Goal: Task Accomplishment & Management: Use online tool/utility

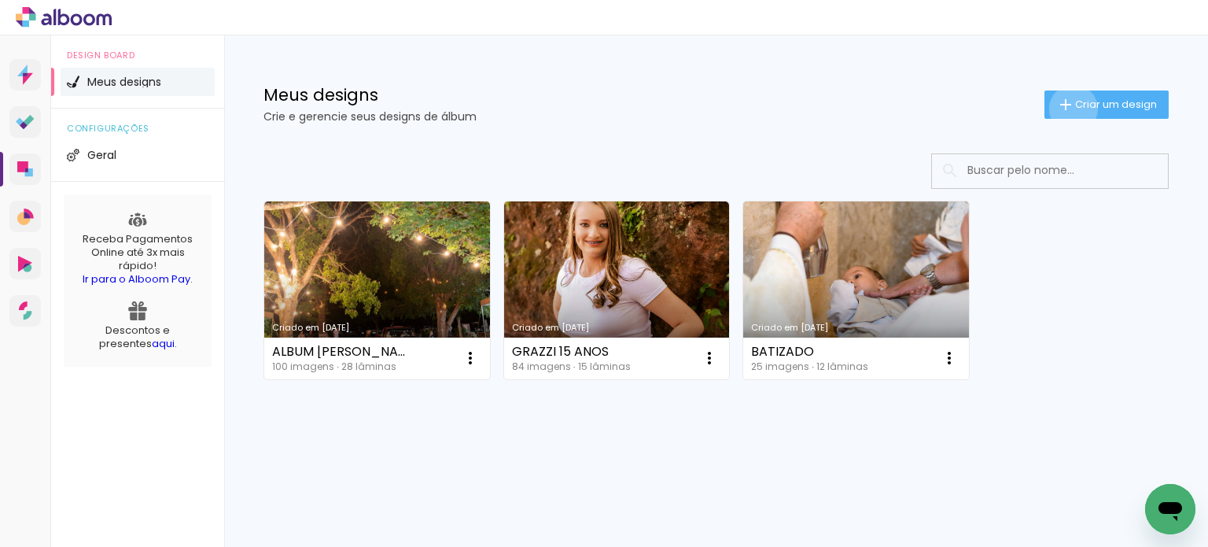
click at [1071, 108] on iron-icon at bounding box center [1066, 104] width 19 height 19
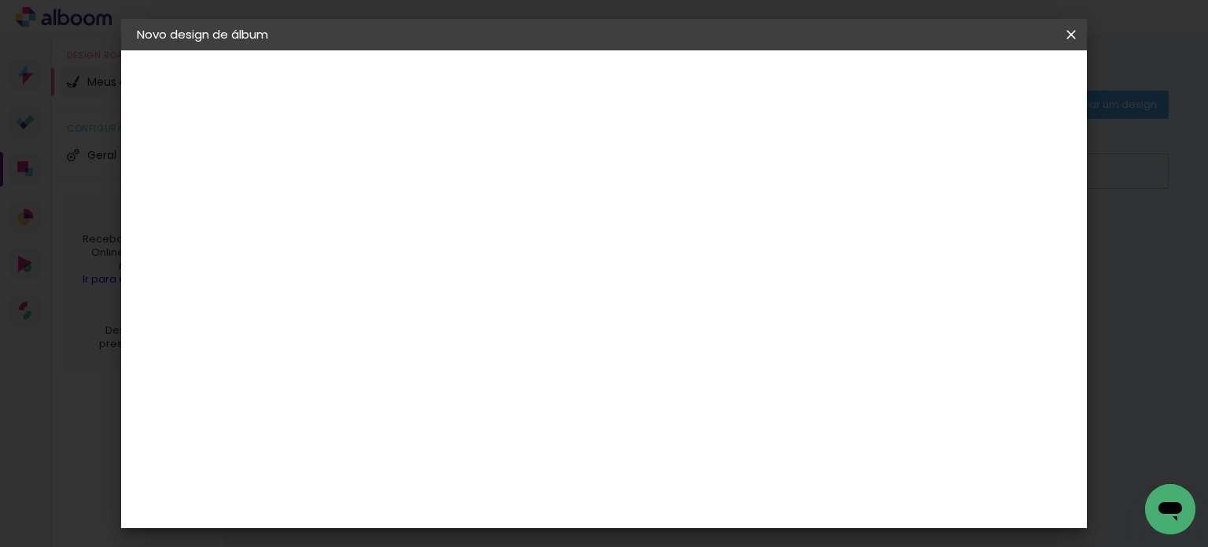
click at [394, 199] on input at bounding box center [394, 211] width 0 height 24
type input "LAYANE e DENES"
type paper-input "LAYANE e DENES"
click at [0, 0] on slot "Avançar" at bounding box center [0, 0] width 0 height 0
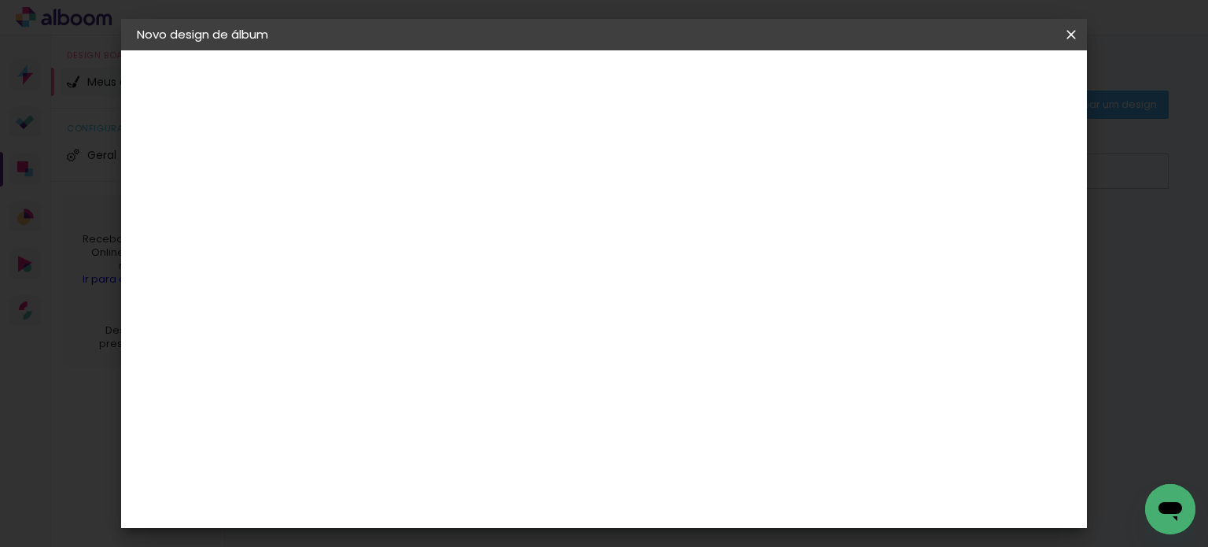
click at [0, 0] on slot "Avançar" at bounding box center [0, 0] width 0 height 0
click at [455, 262] on input "text" at bounding box center [424, 274] width 61 height 24
click at [0, 0] on slot "Encadernados" at bounding box center [0, 0] width 0 height 0
type input "Encadernados"
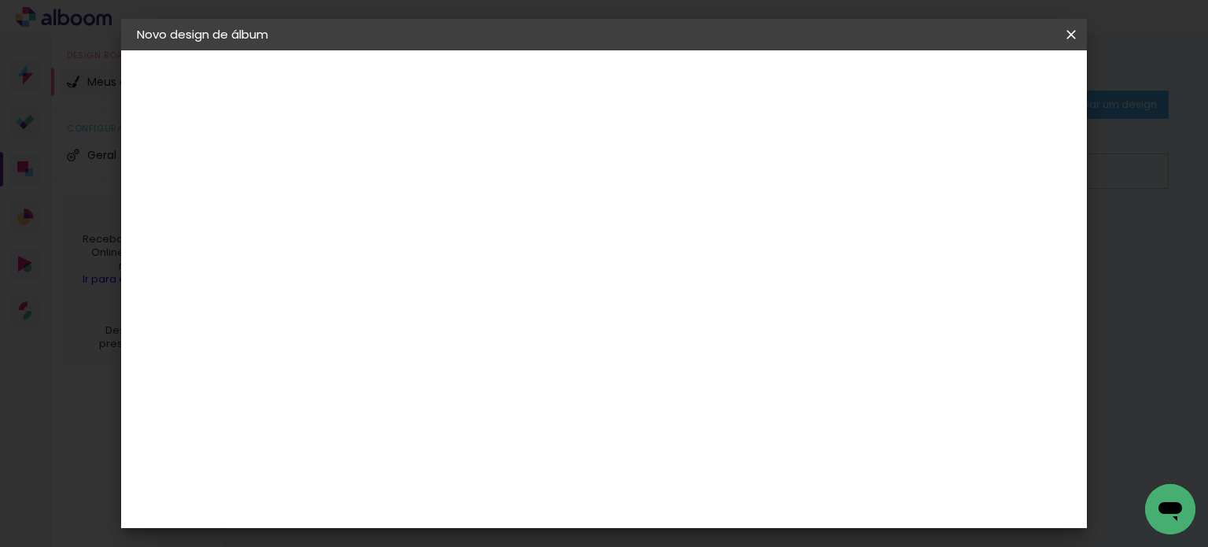
scroll to position [442, 0]
click at [500, 443] on span "30 x 60" at bounding box center [463, 459] width 73 height 32
click at [0, 0] on slot "Avançar" at bounding box center [0, 0] width 0 height 0
click at [763, 78] on span "Iniciar design" at bounding box center [728, 89] width 70 height 22
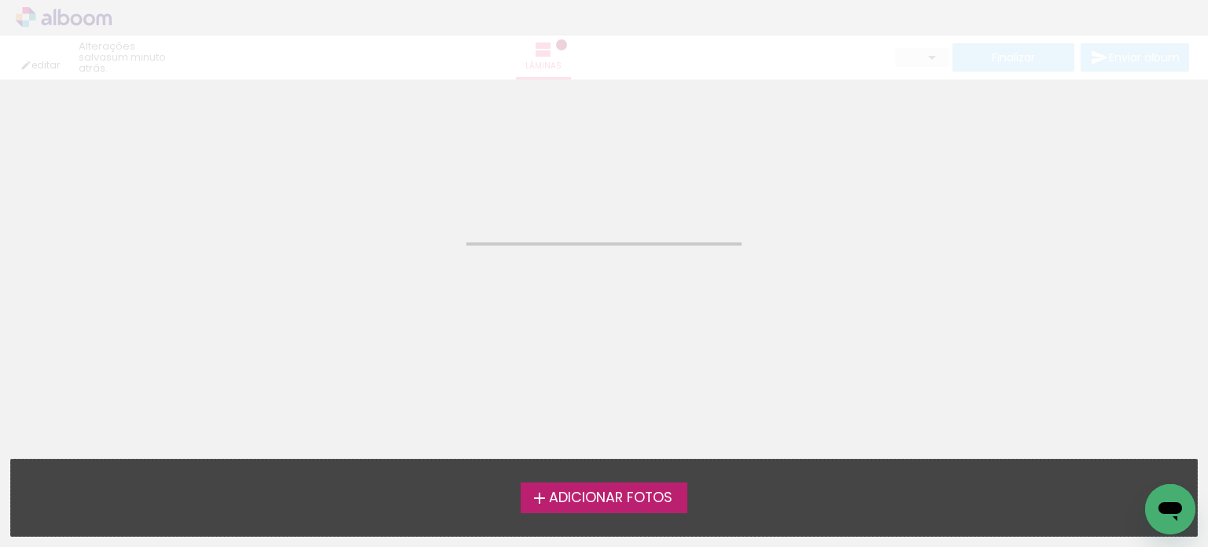
click at [664, 497] on span "Adicionar Fotos" at bounding box center [611, 498] width 124 height 14
click at [0, 0] on input "file" at bounding box center [0, 0] width 0 height 0
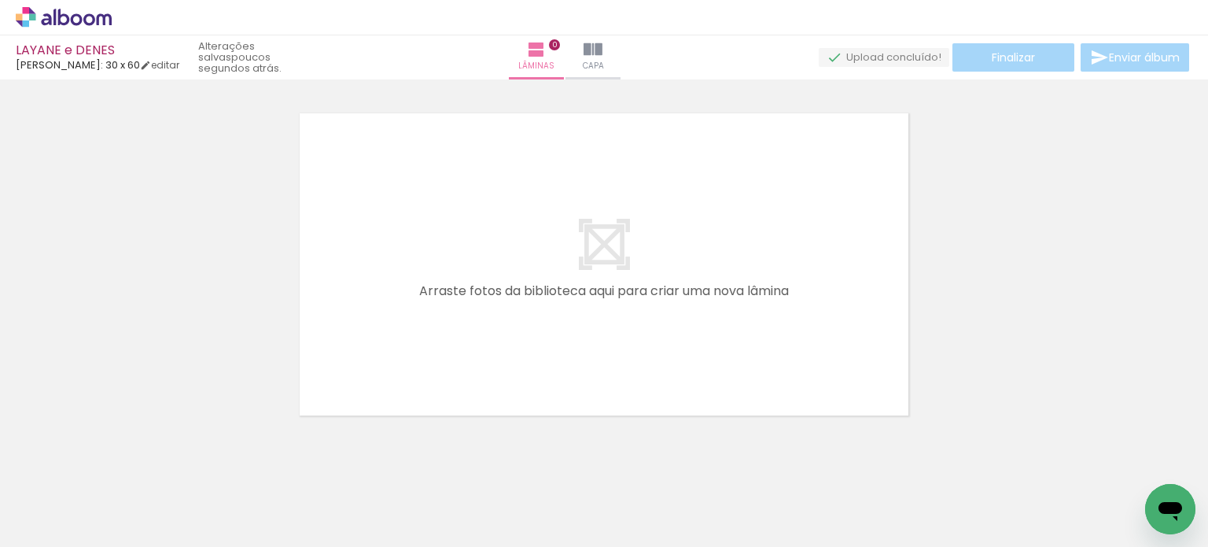
click at [56, 526] on span "Adicionar Fotos" at bounding box center [55, 525] width 47 height 17
click at [0, 0] on input "file" at bounding box center [0, 0] width 0 height 0
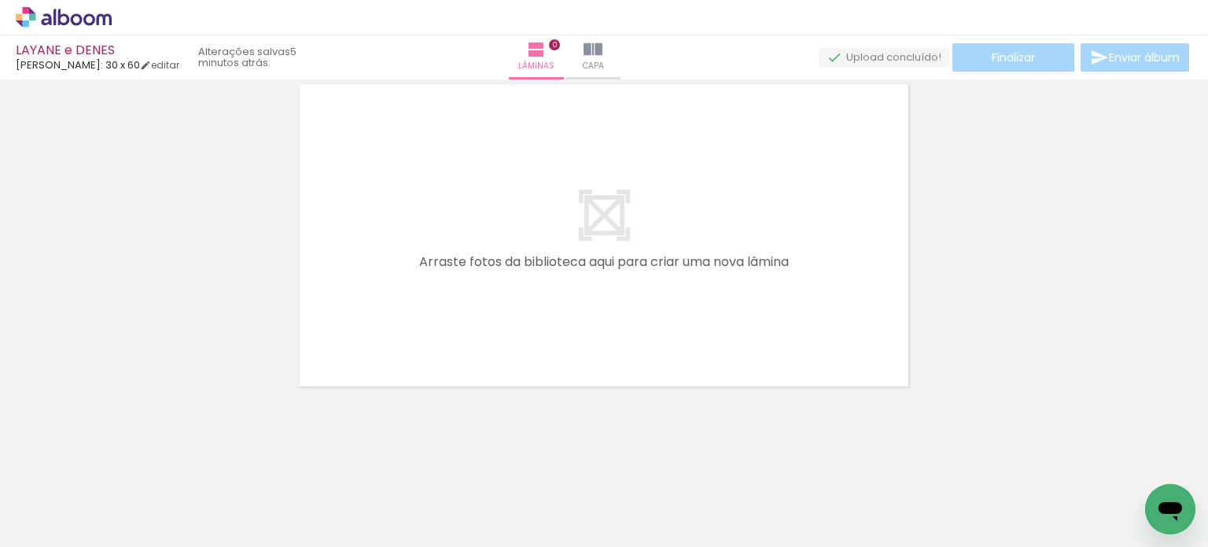
click at [83, 519] on paper-button "Adicionar Fotos" at bounding box center [48, 525] width 76 height 25
click at [0, 0] on input "file" at bounding box center [0, 0] width 0 height 0
drag, startPoint x: 862, startPoint y: 540, endPoint x: 33, endPoint y: 45, distance: 966.0
click at [73, 526] on span "Adicionar Fotos" at bounding box center [55, 525] width 47 height 17
click at [0, 0] on input "file" at bounding box center [0, 0] width 0 height 0
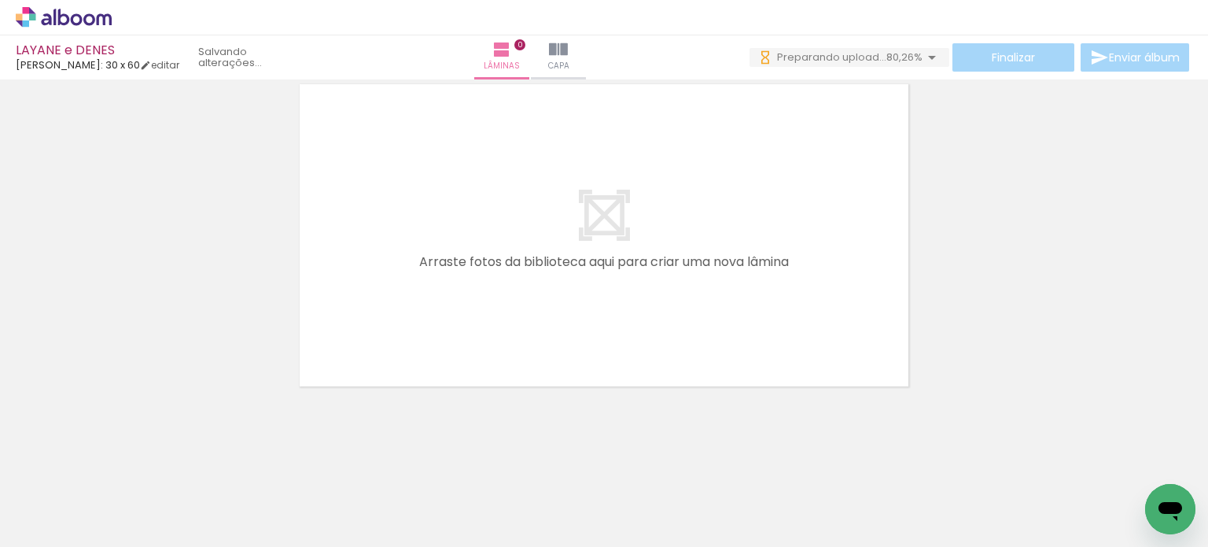
click at [50, 530] on span "Adicionar Fotos" at bounding box center [55, 525] width 47 height 17
click at [0, 0] on input "file" at bounding box center [0, 0] width 0 height 0
click at [58, 531] on span "Adicionar Fotos" at bounding box center [55, 525] width 47 height 17
click at [0, 0] on input "file" at bounding box center [0, 0] width 0 height 0
click at [74, 495] on input "Todas as fotos" at bounding box center [44, 498] width 60 height 13
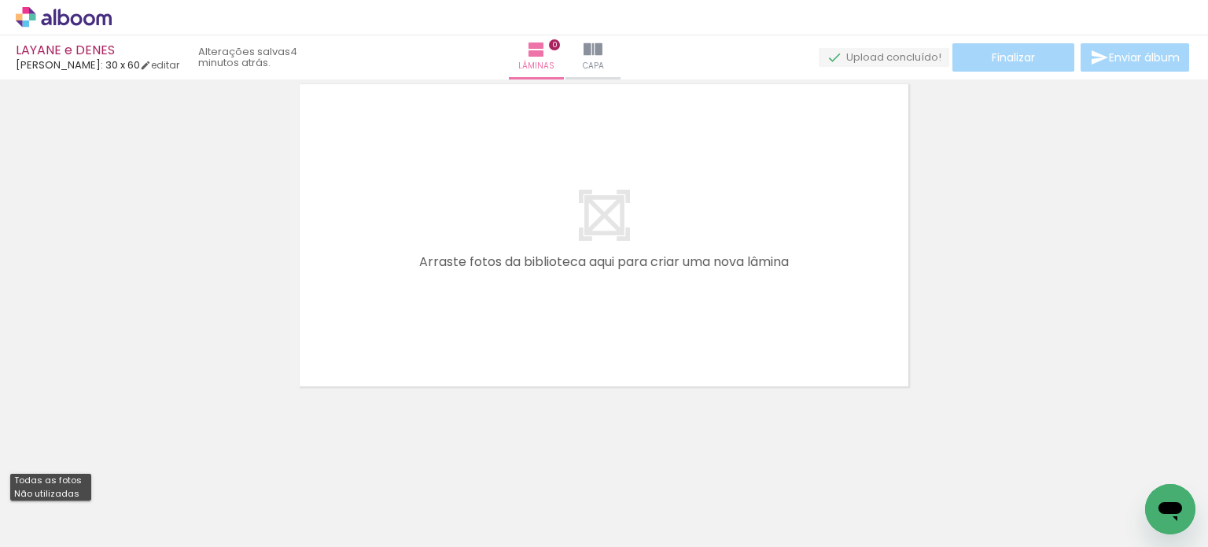
click at [213, 272] on div at bounding box center [604, 215] width 1208 height 358
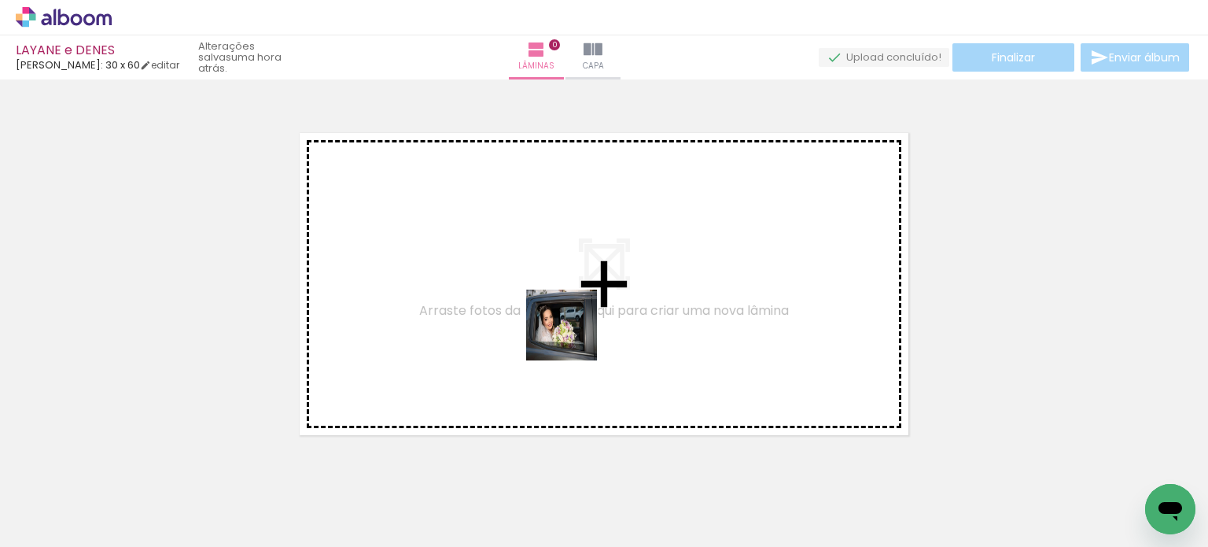
drag, startPoint x: 620, startPoint y: 489, endPoint x: 573, endPoint y: 337, distance: 159.5
click at [573, 337] on quentale-workspace at bounding box center [604, 273] width 1208 height 547
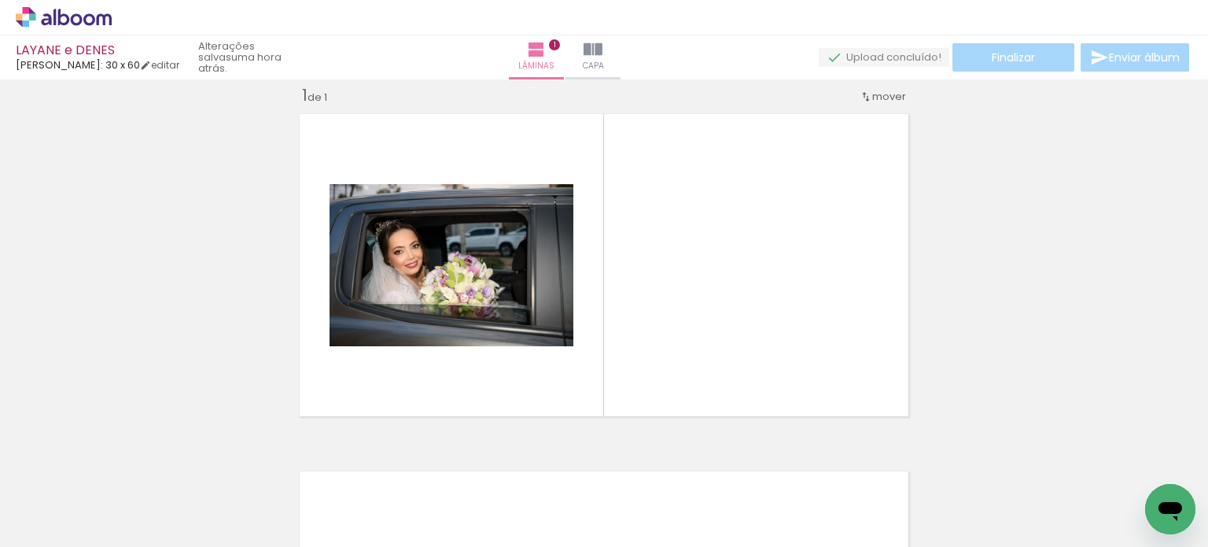
scroll to position [20, 0]
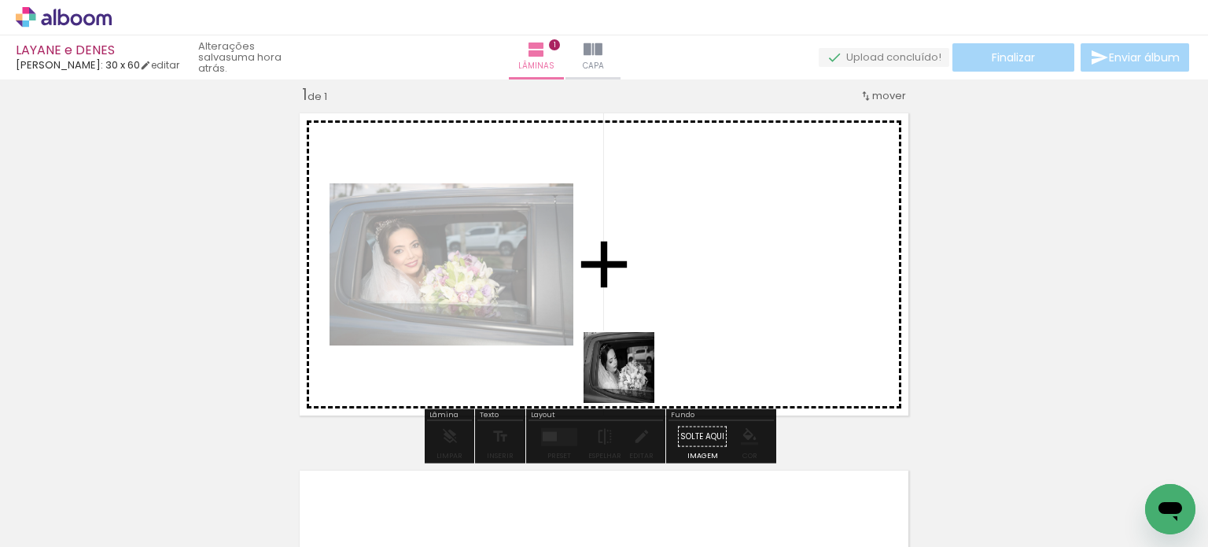
drag, startPoint x: 683, startPoint y: 503, endPoint x: 632, endPoint y: 380, distance: 133.4
click at [629, 374] on quentale-workspace at bounding box center [604, 273] width 1208 height 547
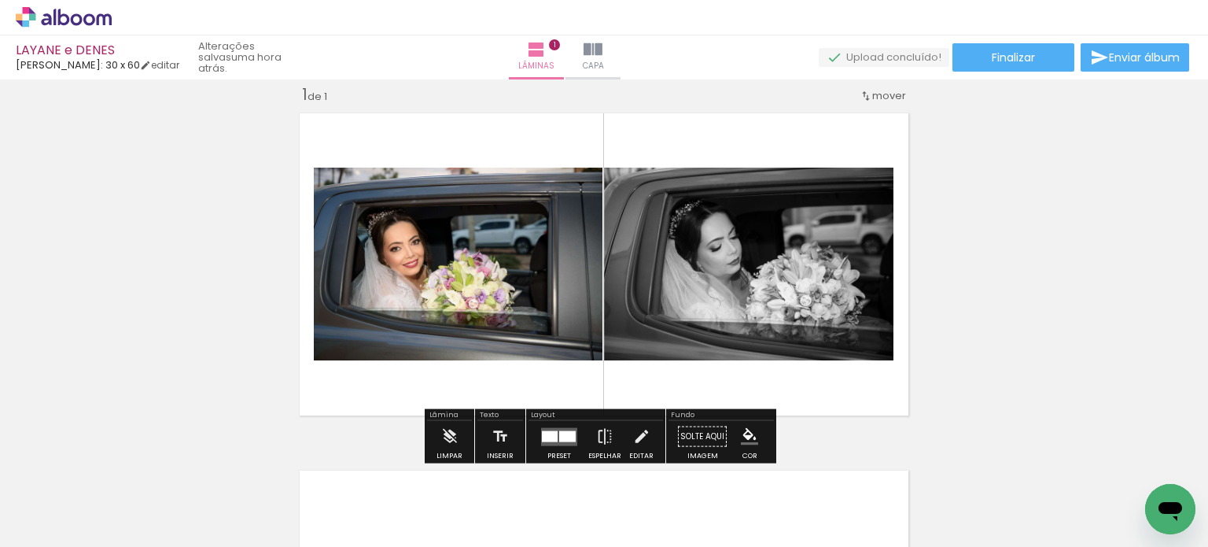
click at [85, 500] on iron-icon at bounding box center [80, 499] width 13 height 13
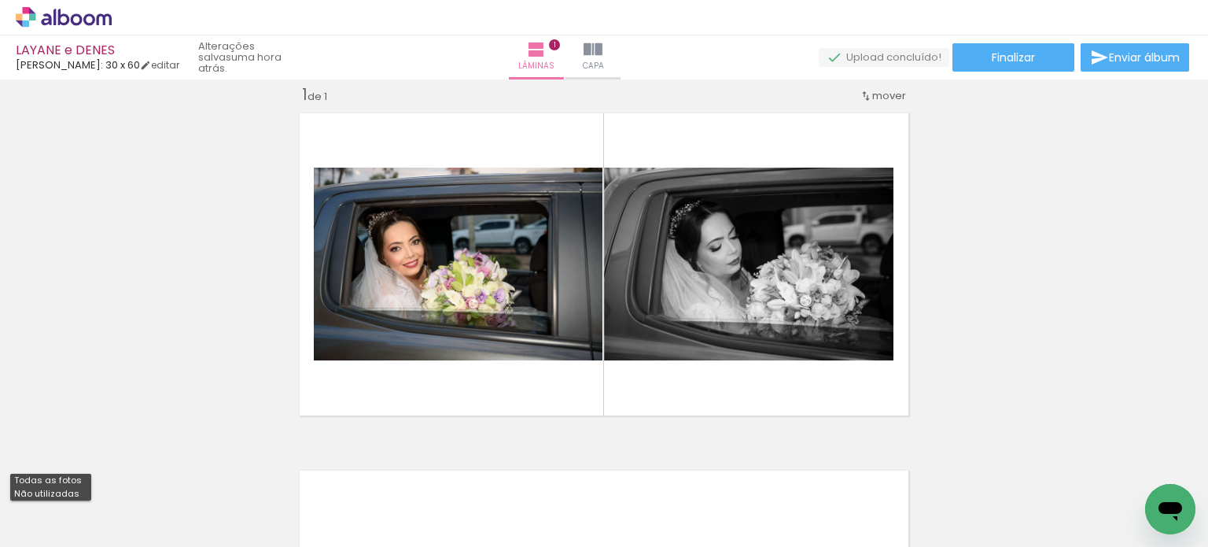
click at [82, 494] on paper-item "Não utilizadas" at bounding box center [50, 493] width 81 height 13
type input "Não utilizadas"
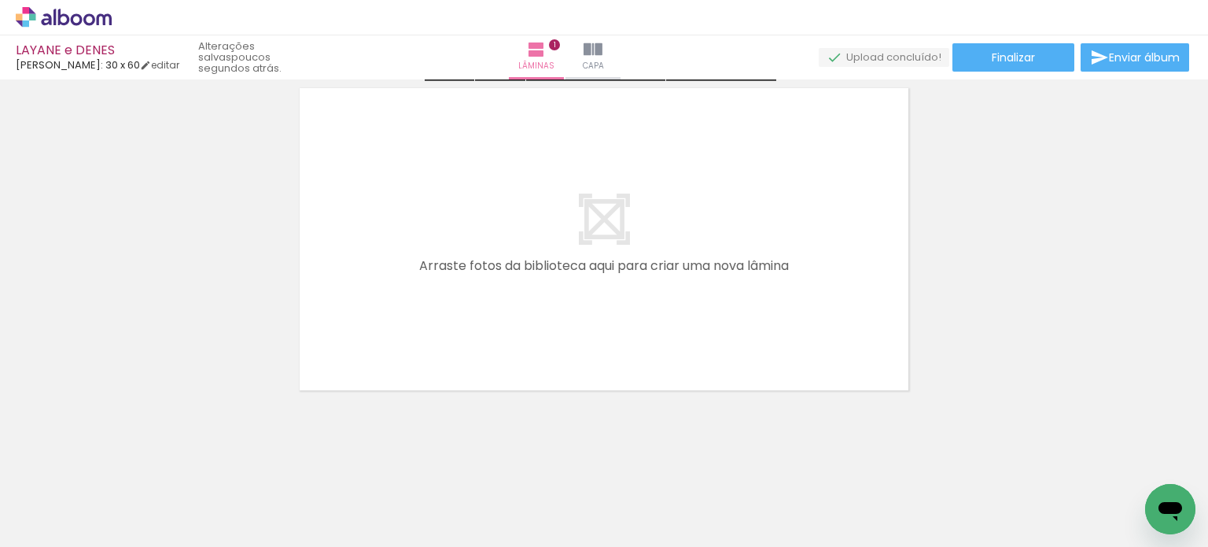
scroll to position [406, 0]
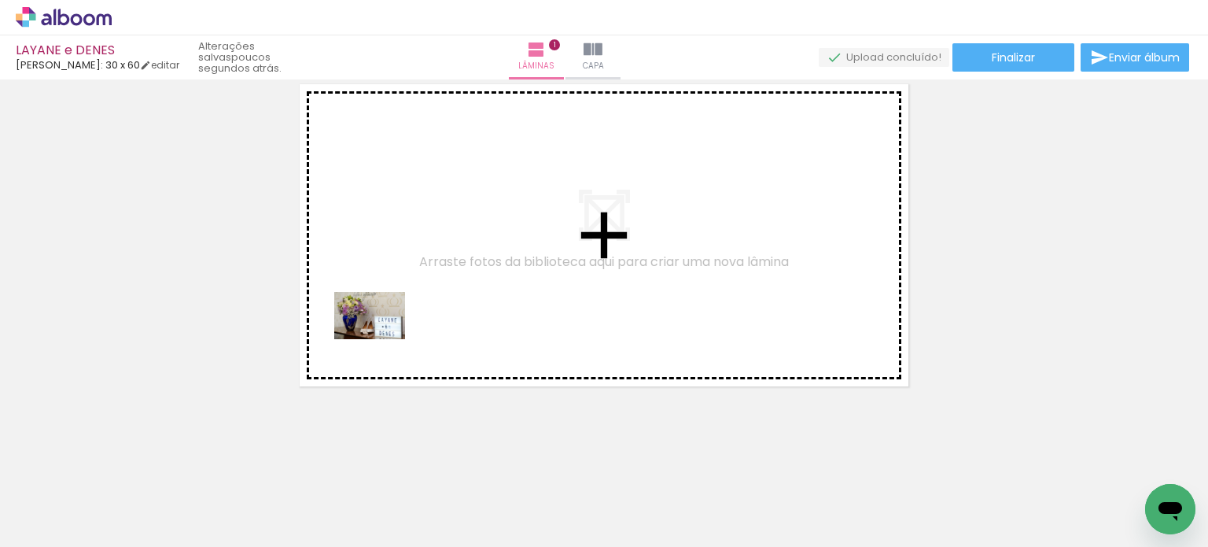
drag, startPoint x: 367, startPoint y: 501, endPoint x: 382, endPoint y: 339, distance: 162.7
click at [382, 339] on quentale-workspace at bounding box center [604, 273] width 1208 height 547
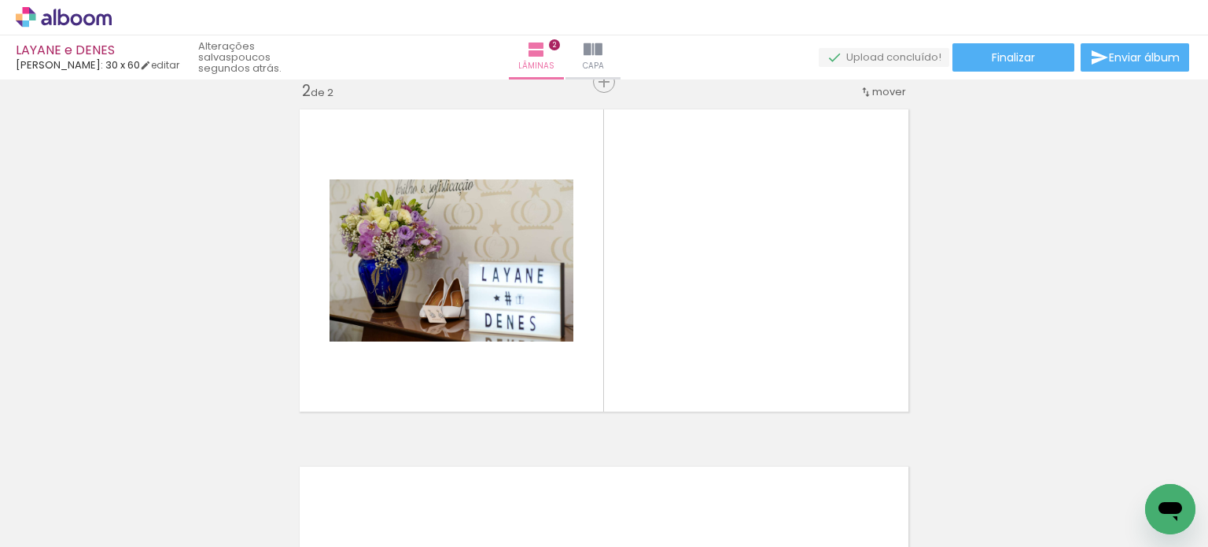
scroll to position [377, 0]
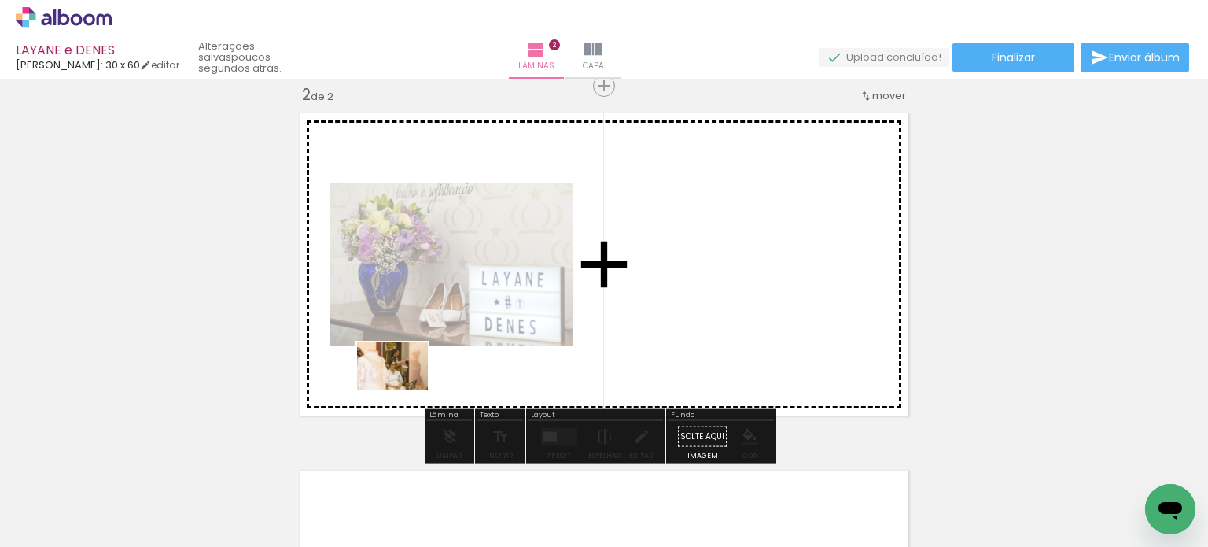
drag, startPoint x: 384, startPoint y: 468, endPoint x: 412, endPoint y: 374, distance: 97.8
click at [412, 374] on quentale-workspace at bounding box center [604, 273] width 1208 height 547
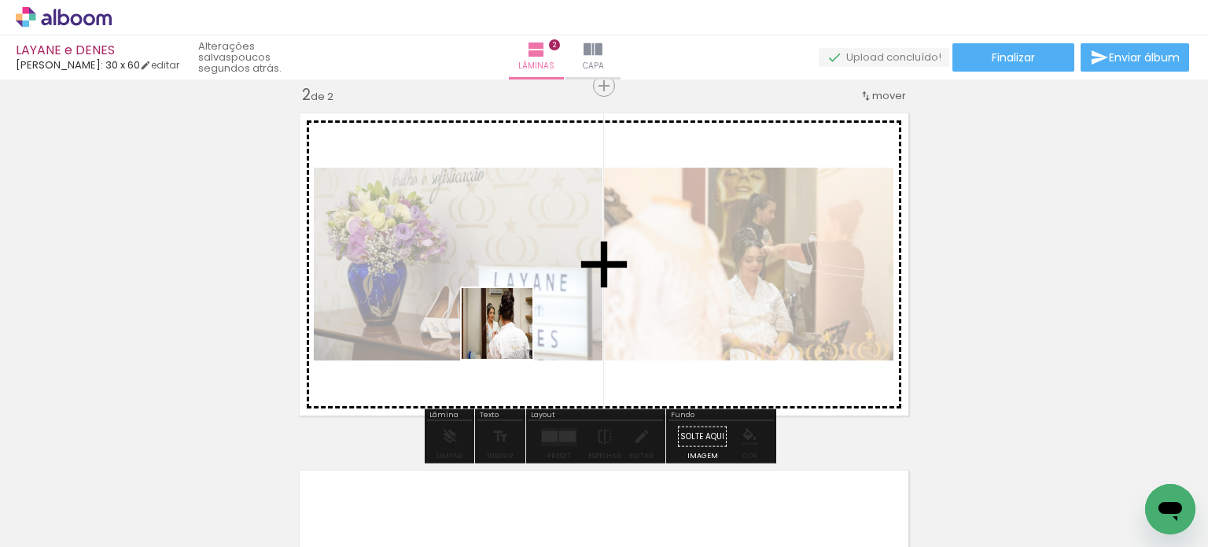
drag, startPoint x: 400, startPoint y: 464, endPoint x: 512, endPoint y: 352, distance: 159.1
click at [514, 330] on quentale-workspace at bounding box center [604, 273] width 1208 height 547
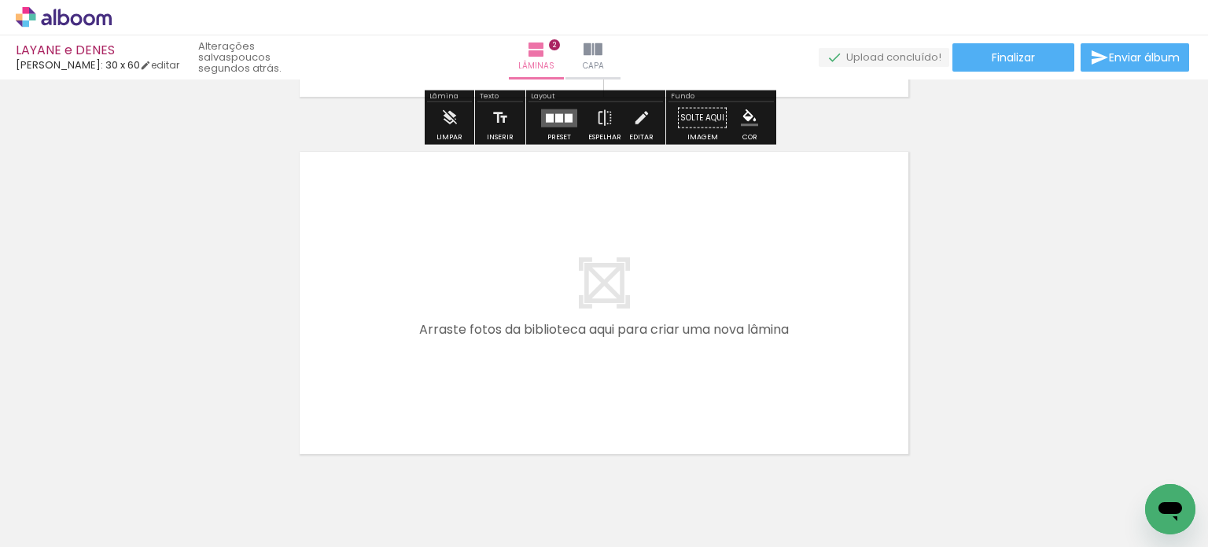
scroll to position [743, 0]
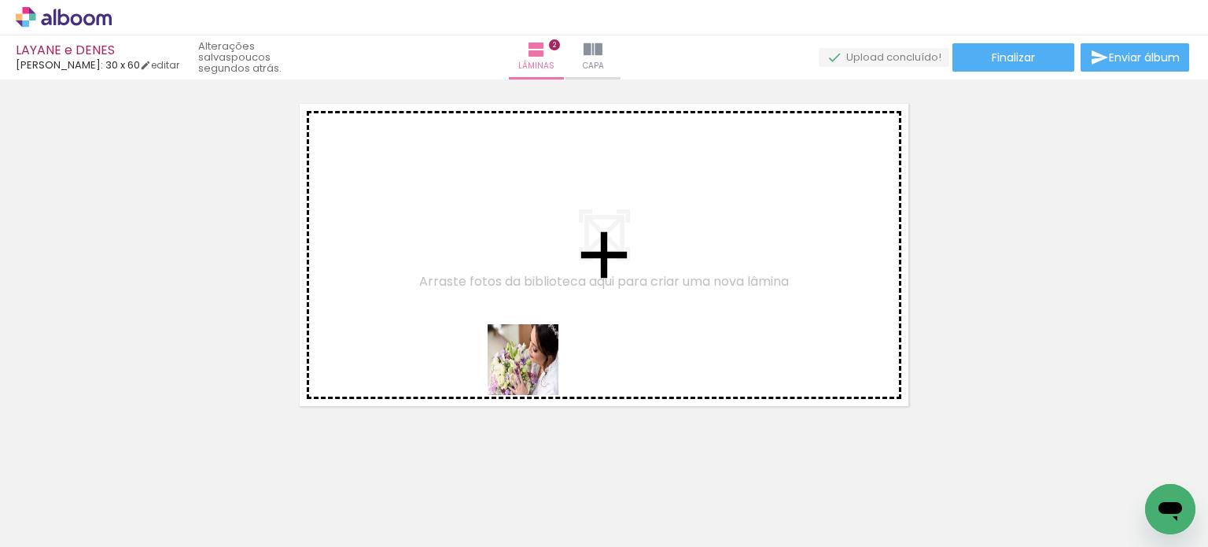
drag, startPoint x: 540, startPoint y: 493, endPoint x: 449, endPoint y: 508, distance: 92.5
click at [532, 360] on quentale-workspace at bounding box center [604, 273] width 1208 height 547
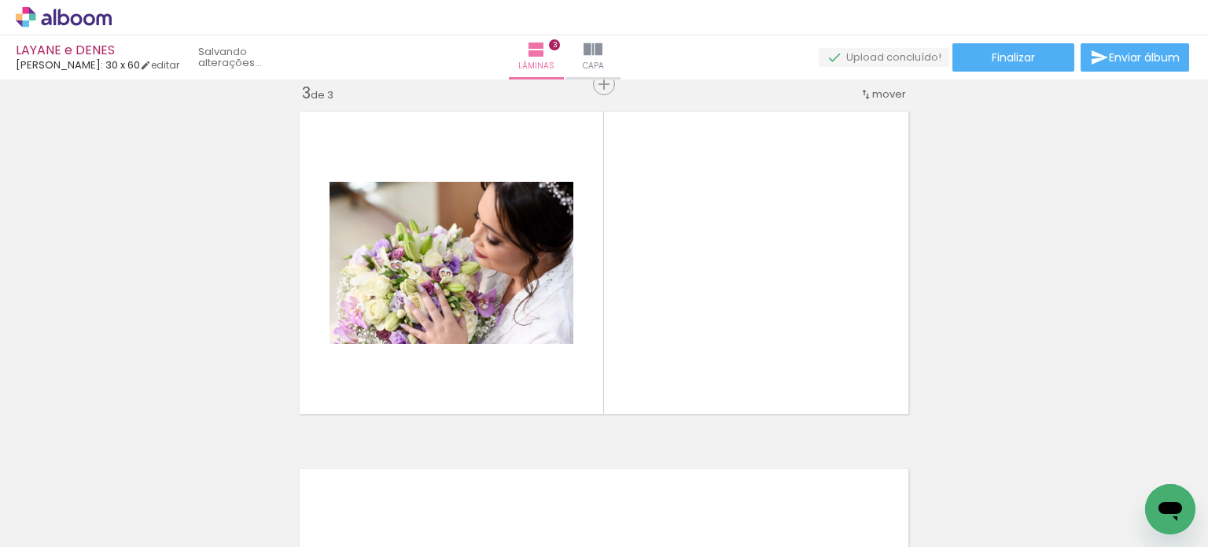
scroll to position [734, 0]
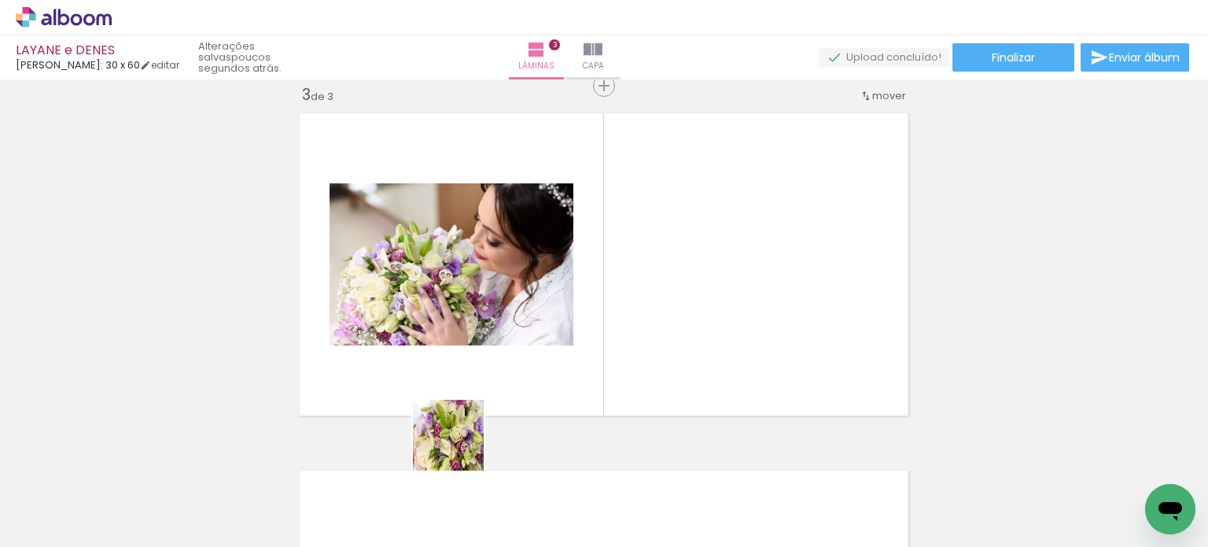
drag, startPoint x: 459, startPoint y: 455, endPoint x: 481, endPoint y: 373, distance: 84.7
click at [481, 373] on quentale-workspace at bounding box center [604, 273] width 1208 height 547
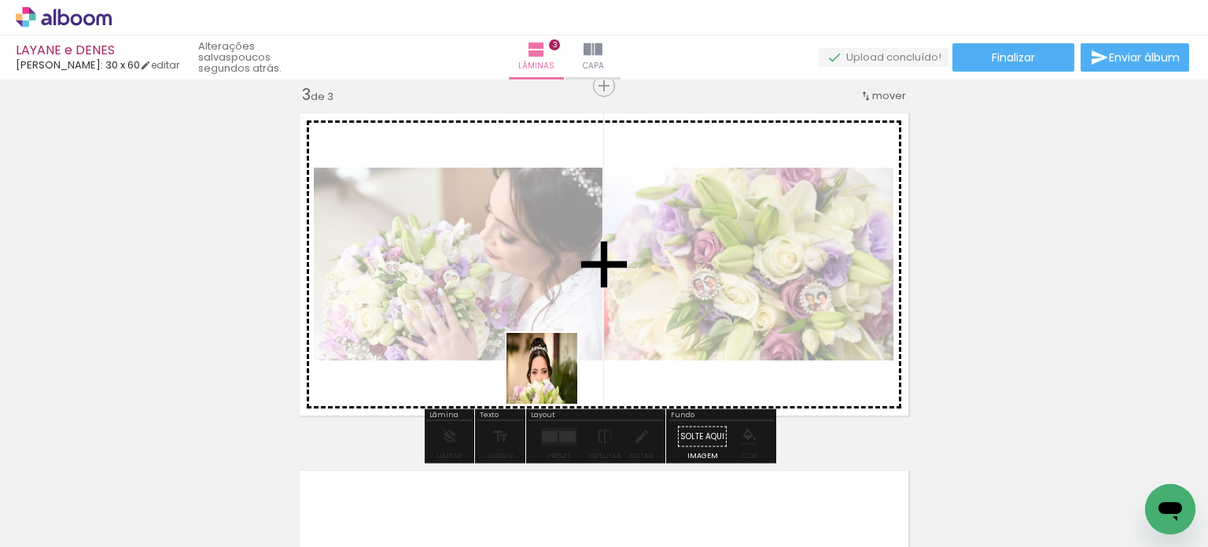
drag, startPoint x: 552, startPoint y: 392, endPoint x: 590, endPoint y: 482, distance: 98.0
click at [558, 361] on quentale-workspace at bounding box center [604, 273] width 1208 height 547
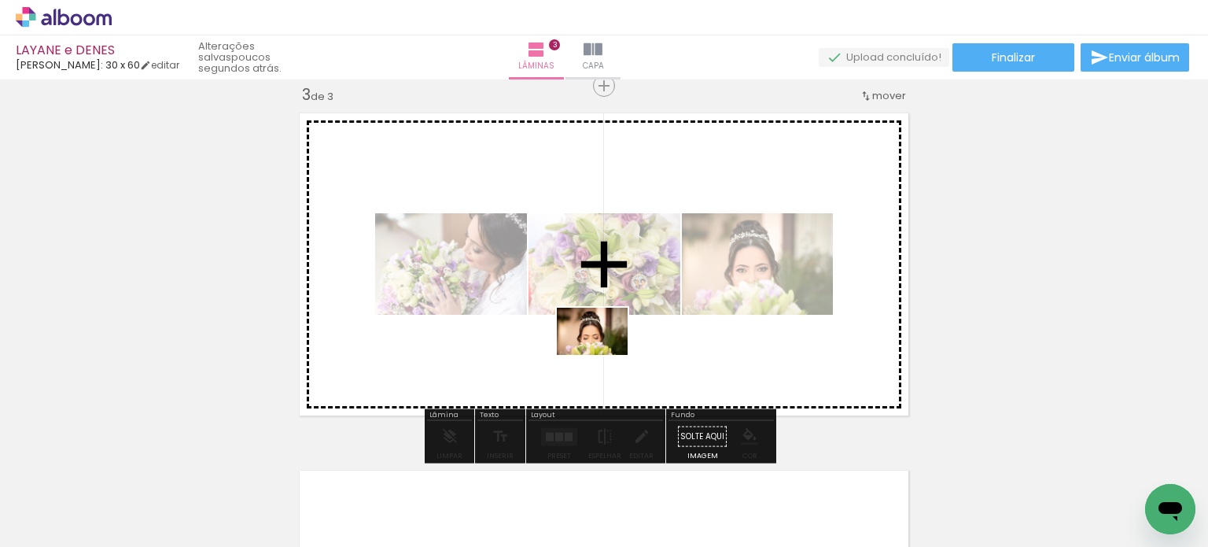
drag, startPoint x: 551, startPoint y: 494, endPoint x: 604, endPoint y: 354, distance: 149.9
click at [604, 354] on quentale-workspace at bounding box center [604, 273] width 1208 height 547
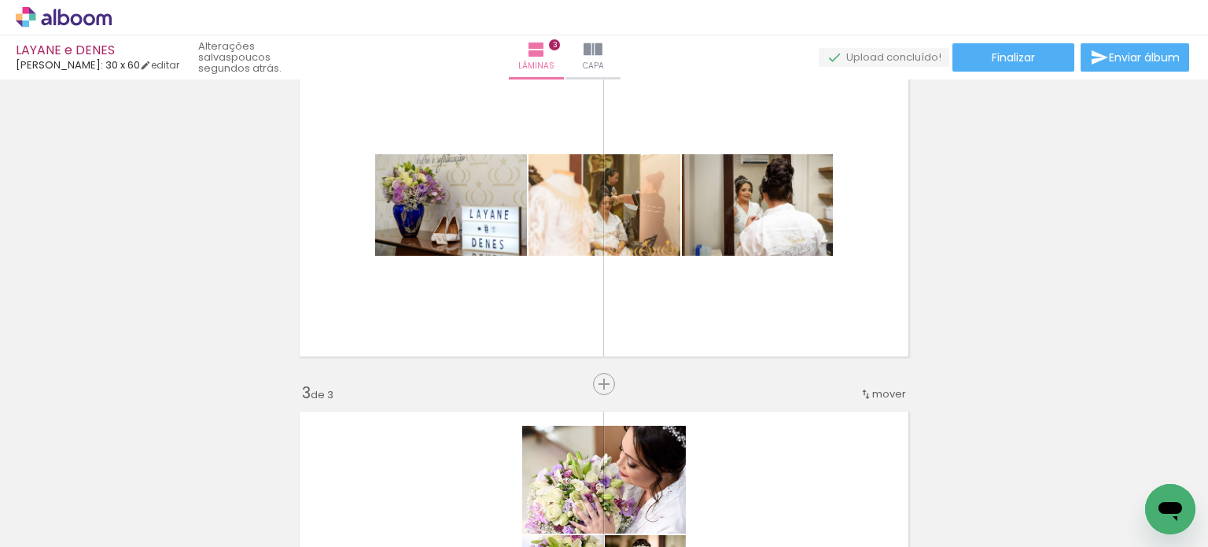
scroll to position [419, 0]
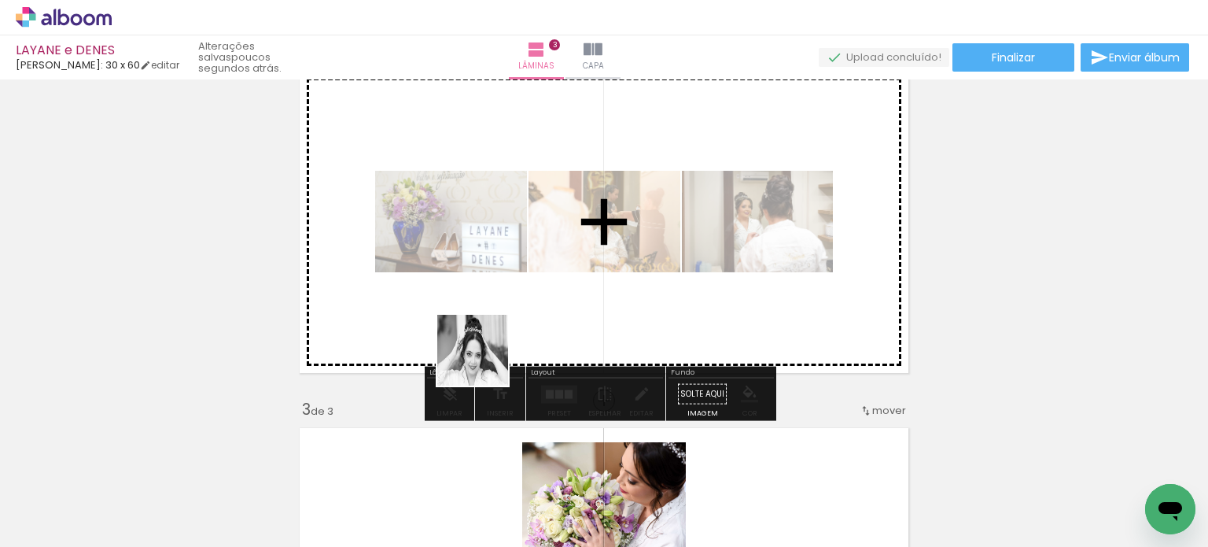
drag, startPoint x: 400, startPoint y: 465, endPoint x: 507, endPoint y: 358, distance: 151.3
click at [497, 349] on quentale-workspace at bounding box center [604, 273] width 1208 height 547
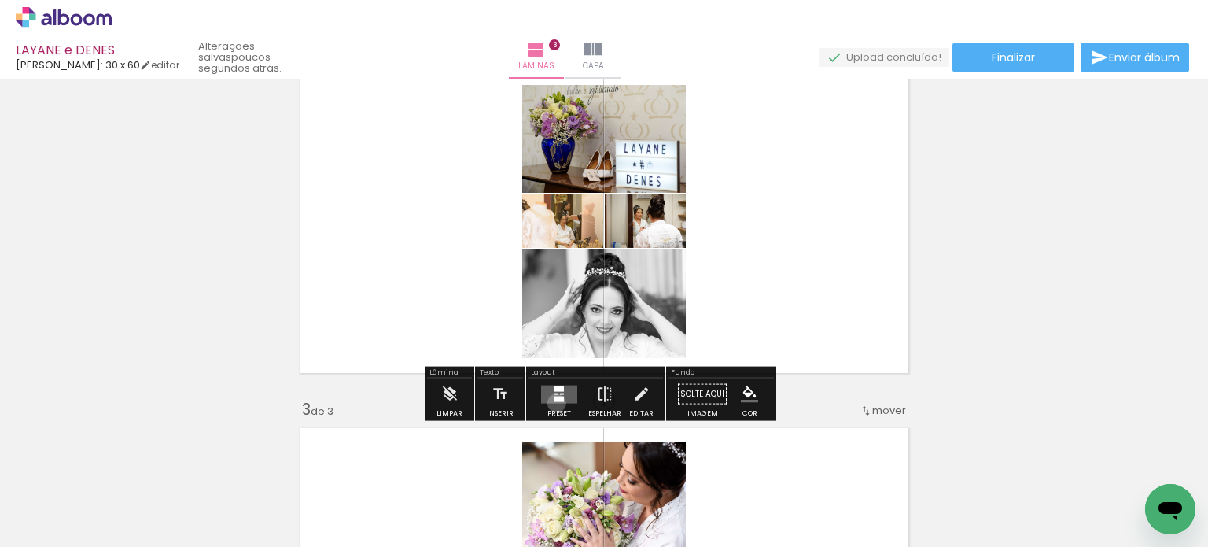
click at [553, 402] on div at bounding box center [559, 393] width 42 height 31
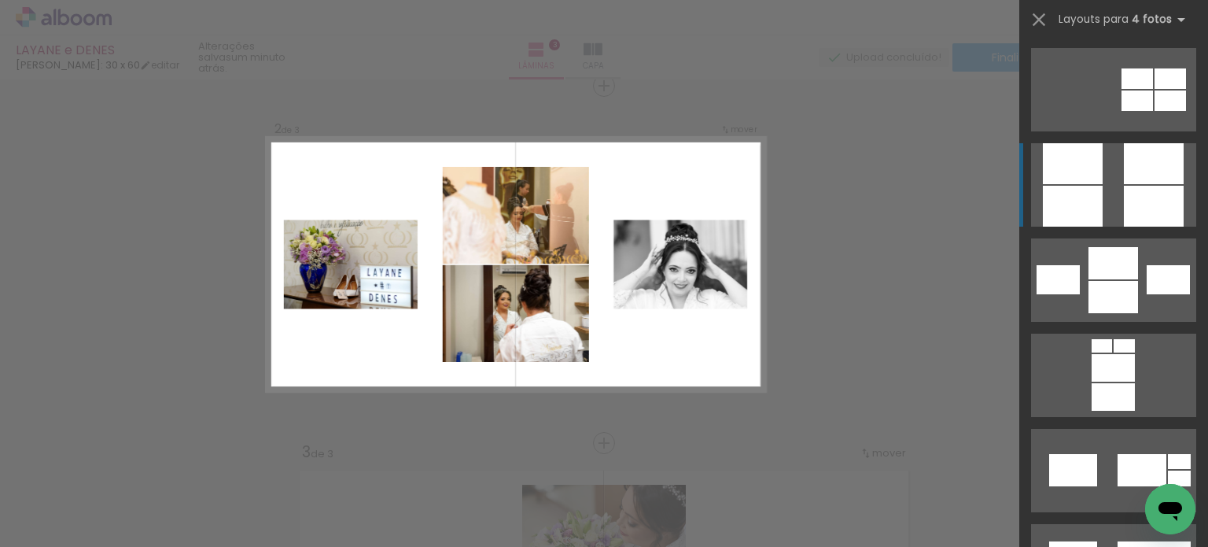
scroll to position [5401, 0]
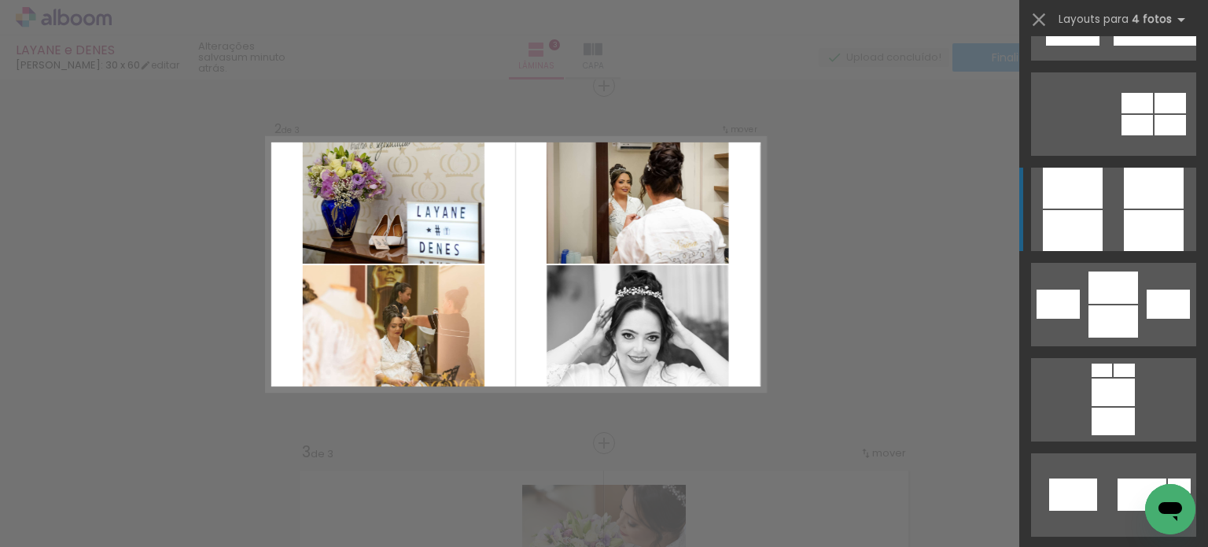
click at [1116, 453] on quentale-layouter at bounding box center [1113, 494] width 165 height 83
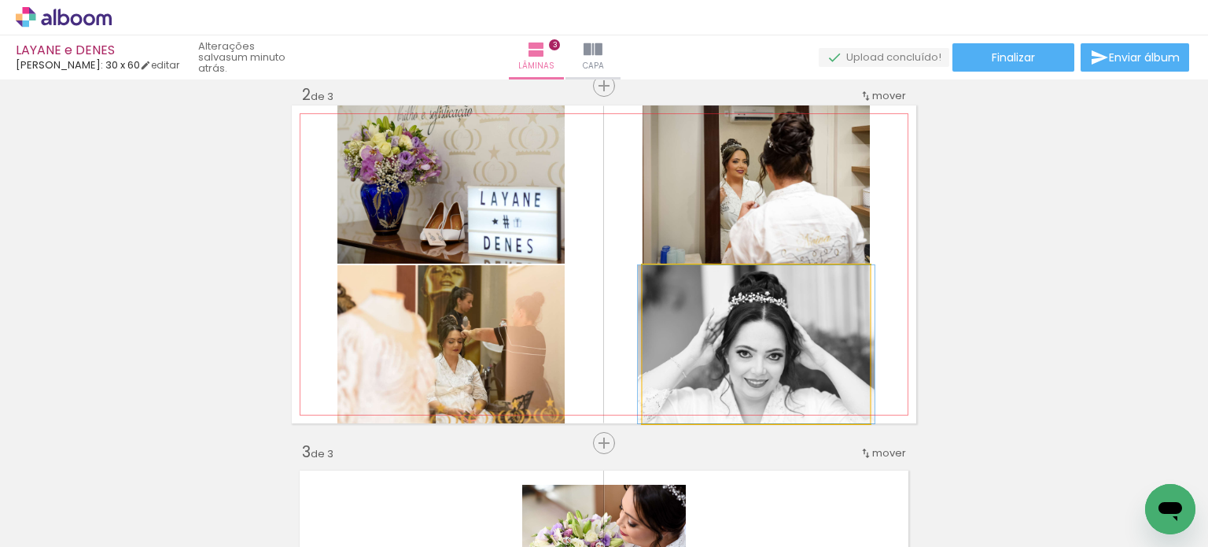
click at [843, 308] on quentale-photo at bounding box center [756, 344] width 227 height 158
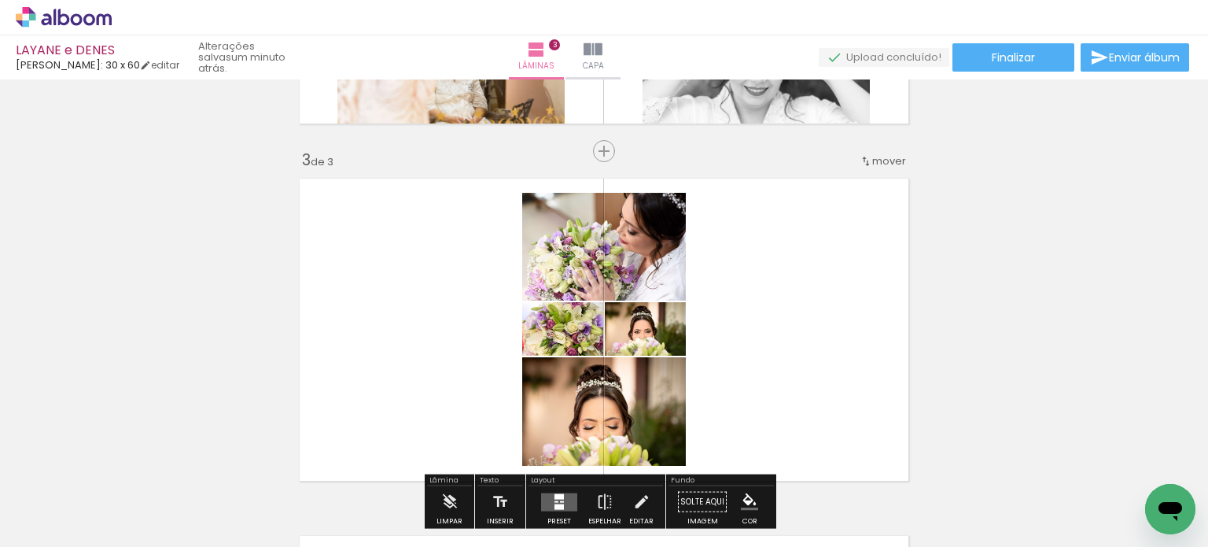
scroll to position [691, 0]
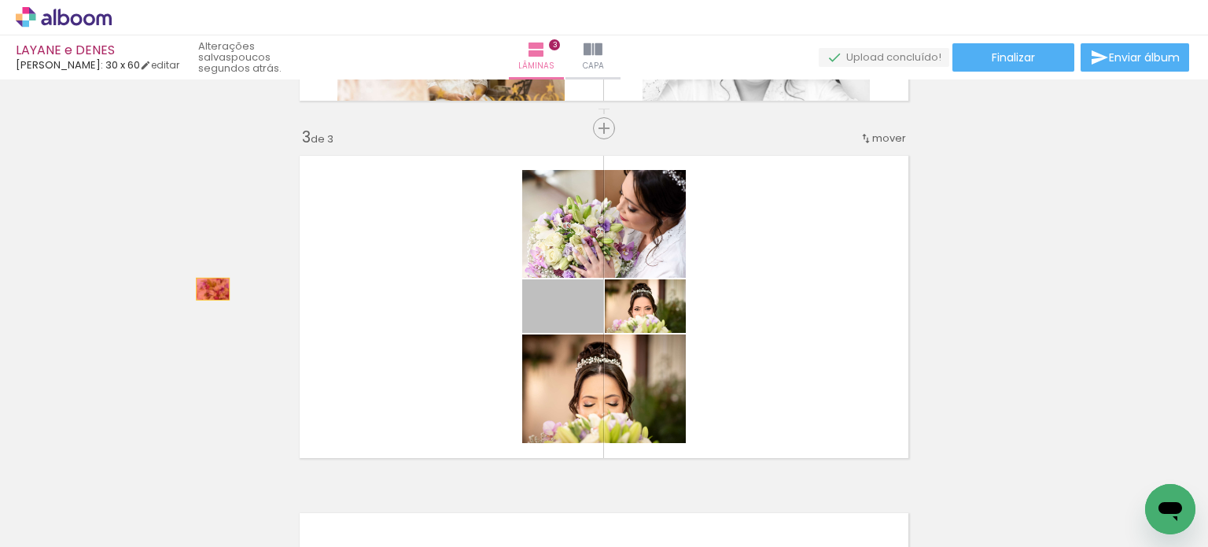
drag, startPoint x: 589, startPoint y: 321, endPoint x: 207, endPoint y: 289, distance: 383.7
click at [207, 289] on div "Inserir lâmina 1 de 3 Inserir lâmina 2 de 3 Inserir lâmina 3 de 3" at bounding box center [604, 107] width 1208 height 1429
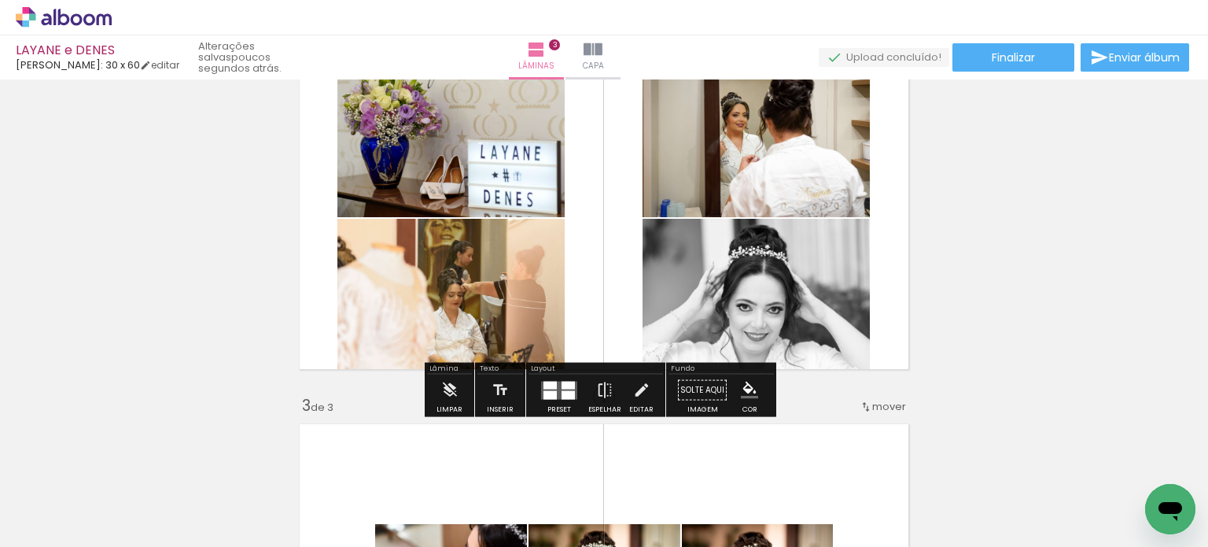
scroll to position [430, 0]
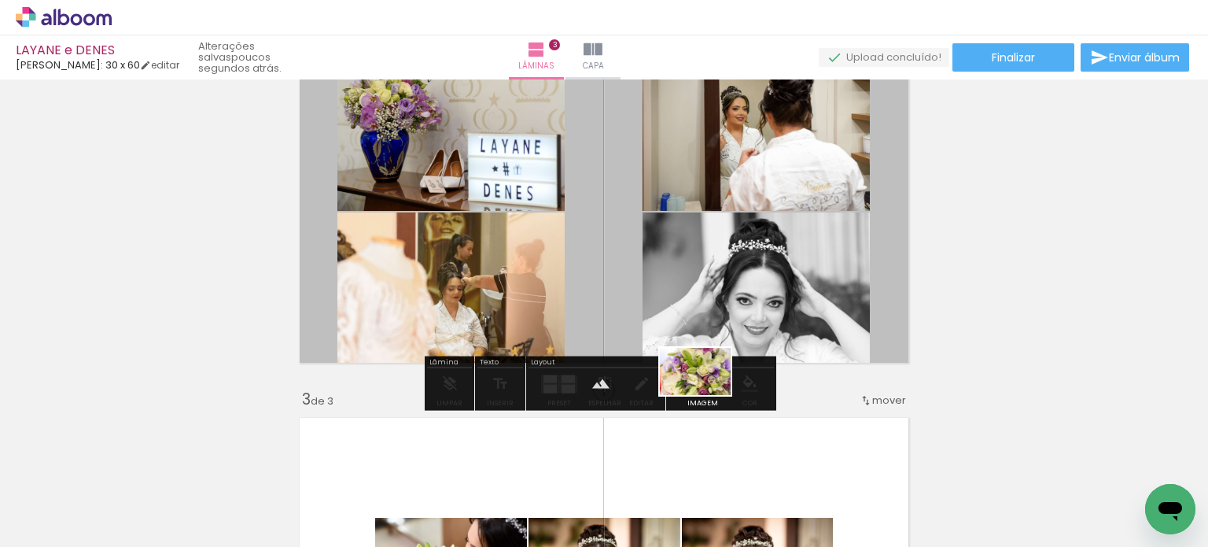
drag, startPoint x: 356, startPoint y: 493, endPoint x: 705, endPoint y: 395, distance: 362.1
click at [706, 395] on quentale-workspace at bounding box center [604, 273] width 1208 height 547
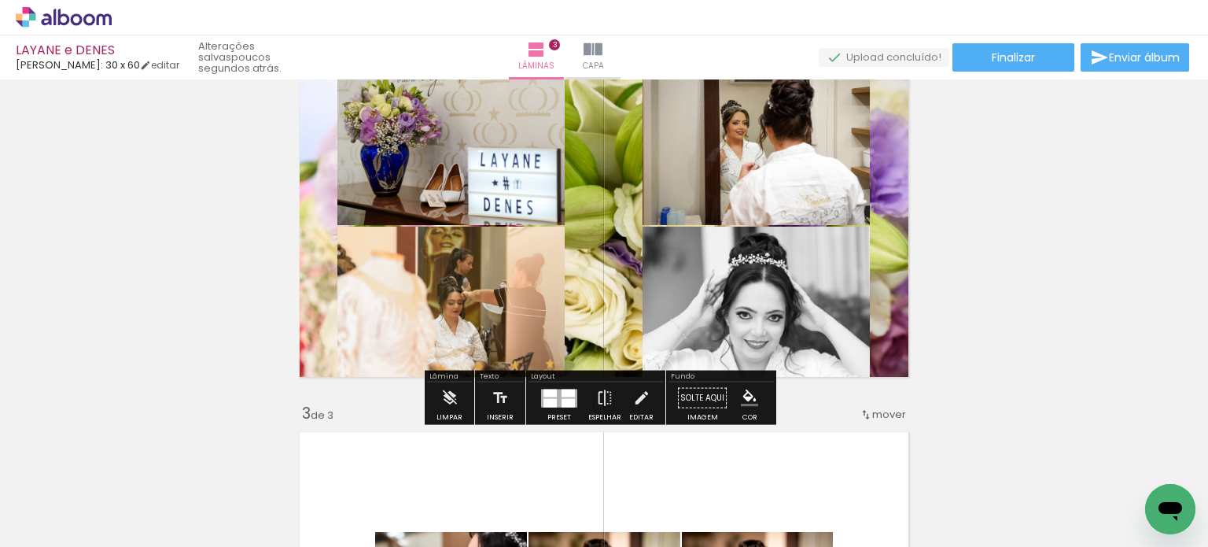
scroll to position [377, 0]
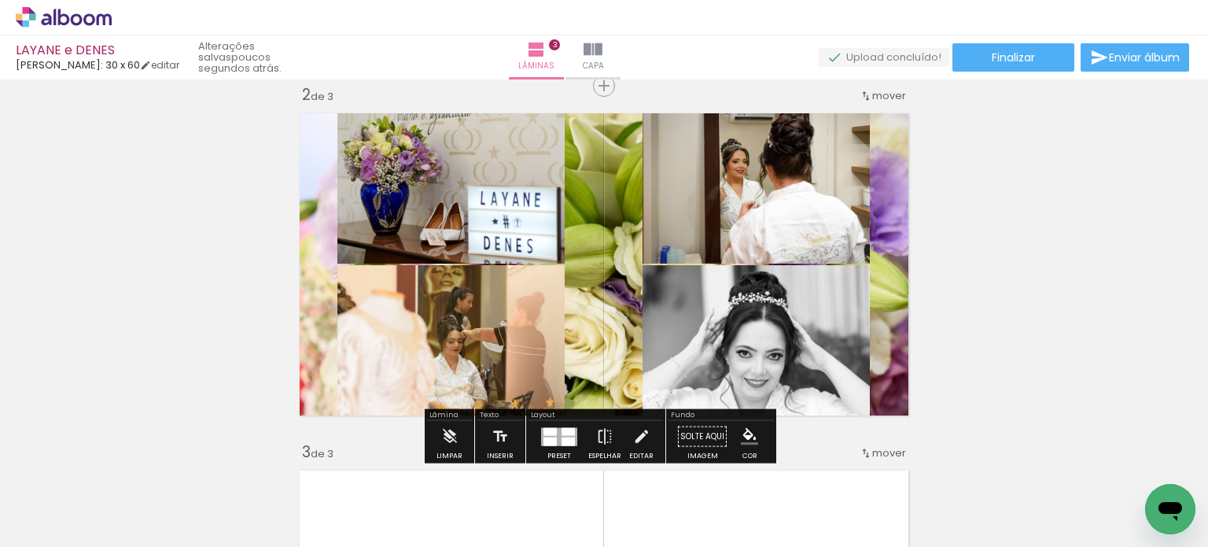
click at [591, 286] on quentale-layouter at bounding box center [604, 264] width 625 height 318
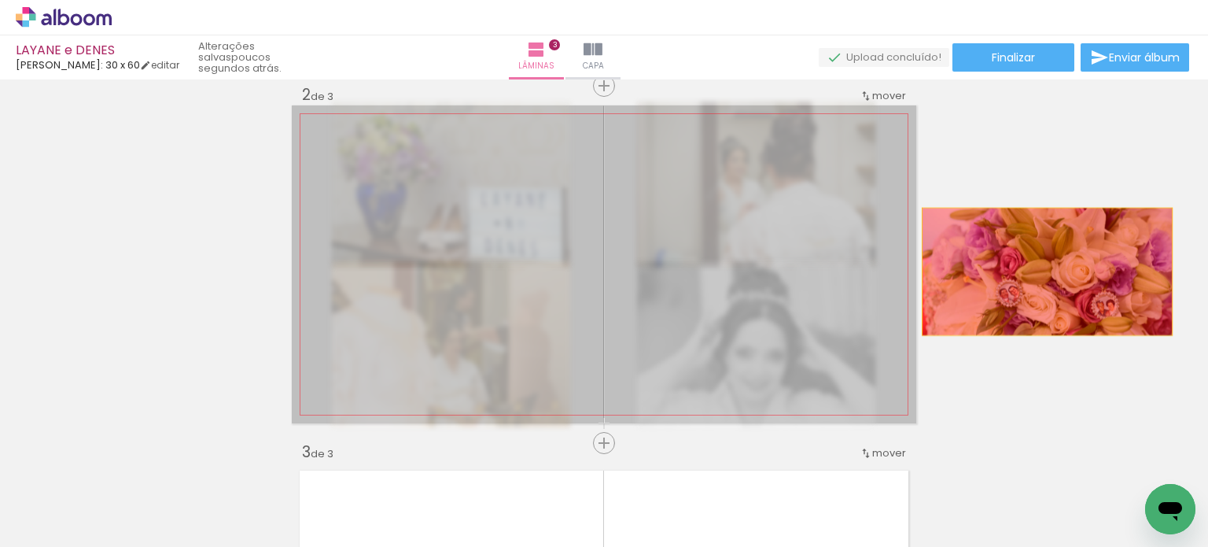
drag, startPoint x: 658, startPoint y: 267, endPoint x: 1042, endPoint y: 271, distance: 383.9
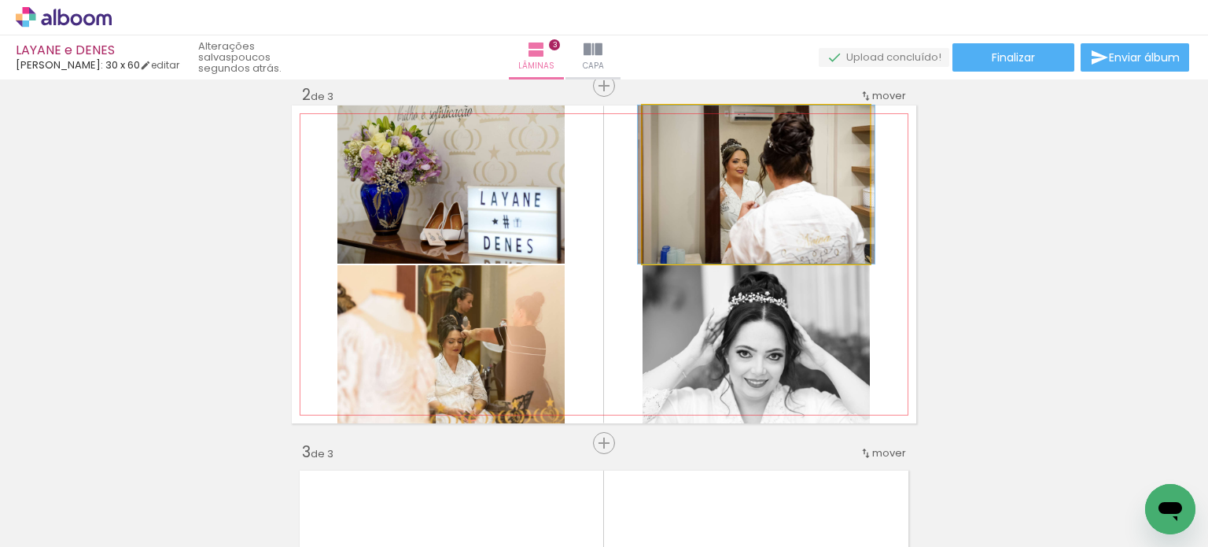
drag, startPoint x: 823, startPoint y: 219, endPoint x: 823, endPoint y: 231, distance: 12.6
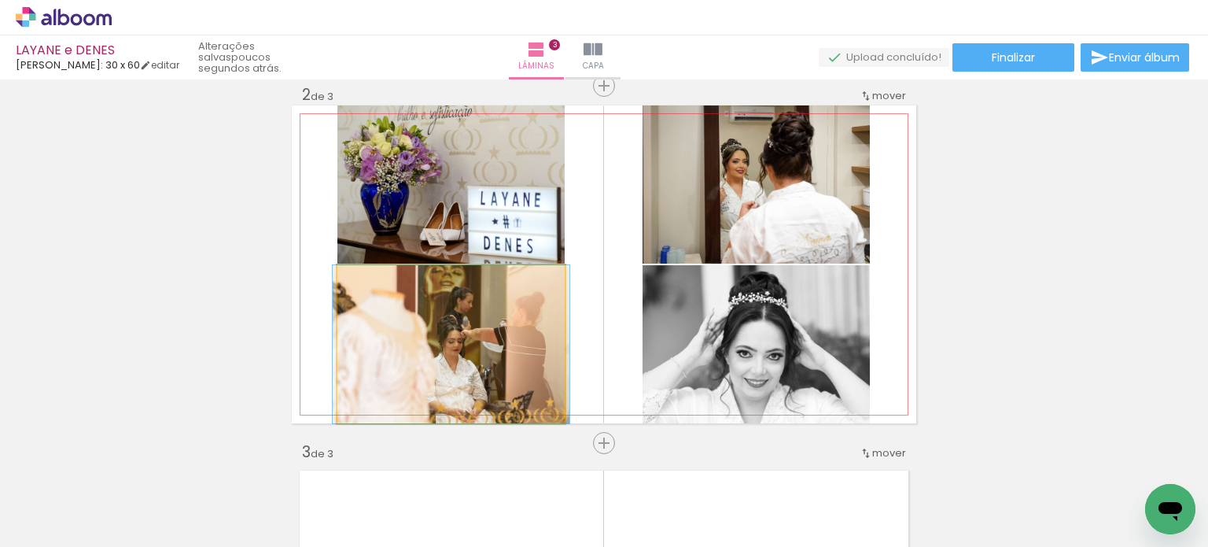
click at [510, 333] on quentale-photo at bounding box center [450, 344] width 227 height 158
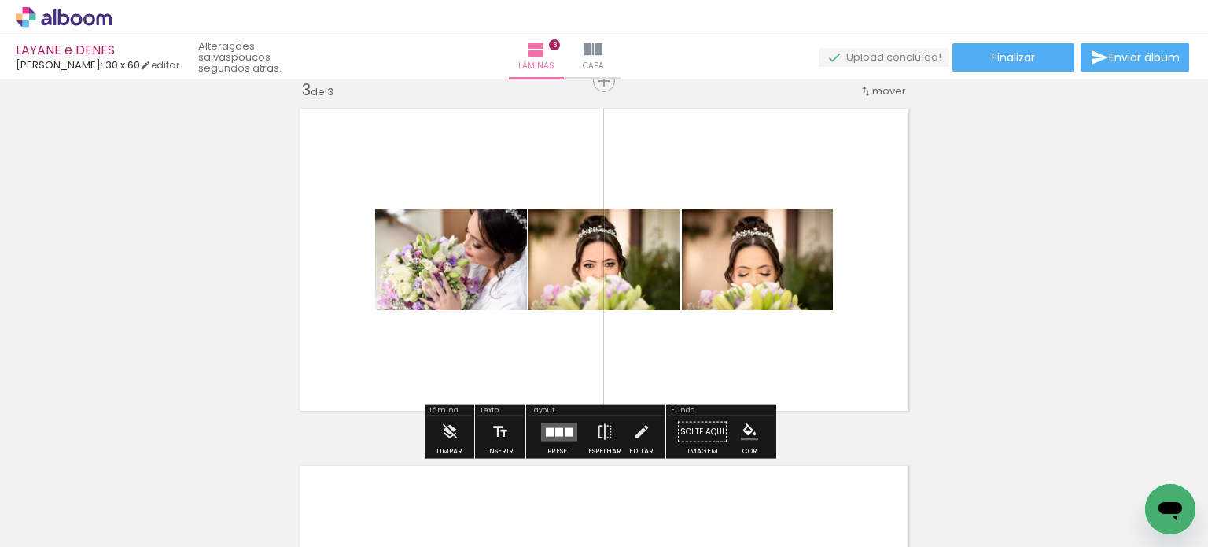
scroll to position [744, 0]
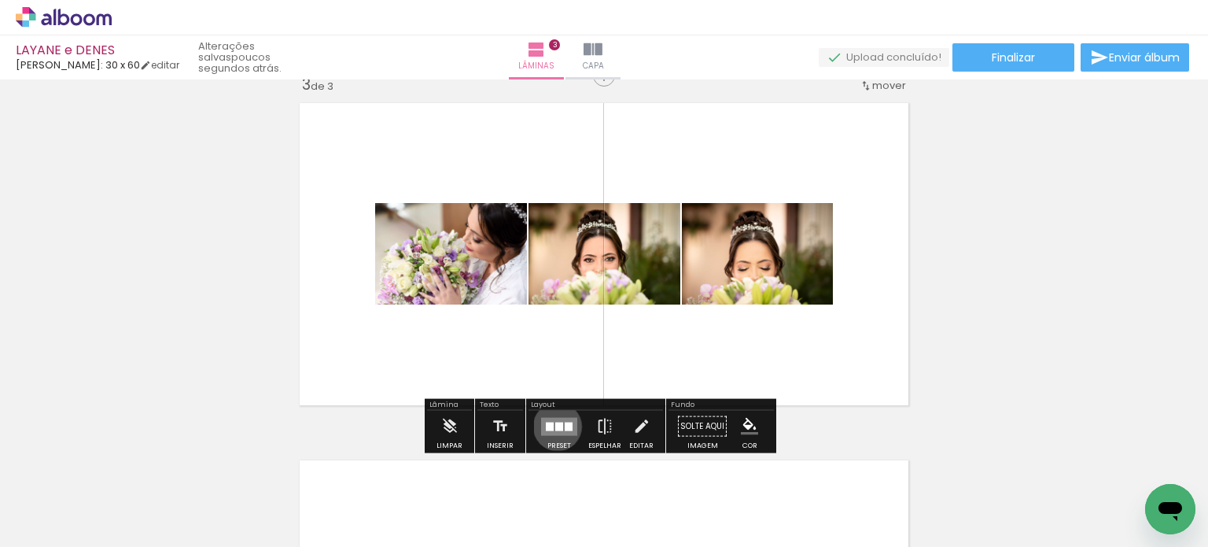
click at [555, 426] on div at bounding box center [559, 426] width 8 height 9
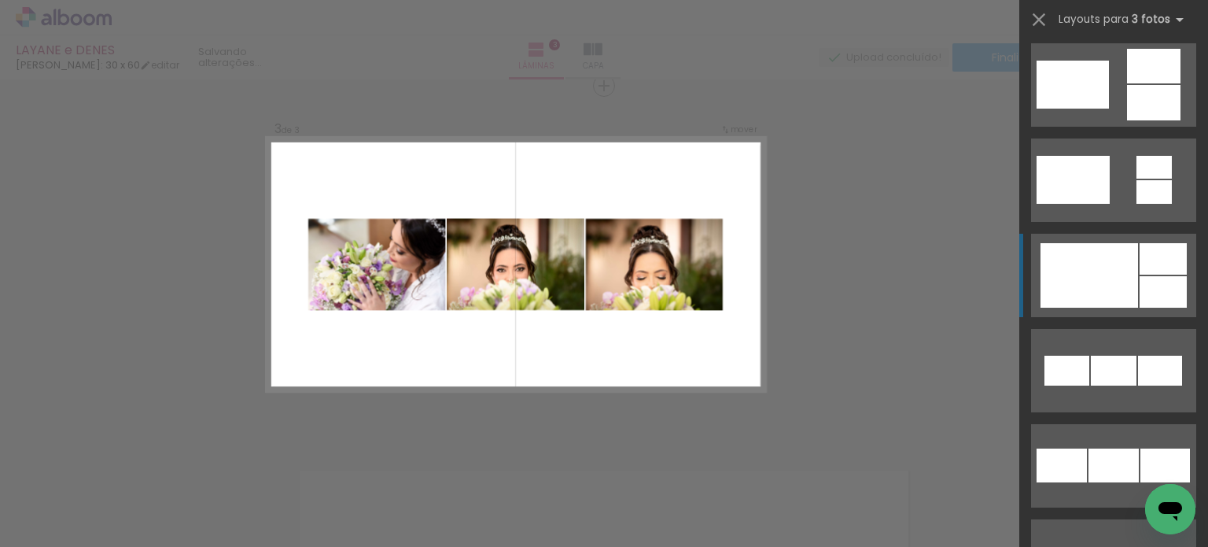
scroll to position [577, 0]
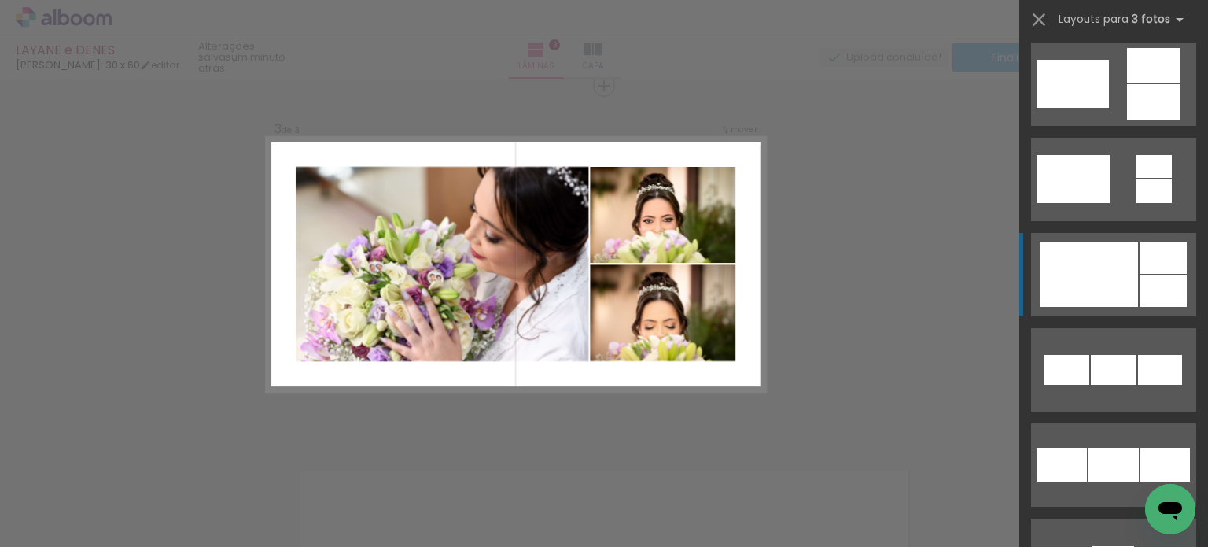
click at [1117, 283] on div at bounding box center [1090, 274] width 98 height 65
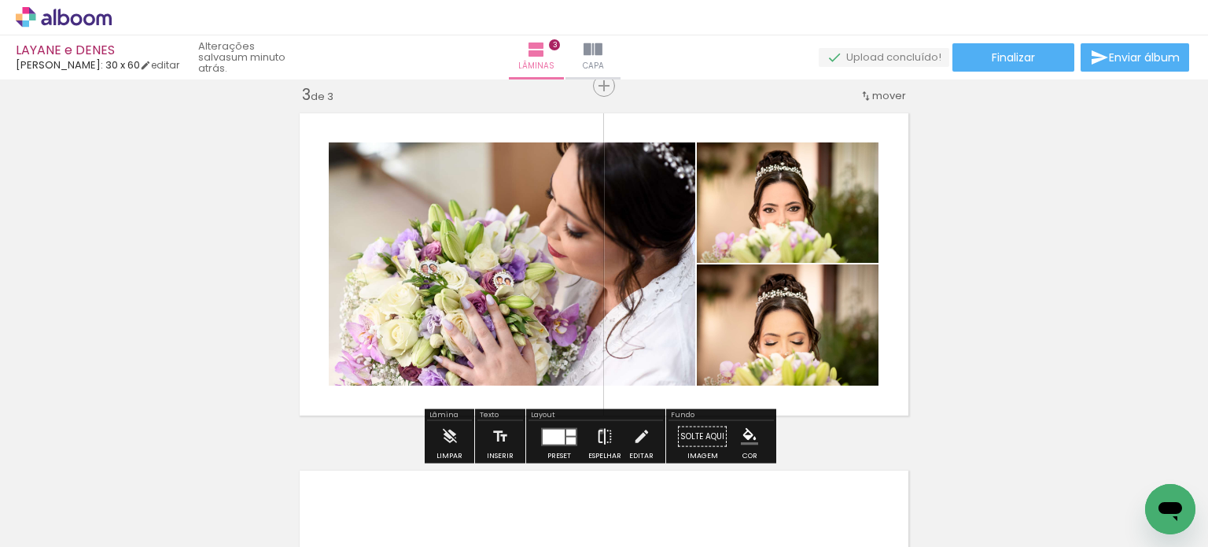
click at [598, 430] on iron-icon at bounding box center [604, 436] width 17 height 31
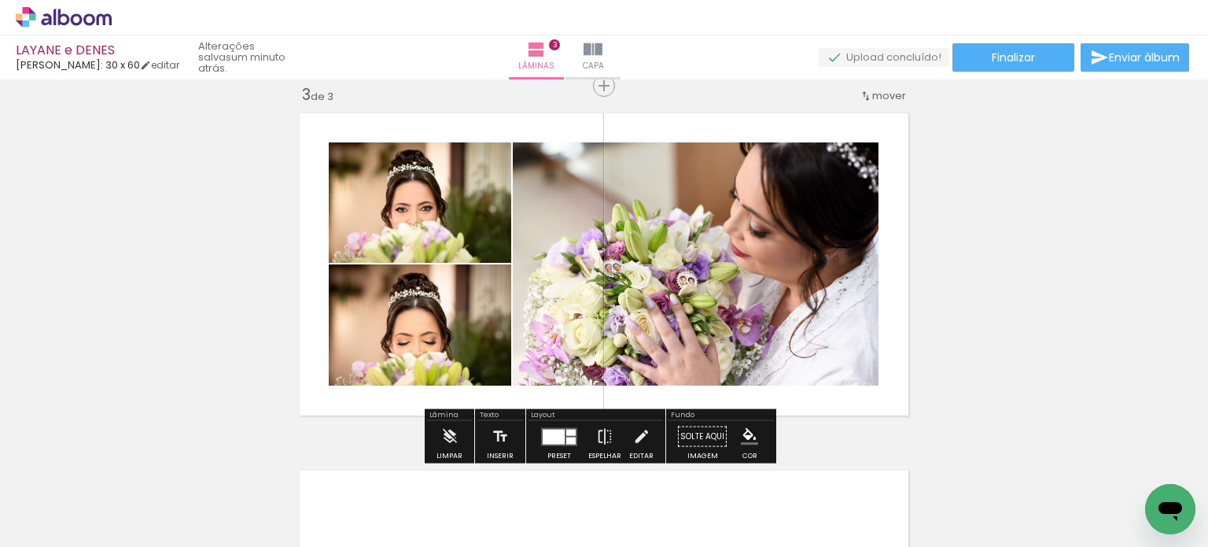
click at [725, 293] on quentale-photo at bounding box center [696, 263] width 366 height 243
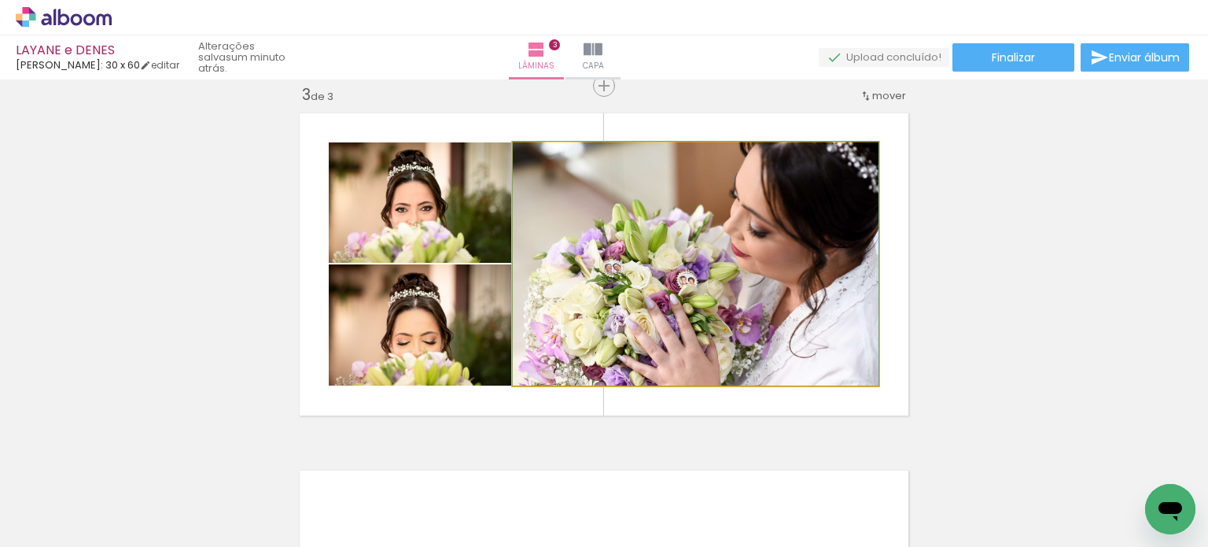
click at [725, 293] on quentale-photo at bounding box center [696, 263] width 366 height 243
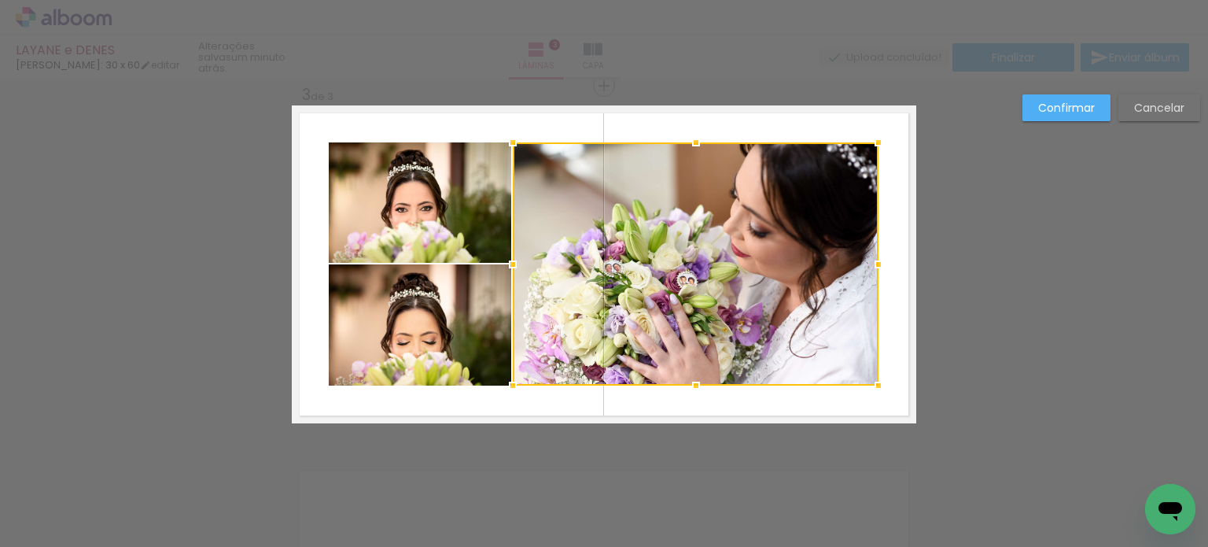
click at [777, 174] on div at bounding box center [696, 263] width 366 height 243
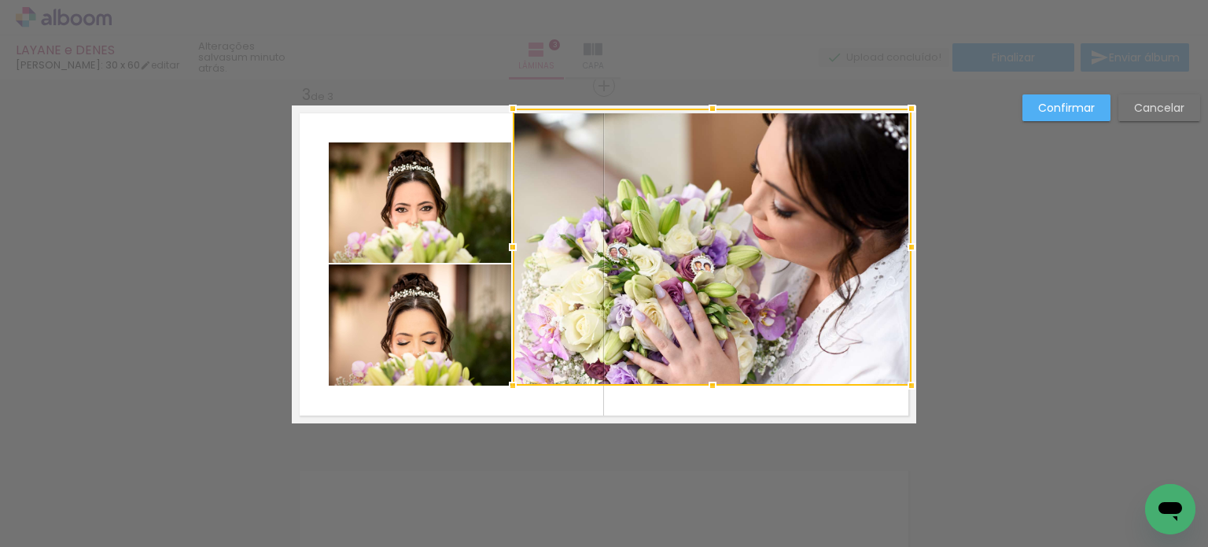
drag, startPoint x: 875, startPoint y: 138, endPoint x: 908, endPoint y: 106, distance: 46.2
click at [908, 106] on div at bounding box center [911, 108] width 31 height 31
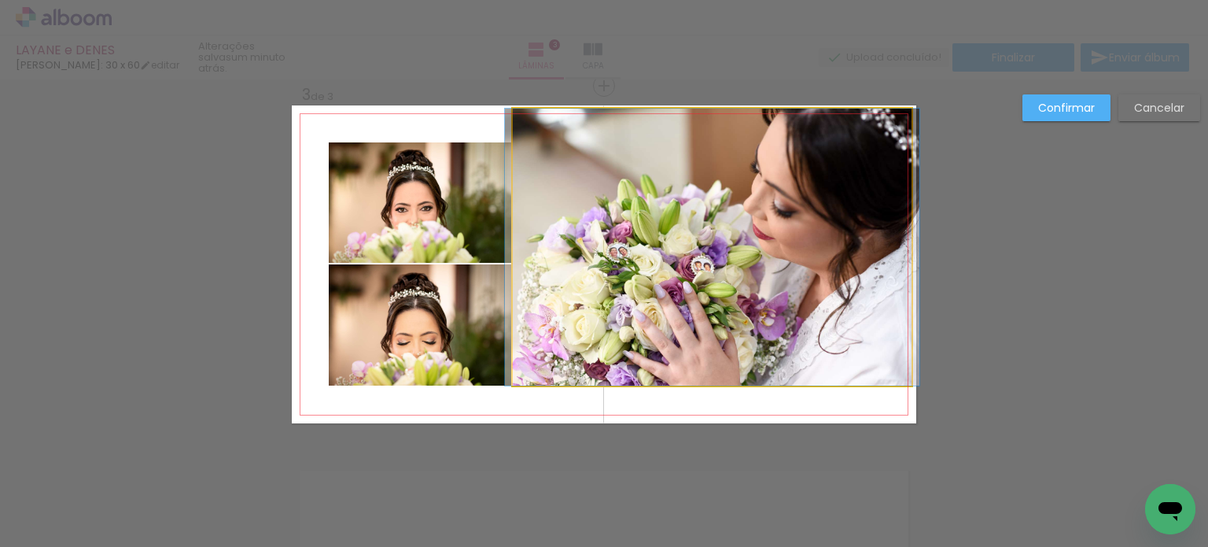
click at [837, 354] on quentale-photo at bounding box center [712, 247] width 399 height 277
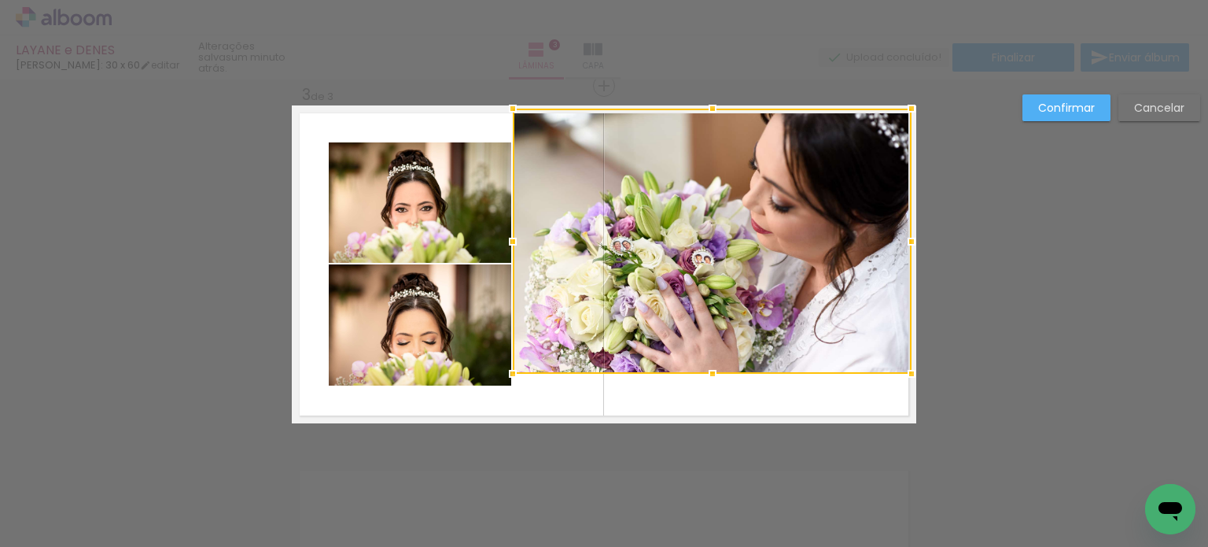
drag, startPoint x: 708, startPoint y: 384, endPoint x: 713, endPoint y: 368, distance: 16.4
click at [713, 368] on div at bounding box center [712, 373] width 31 height 31
click at [765, 282] on div at bounding box center [712, 241] width 399 height 265
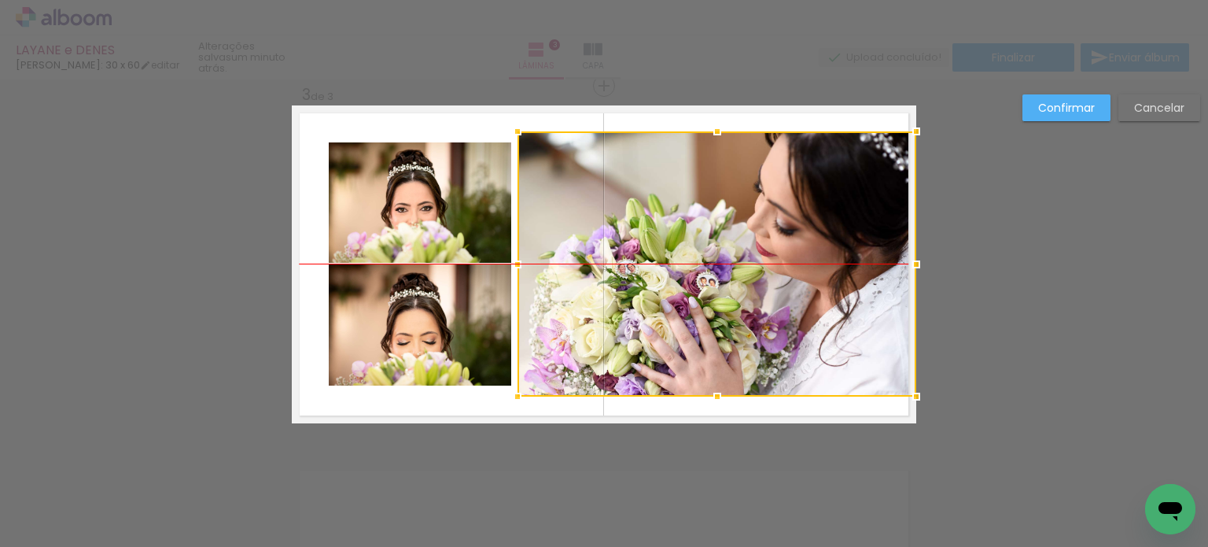
drag, startPoint x: 762, startPoint y: 272, endPoint x: 781, endPoint y: 295, distance: 29.6
click at [781, 295] on div at bounding box center [717, 263] width 399 height 265
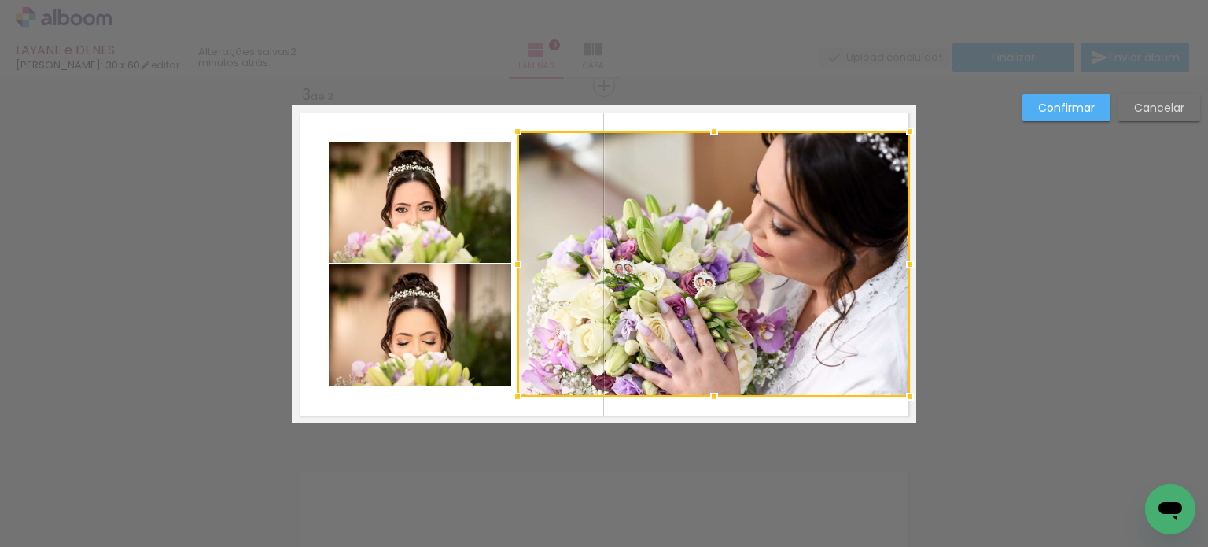
drag, startPoint x: 916, startPoint y: 266, endPoint x: 899, endPoint y: 273, distance: 18.0
click at [899, 273] on div at bounding box center [909, 264] width 31 height 31
click at [414, 213] on quentale-photo at bounding box center [420, 202] width 183 height 120
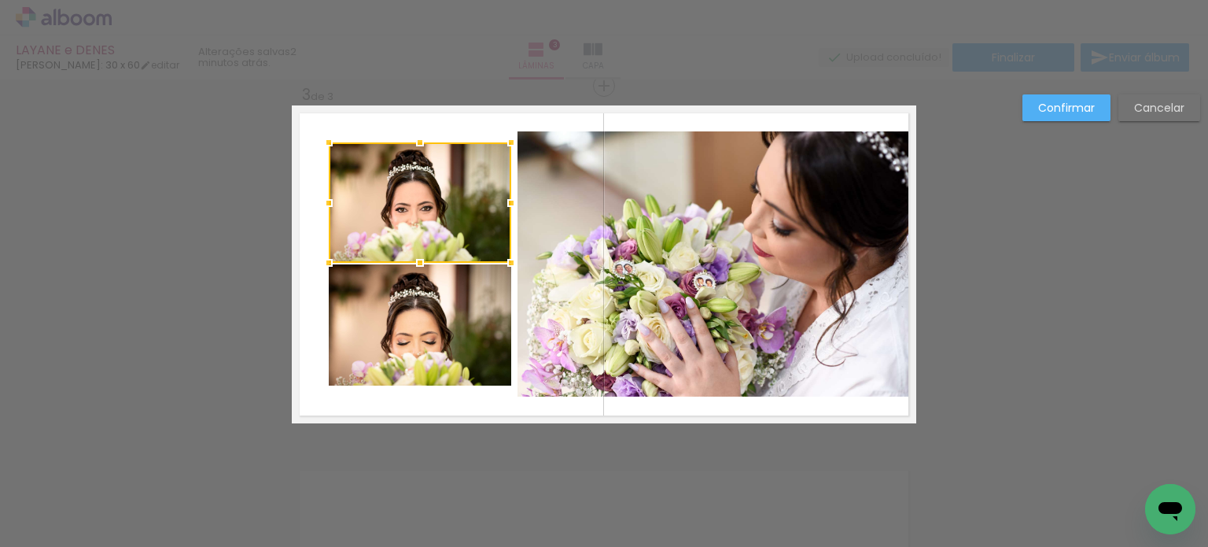
click at [428, 328] on quentale-photo at bounding box center [420, 324] width 183 height 121
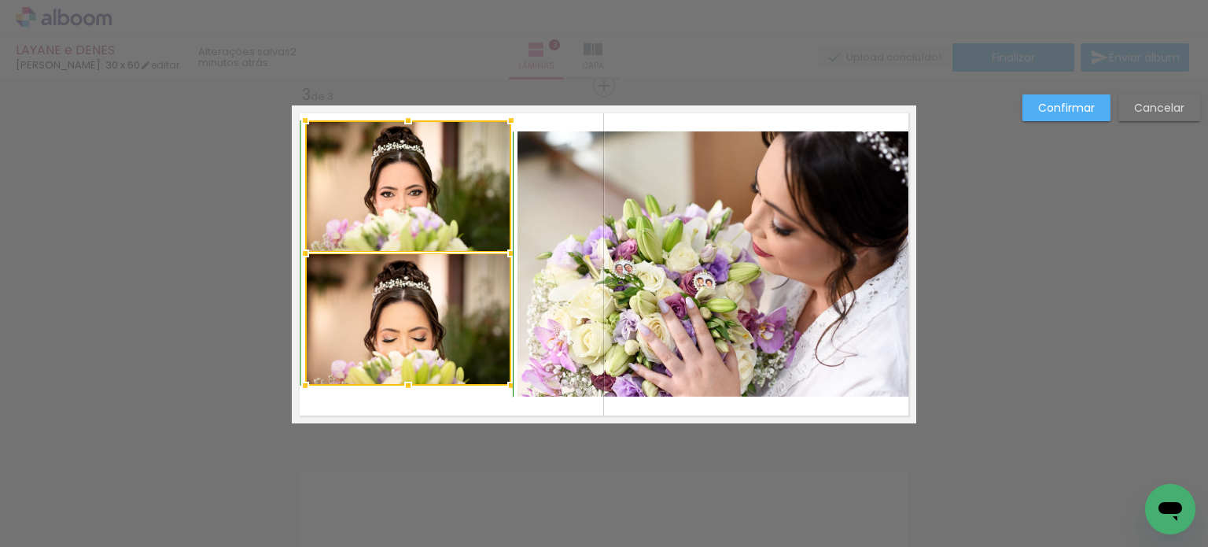
drag, startPoint x: 324, startPoint y: 145, endPoint x: 301, endPoint y: 119, distance: 35.1
click at [301, 119] on div at bounding box center [304, 120] width 31 height 31
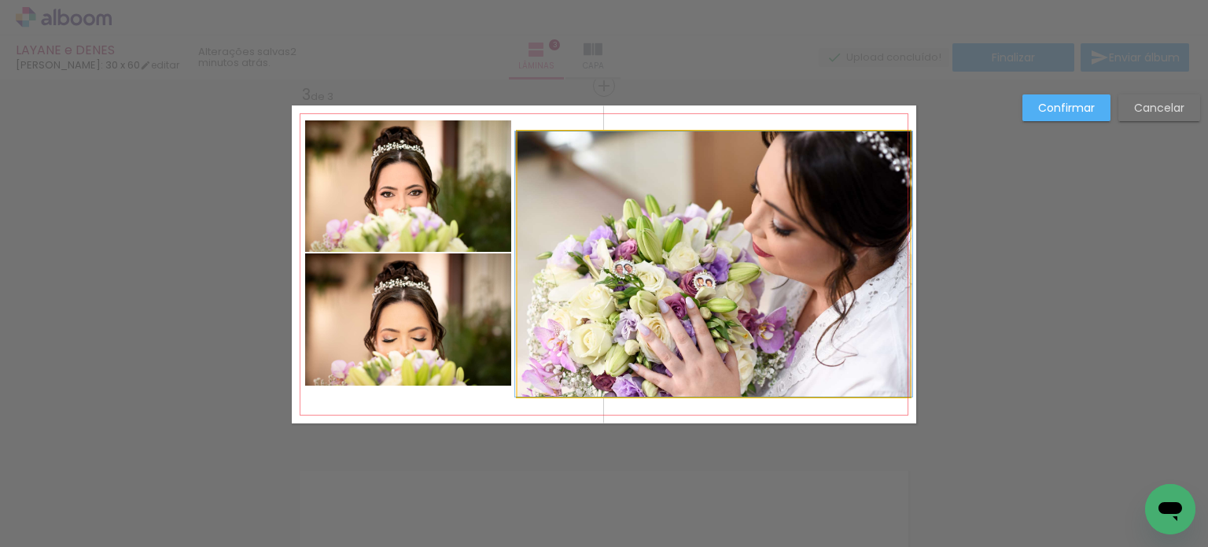
click at [568, 247] on quentale-photo at bounding box center [714, 263] width 393 height 265
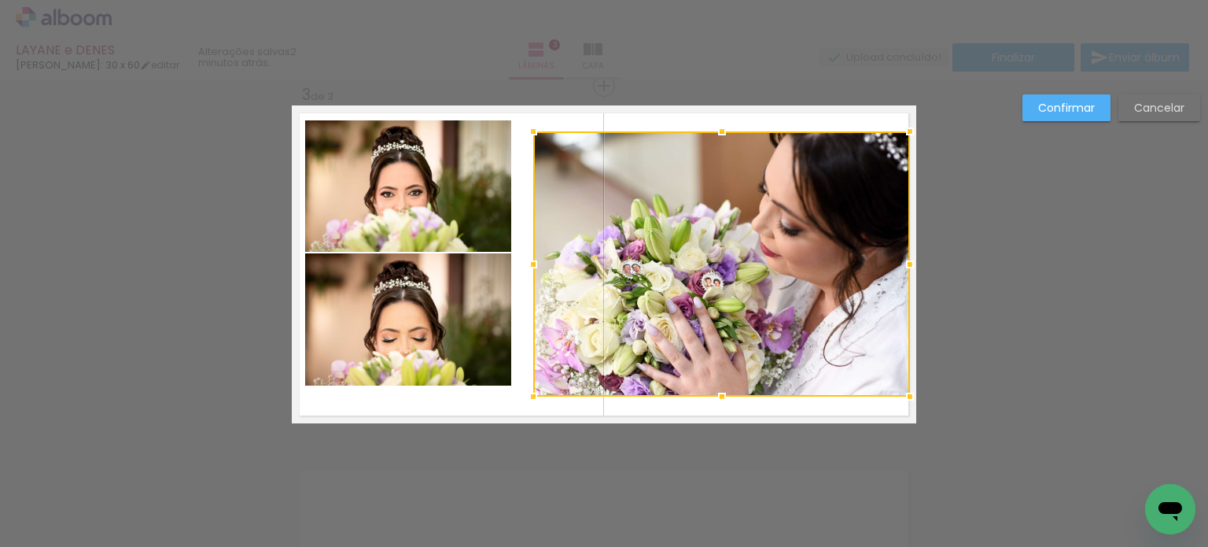
drag, startPoint x: 516, startPoint y: 266, endPoint x: 529, endPoint y: 266, distance: 12.6
click at [529, 266] on div at bounding box center [533, 264] width 31 height 31
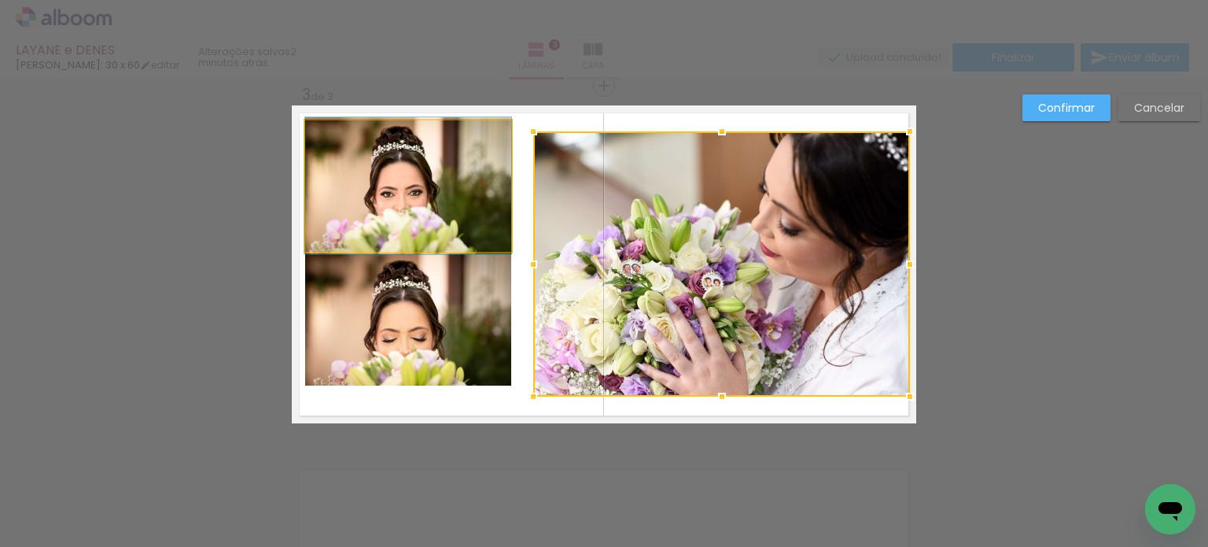
click at [458, 212] on quentale-photo at bounding box center [408, 185] width 206 height 131
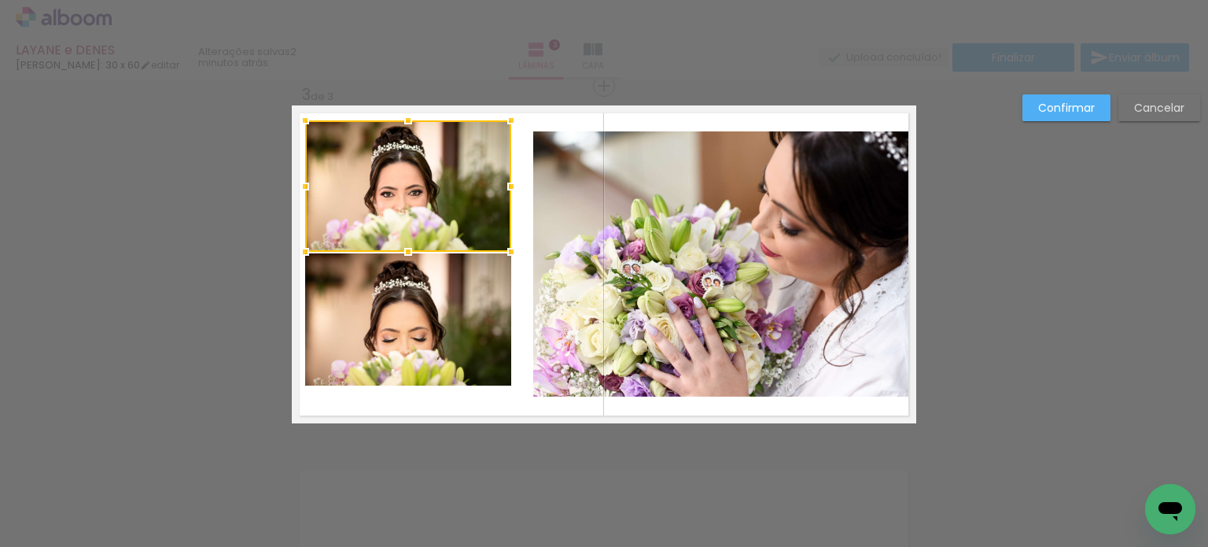
click at [446, 317] on quentale-photo at bounding box center [408, 319] width 206 height 132
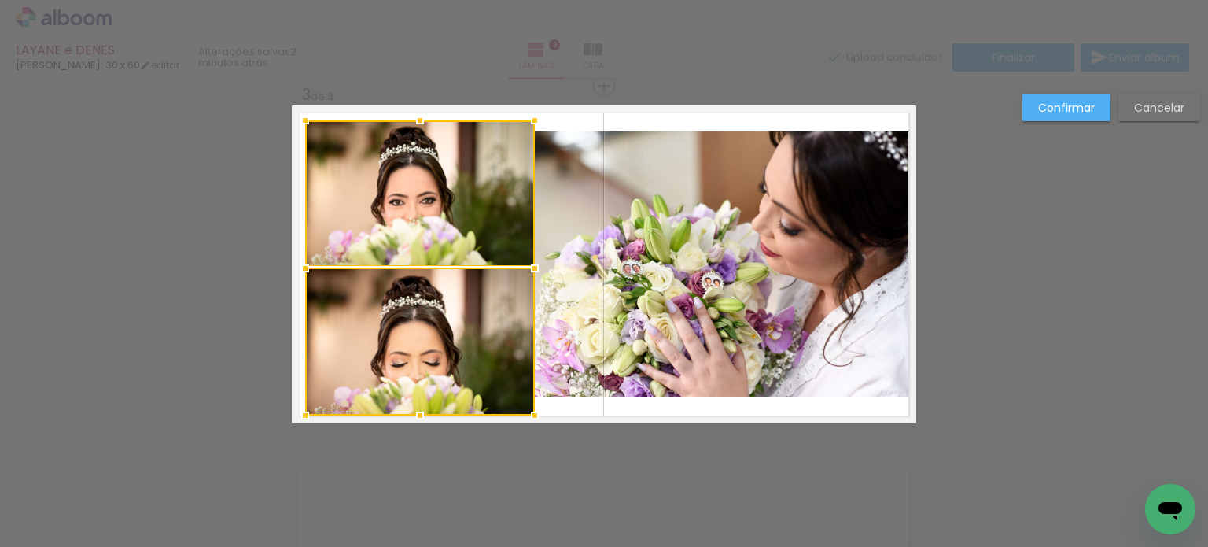
drag, startPoint x: 511, startPoint y: 387, endPoint x: 532, endPoint y: 415, distance: 34.8
click at [532, 415] on div at bounding box center [534, 415] width 31 height 31
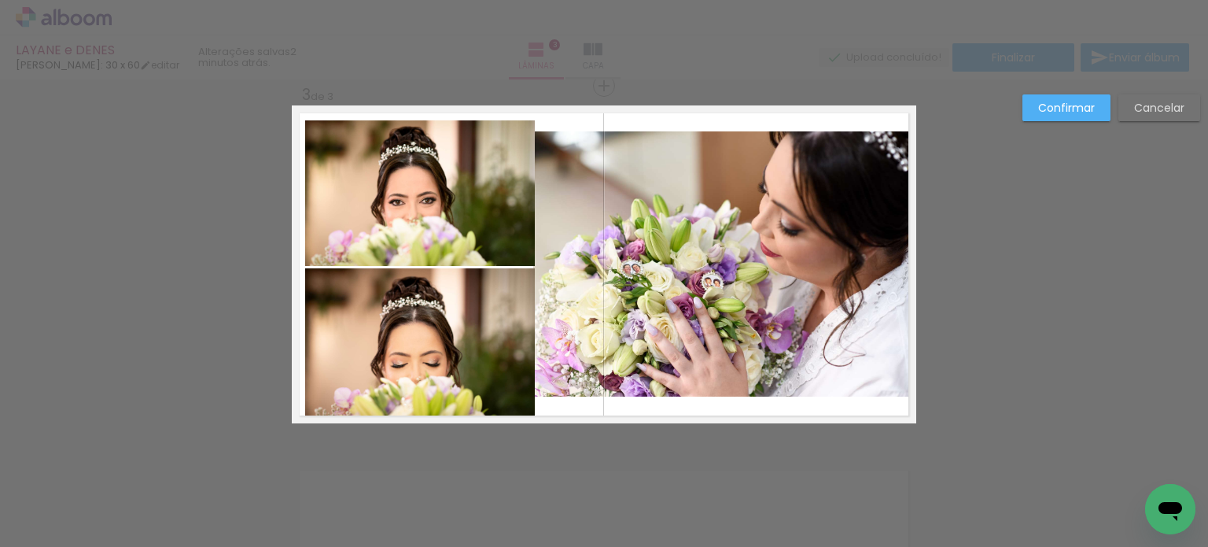
click at [488, 360] on quentale-photo at bounding box center [420, 341] width 230 height 147
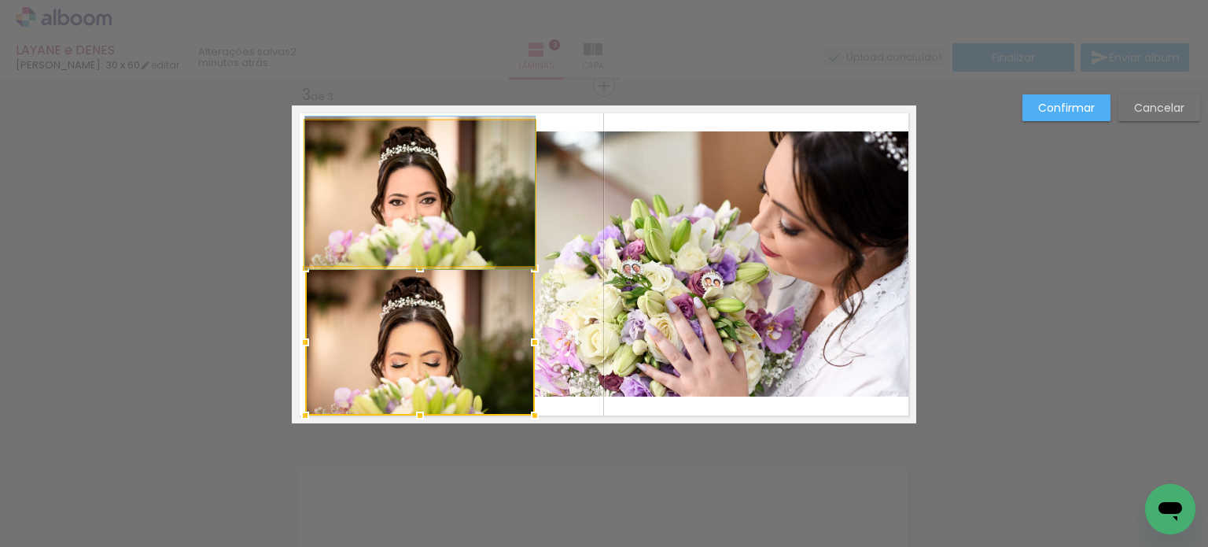
click at [420, 169] on quentale-photo at bounding box center [420, 193] width 230 height 146
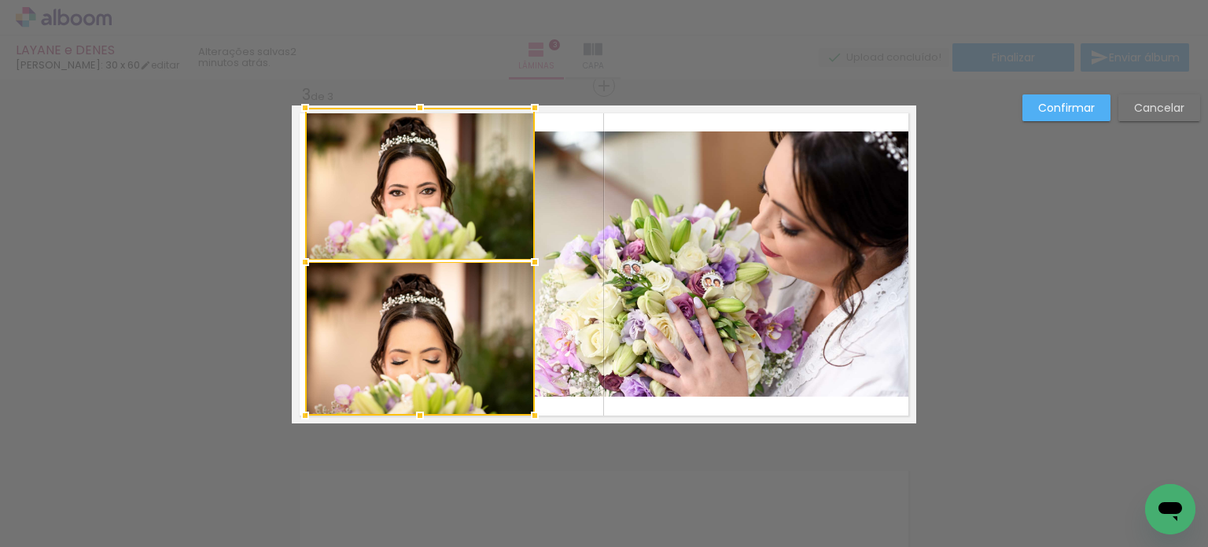
click at [412, 111] on div at bounding box center [419, 107] width 31 height 31
click at [441, 225] on div at bounding box center [420, 184] width 230 height 152
click at [442, 341] on quentale-photo at bounding box center [420, 338] width 230 height 153
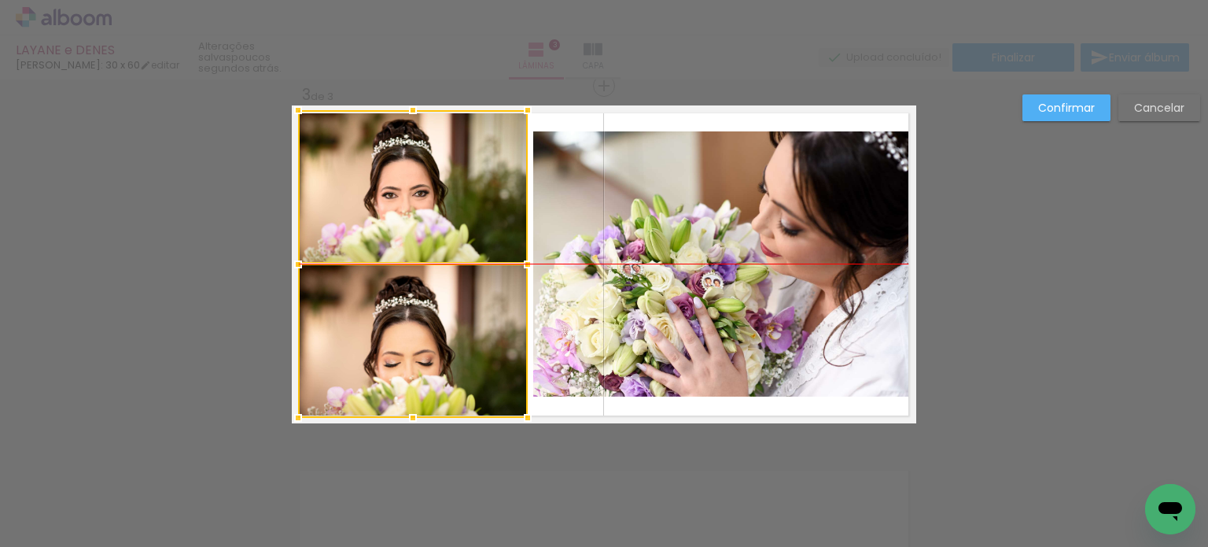
click at [467, 232] on div at bounding box center [413, 264] width 230 height 308
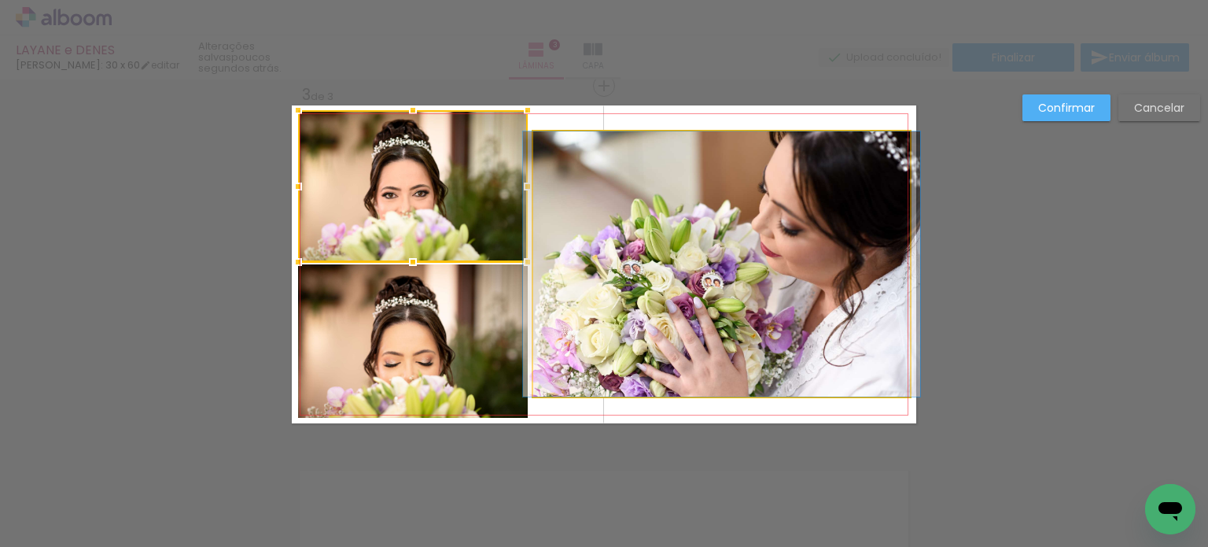
click at [693, 260] on quentale-photo at bounding box center [721, 263] width 377 height 265
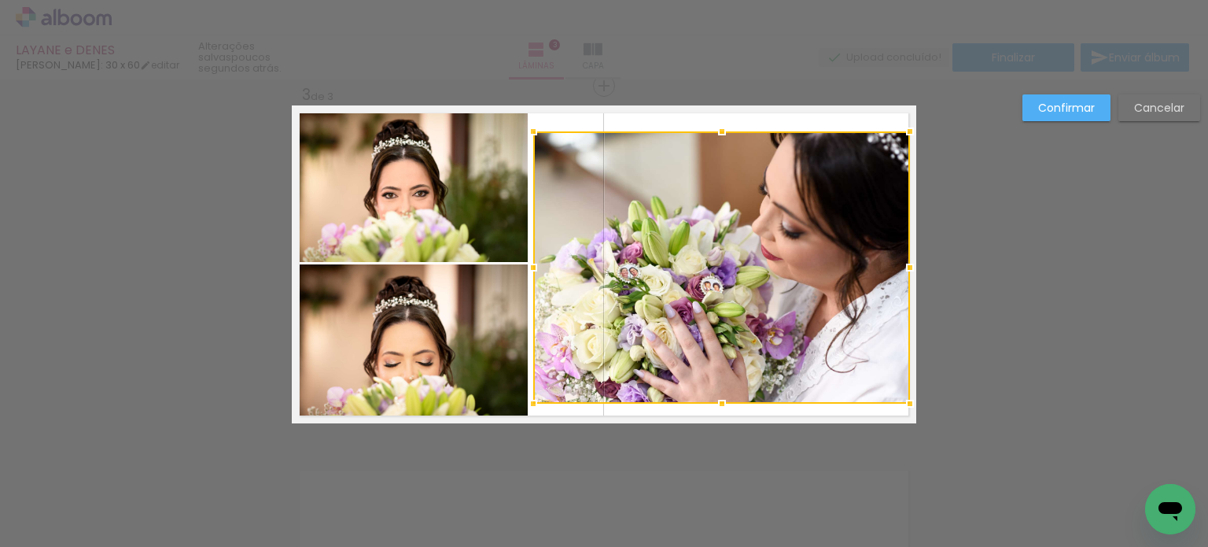
click at [715, 407] on div at bounding box center [721, 403] width 31 height 31
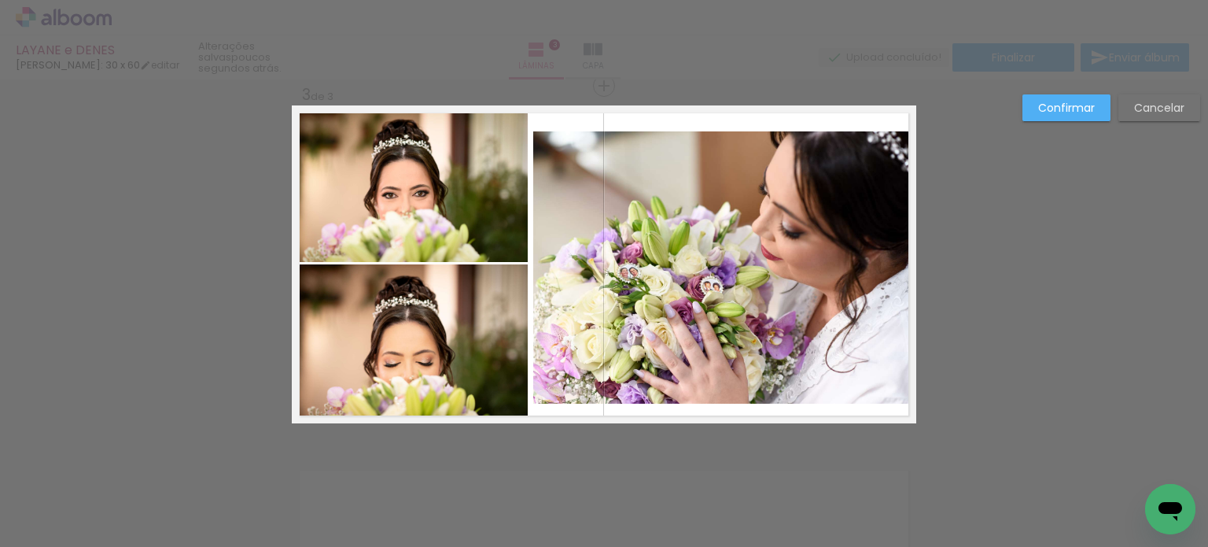
click at [846, 303] on quentale-photo at bounding box center [721, 267] width 377 height 272
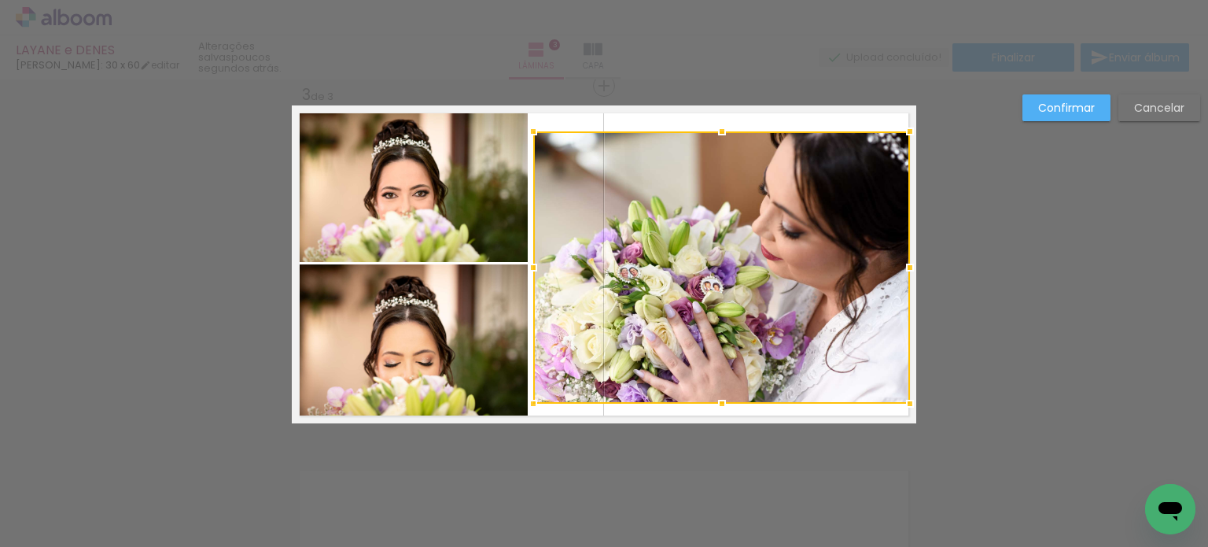
click at [818, 286] on div at bounding box center [721, 267] width 377 height 272
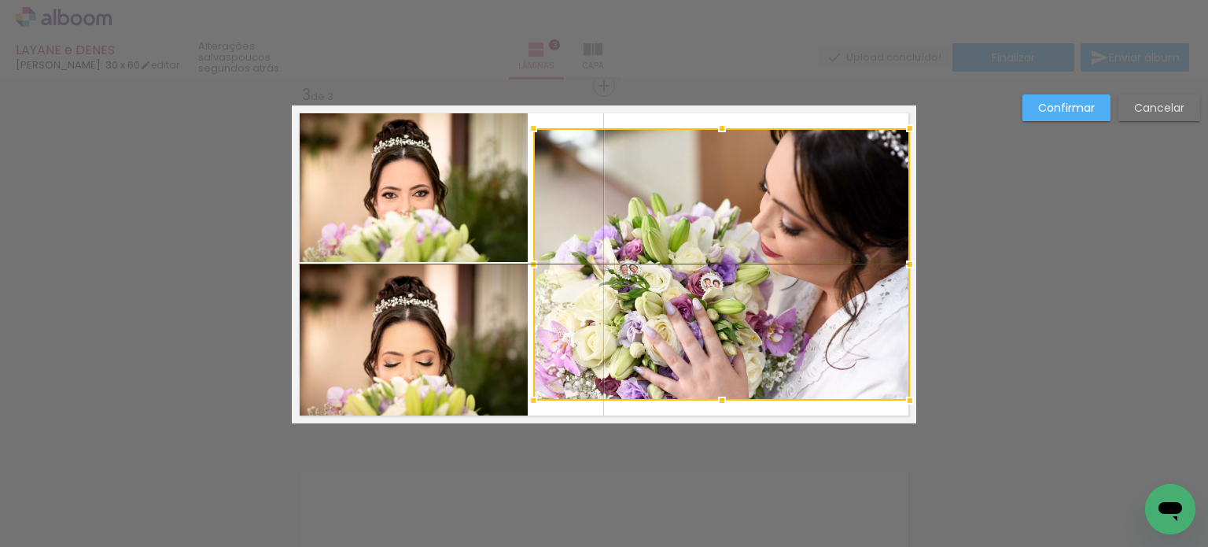
click at [815, 281] on div at bounding box center [721, 264] width 377 height 272
click at [0, 0] on slot "Confirmar" at bounding box center [0, 0] width 0 height 0
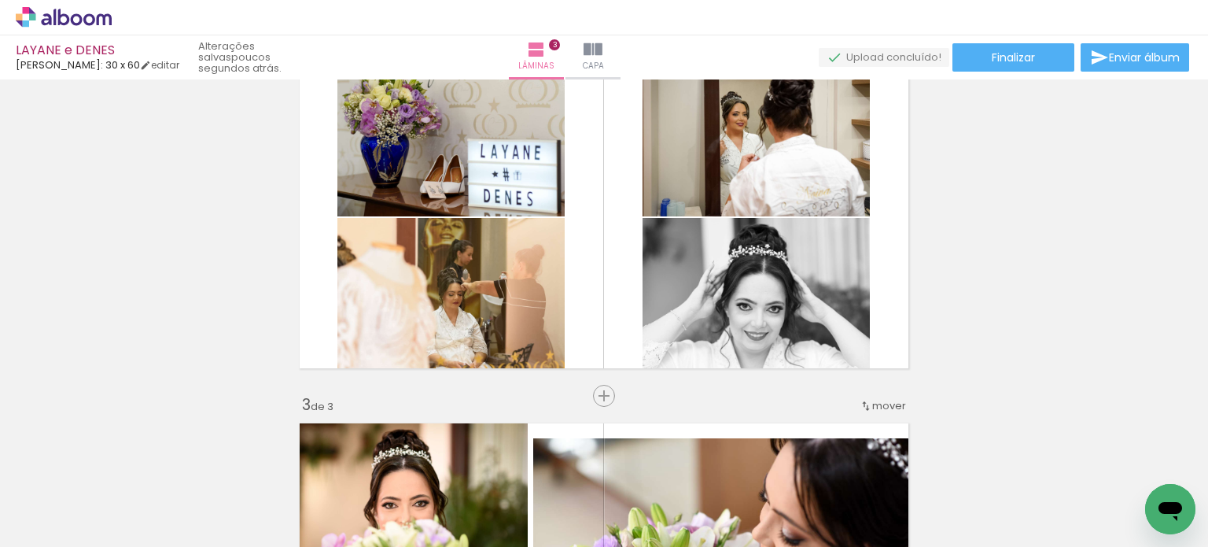
scroll to position [419, 0]
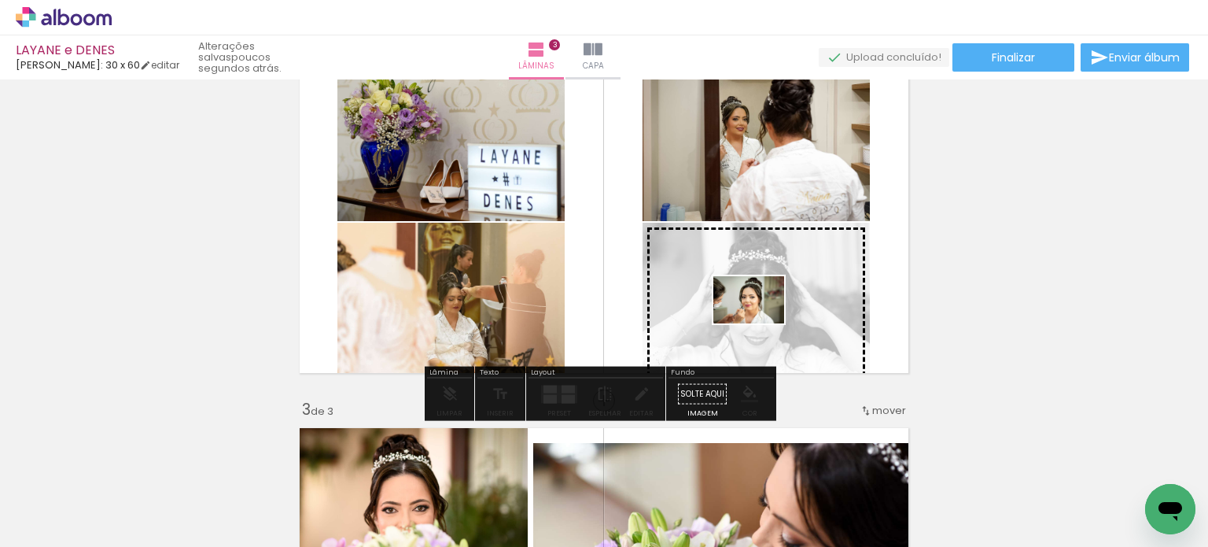
drag, startPoint x: 1072, startPoint y: 503, endPoint x: 762, endPoint y: 324, distance: 358.4
click at [762, 324] on quentale-workspace at bounding box center [604, 273] width 1208 height 547
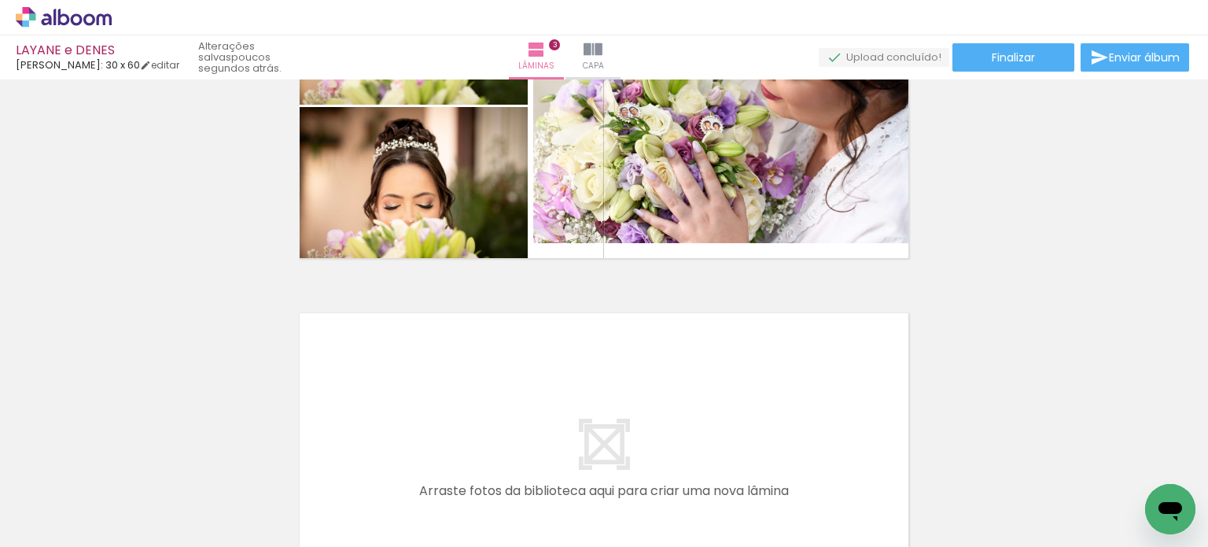
scroll to position [0, 6753]
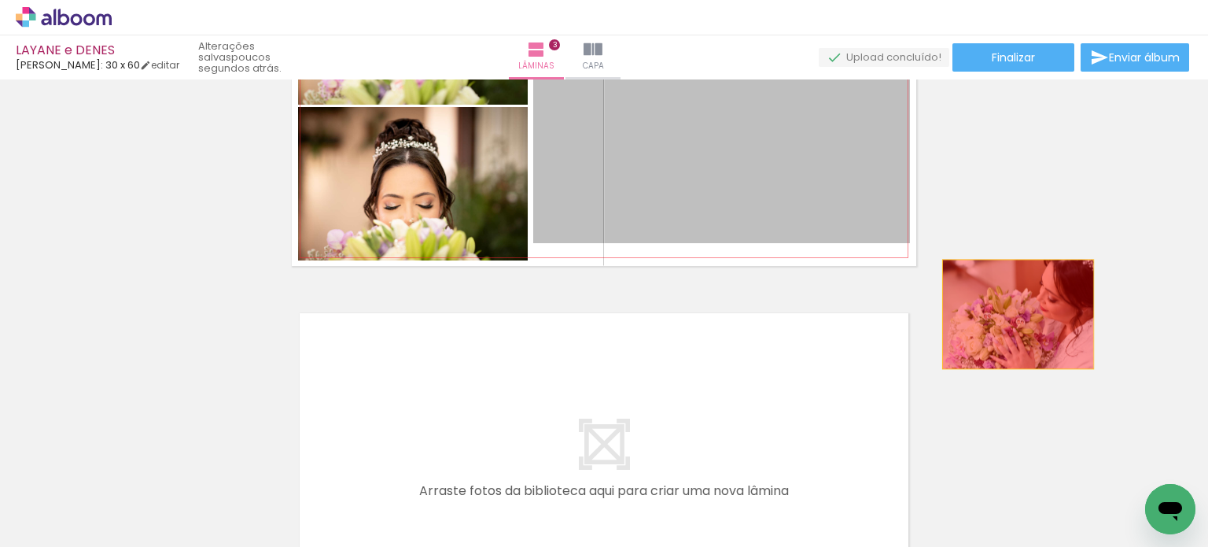
drag, startPoint x: 695, startPoint y: 175, endPoint x: 1012, endPoint y: 314, distance: 347.0
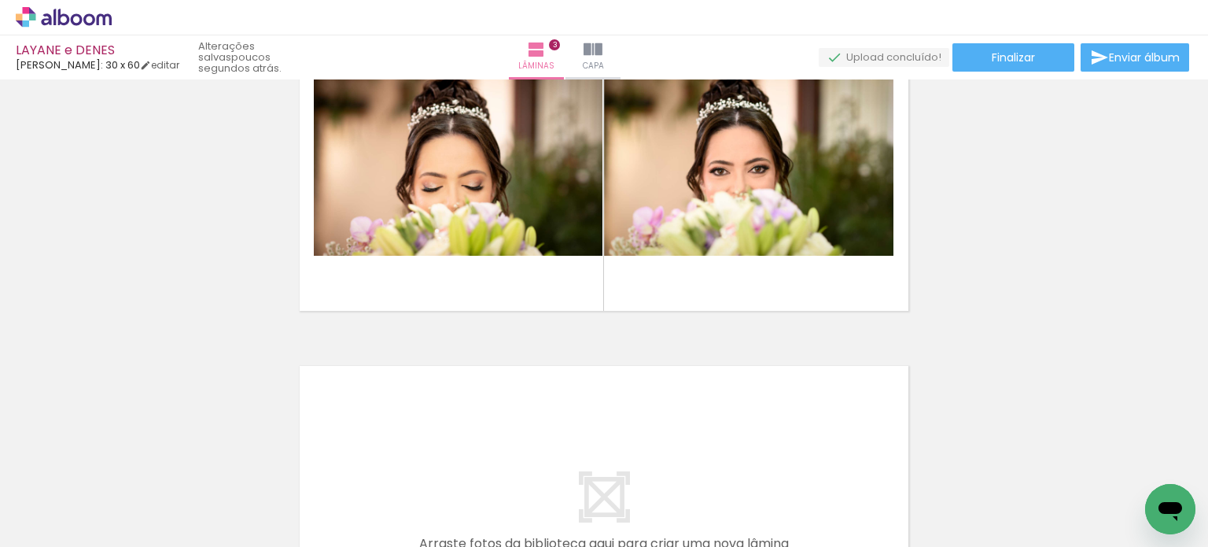
scroll to position [0, 7559]
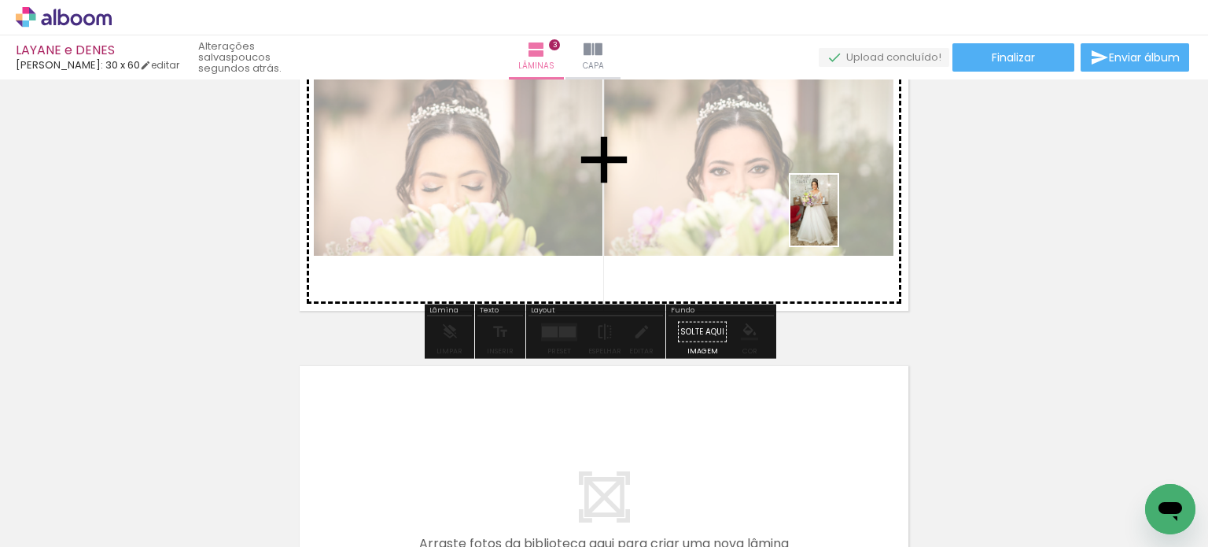
drag, startPoint x: 1146, startPoint y: 479, endPoint x: 838, endPoint y: 222, distance: 401.6
click at [838, 222] on quentale-workspace at bounding box center [604, 273] width 1208 height 547
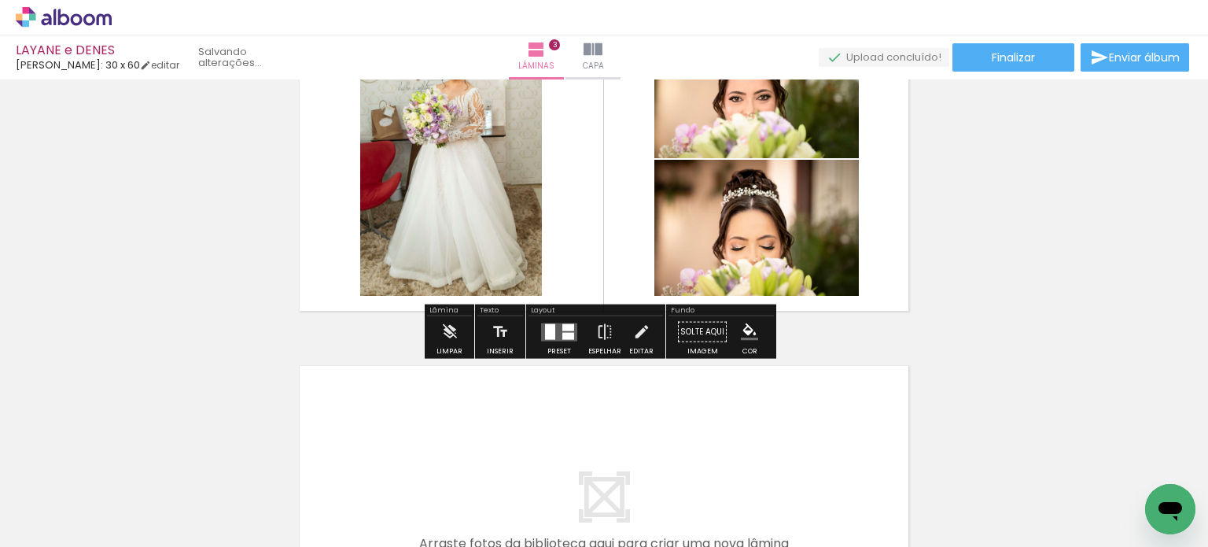
scroll to position [0, 7471]
click at [545, 337] on div at bounding box center [550, 331] width 10 height 16
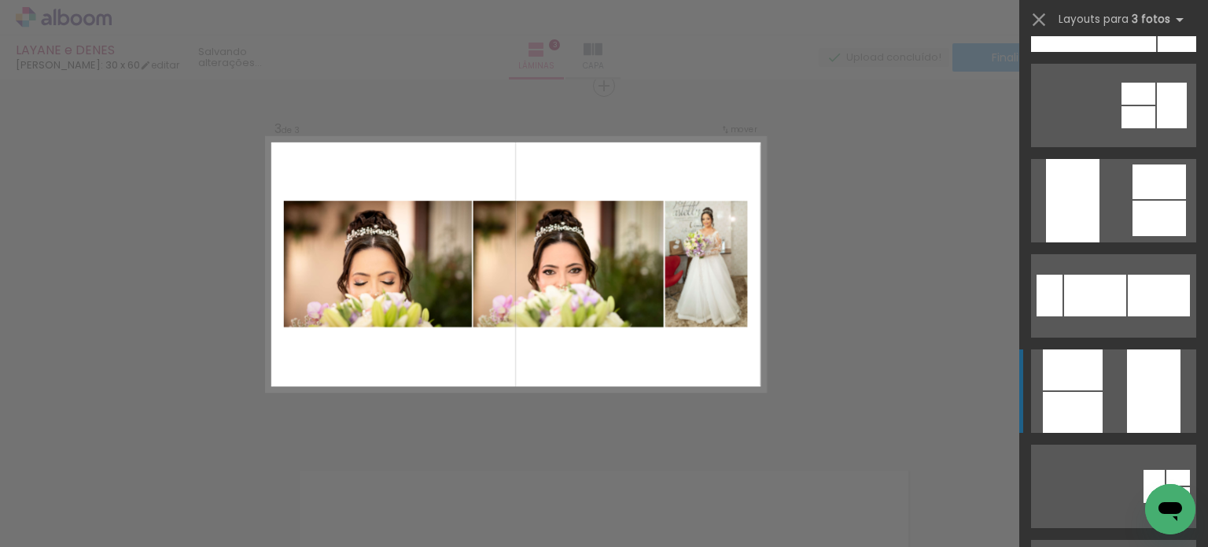
scroll to position [367, 0]
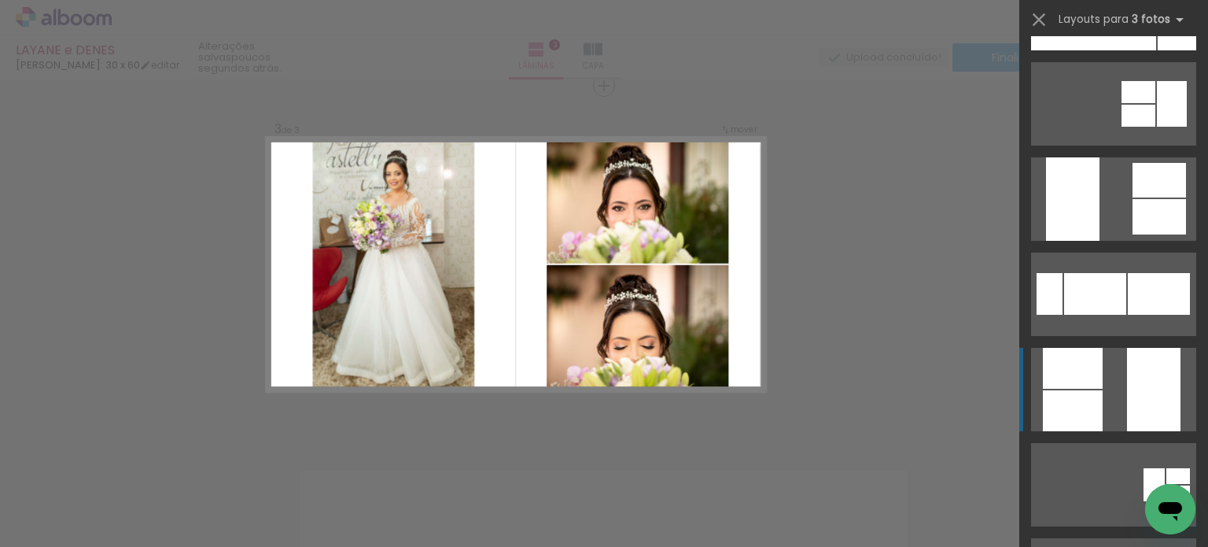
click at [1158, 50] on div at bounding box center [1177, 37] width 39 height 25
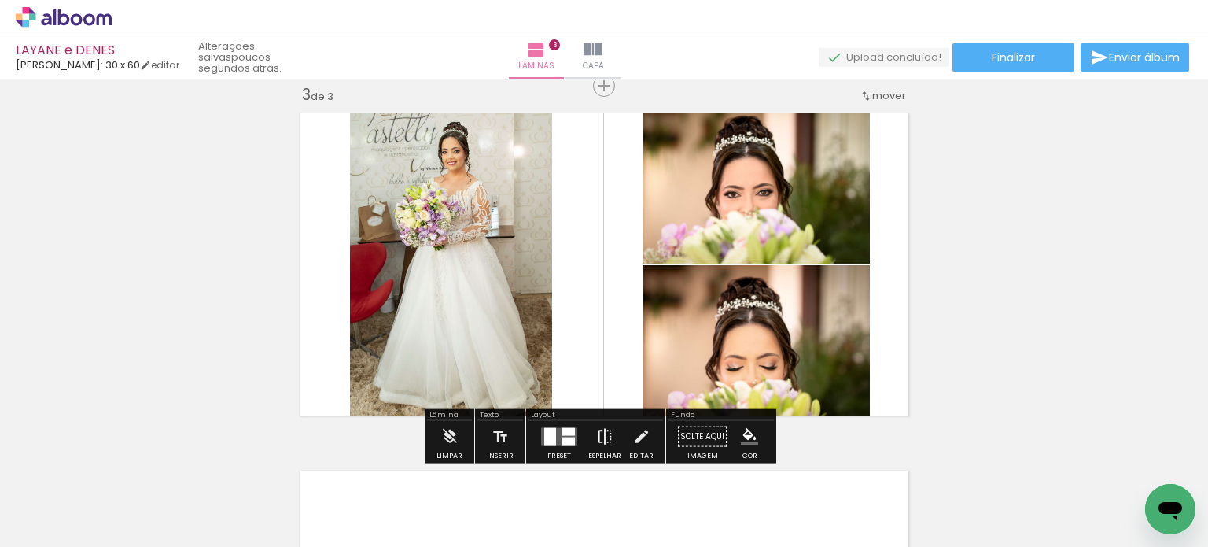
click at [607, 433] on iron-icon at bounding box center [604, 436] width 17 height 31
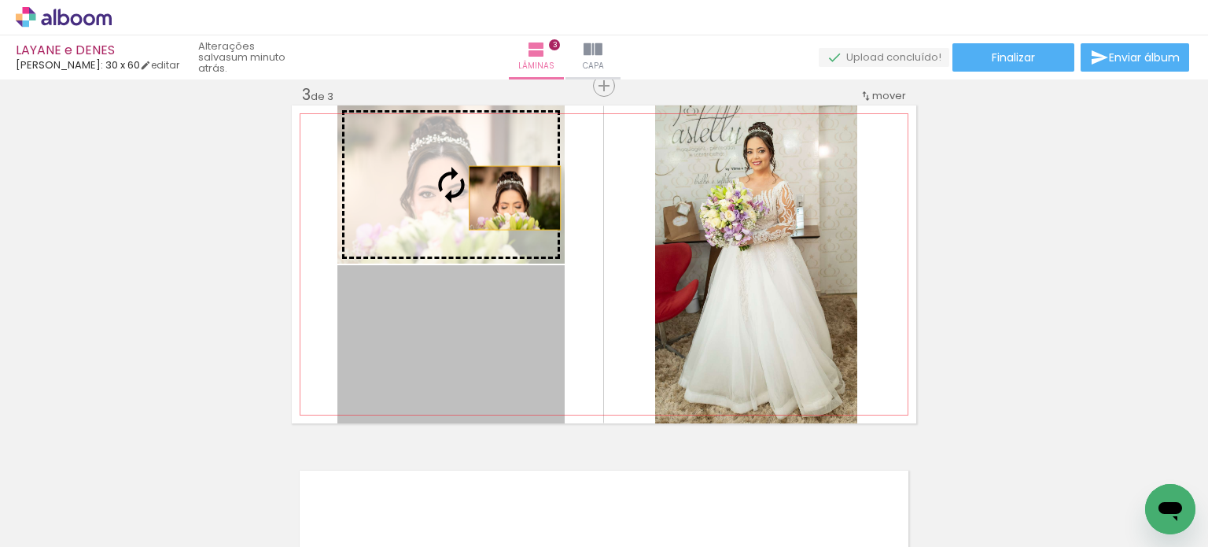
drag, startPoint x: 526, startPoint y: 383, endPoint x: 509, endPoint y: 192, distance: 191.9
click at [0, 0] on slot at bounding box center [0, 0] width 0 height 0
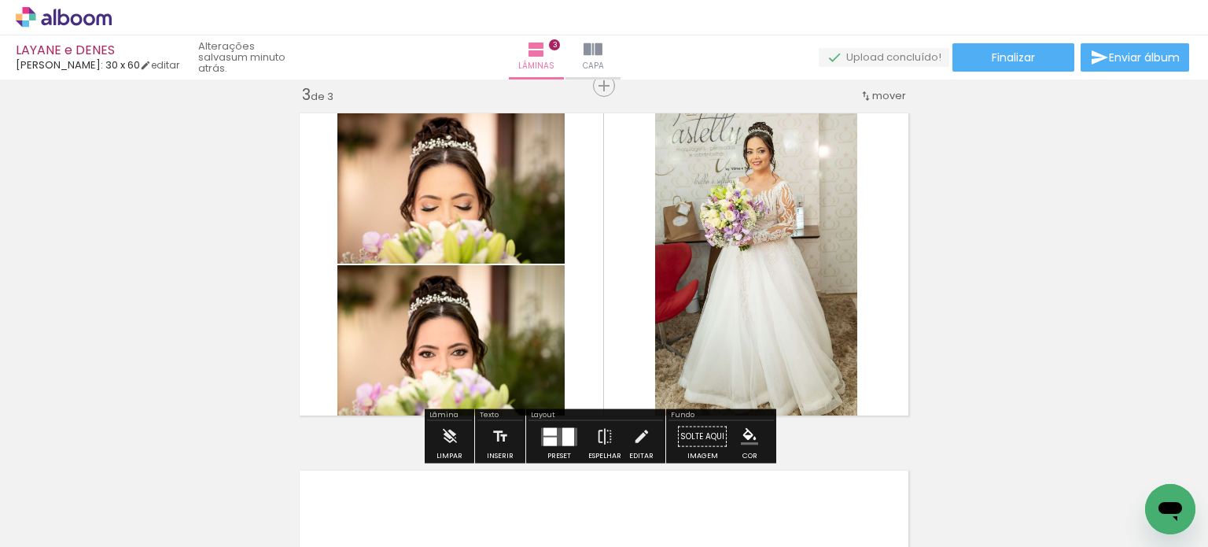
click at [537, 211] on quentale-photo at bounding box center [450, 184] width 227 height 158
click at [519, 241] on quentale-photo at bounding box center [450, 184] width 227 height 158
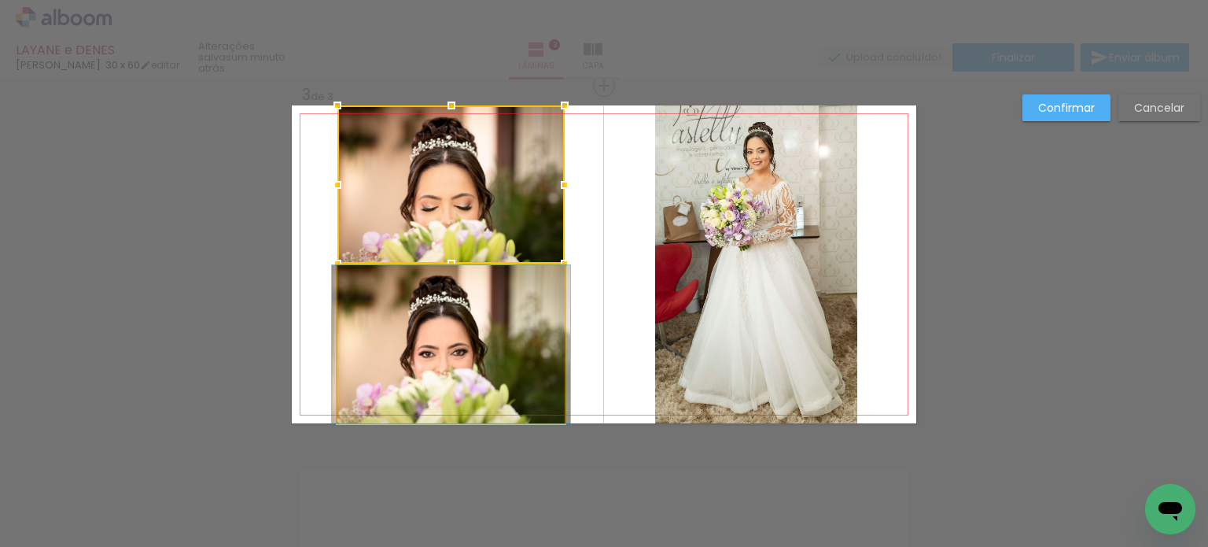
click at [521, 320] on quentale-photo at bounding box center [450, 344] width 227 height 158
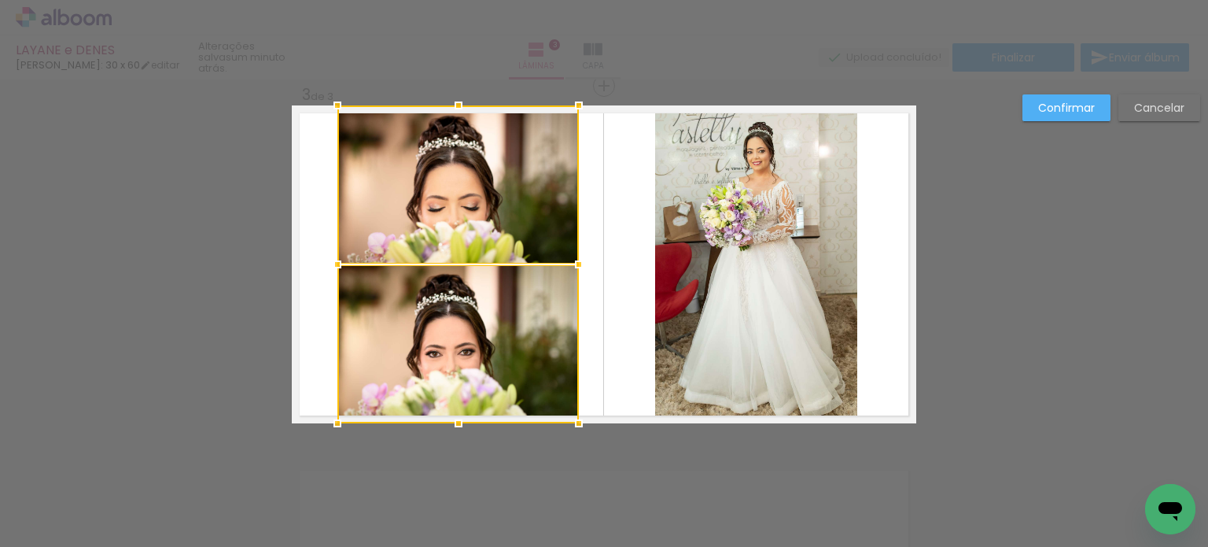
drag, startPoint x: 562, startPoint y: 261, endPoint x: 576, endPoint y: 264, distance: 13.6
click at [576, 264] on div at bounding box center [578, 264] width 31 height 31
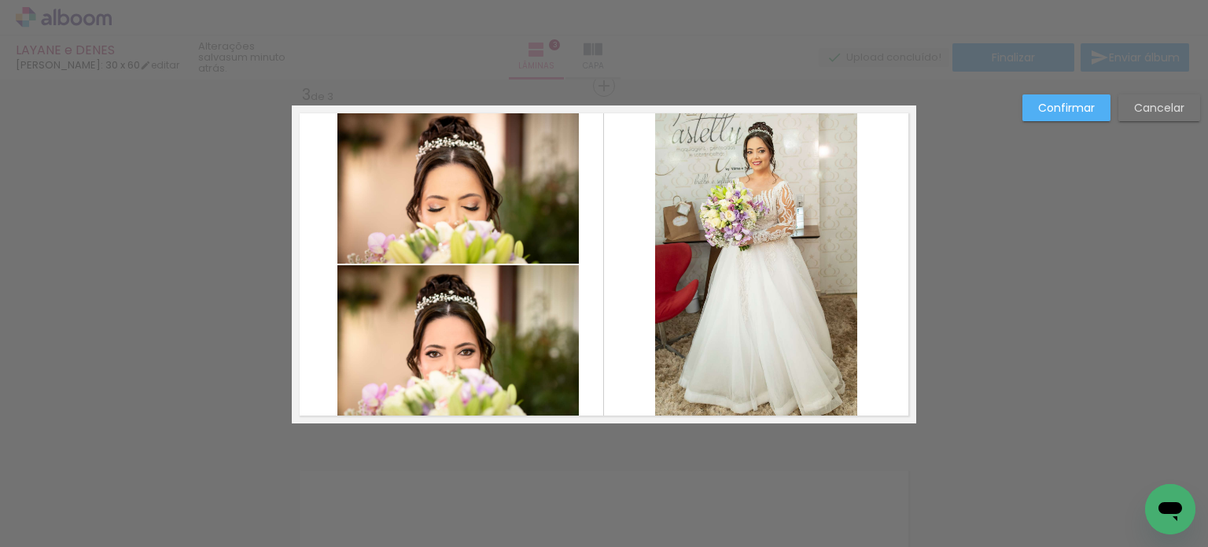
click at [505, 227] on quentale-photo at bounding box center [458, 184] width 242 height 158
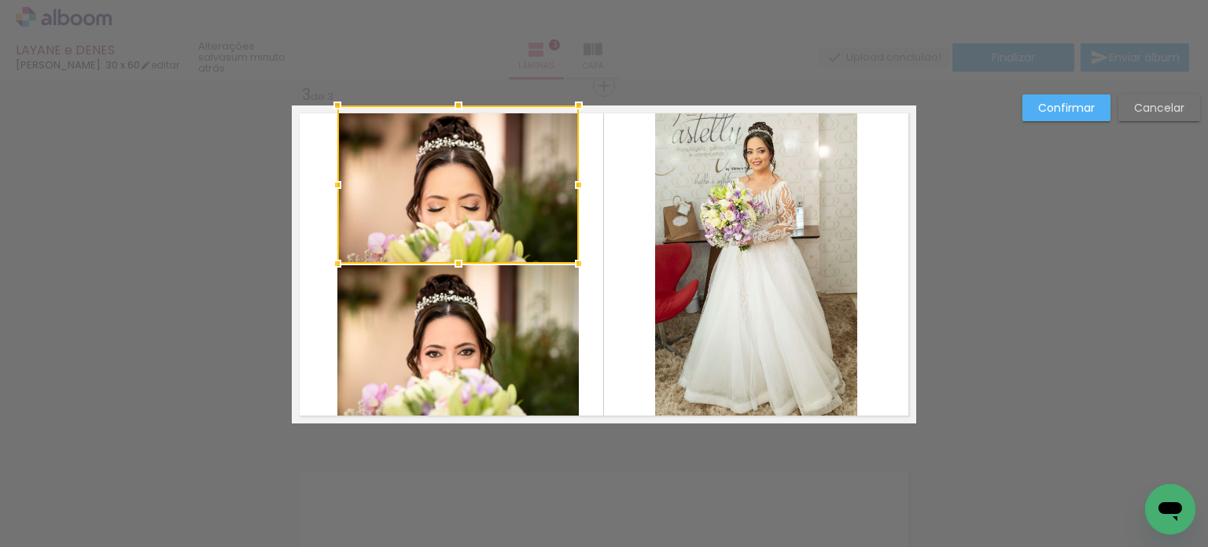
click at [511, 314] on quentale-photo at bounding box center [458, 343] width 242 height 157
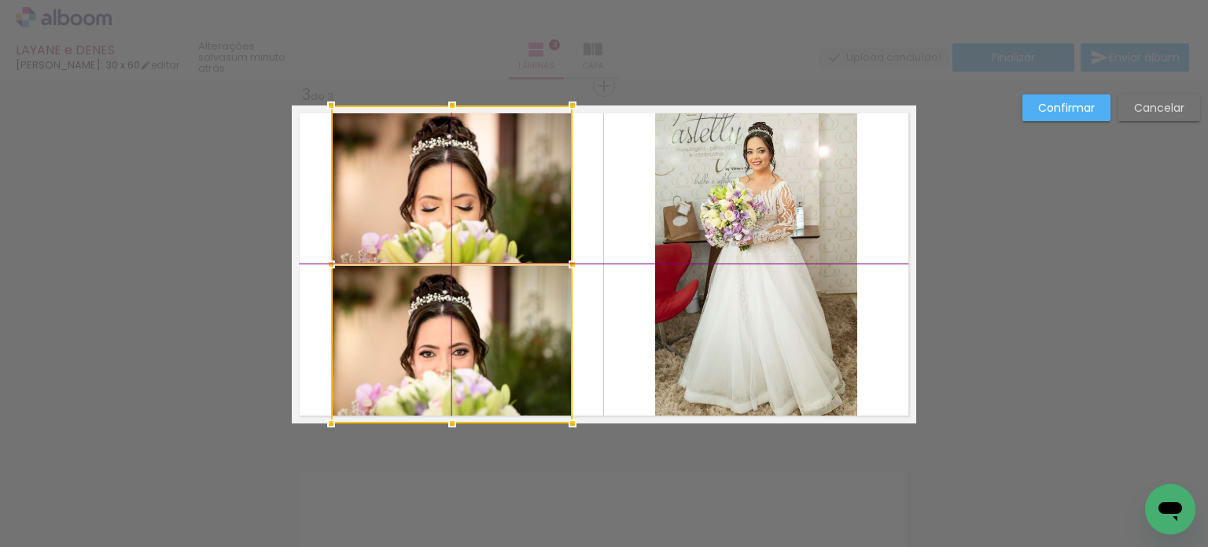
click at [502, 229] on div at bounding box center [452, 264] width 242 height 318
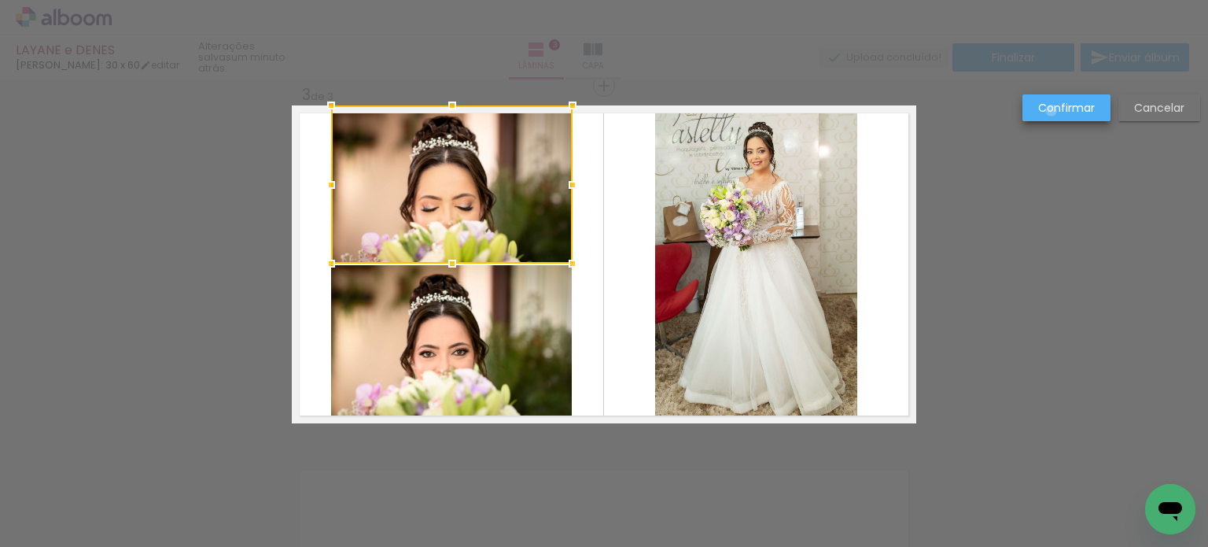
click at [0, 0] on slot "Confirmar" at bounding box center [0, 0] width 0 height 0
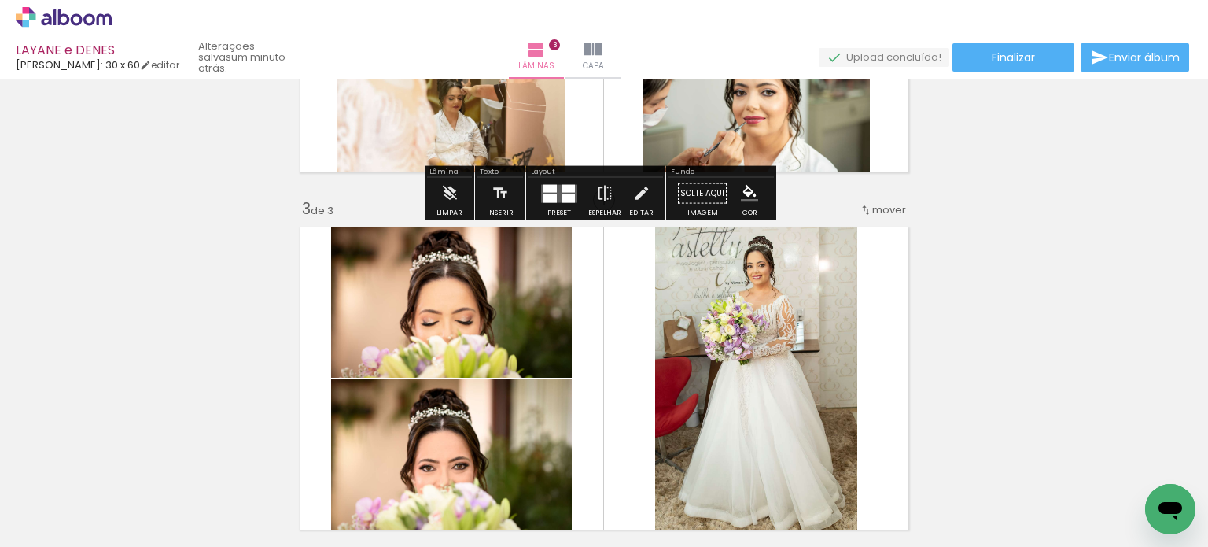
scroll to position [629, 0]
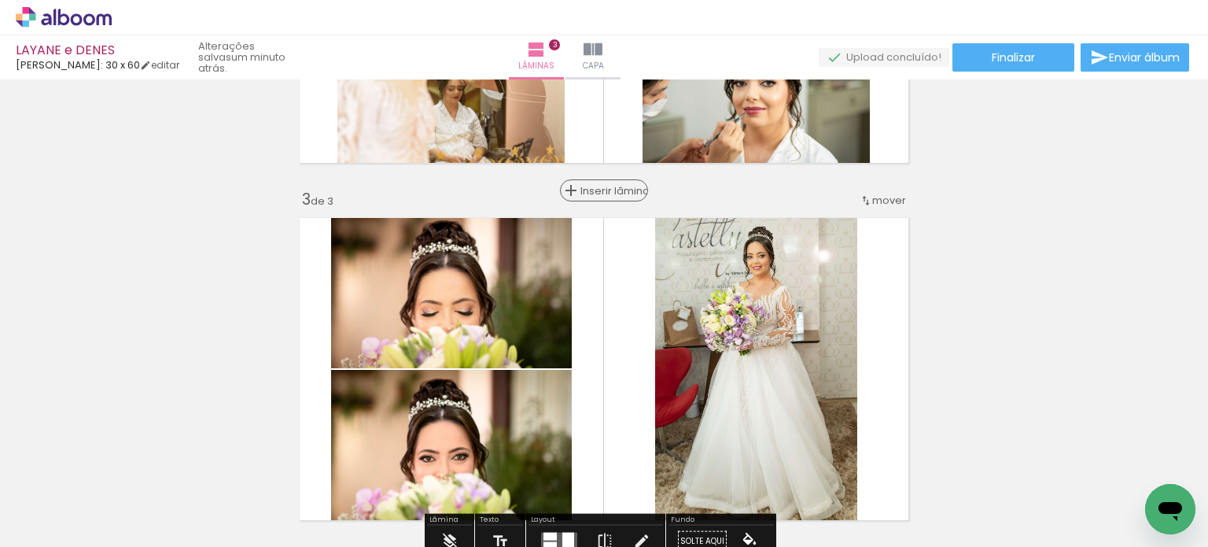
click at [600, 190] on span "Inserir lâmina" at bounding box center [611, 191] width 61 height 10
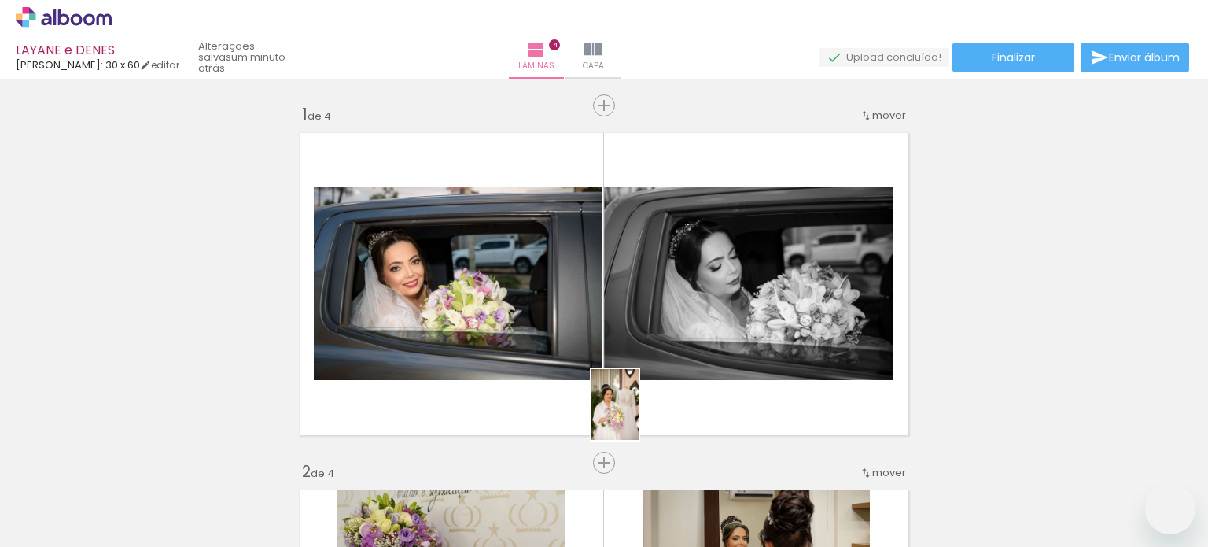
click at [666, 393] on quentale-workspace at bounding box center [604, 273] width 1208 height 547
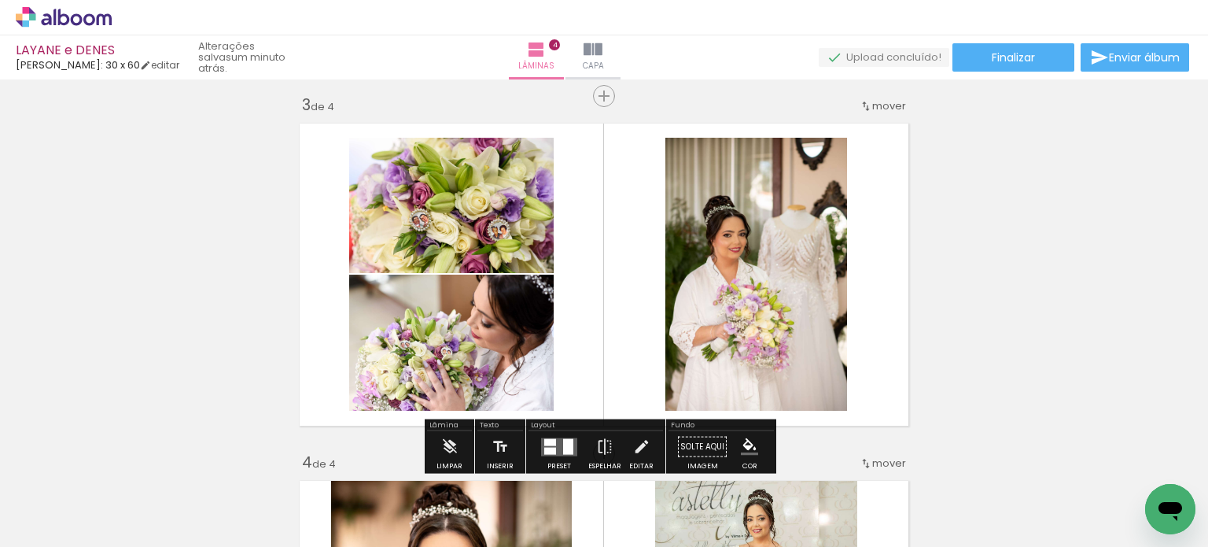
scroll to position [734, 0]
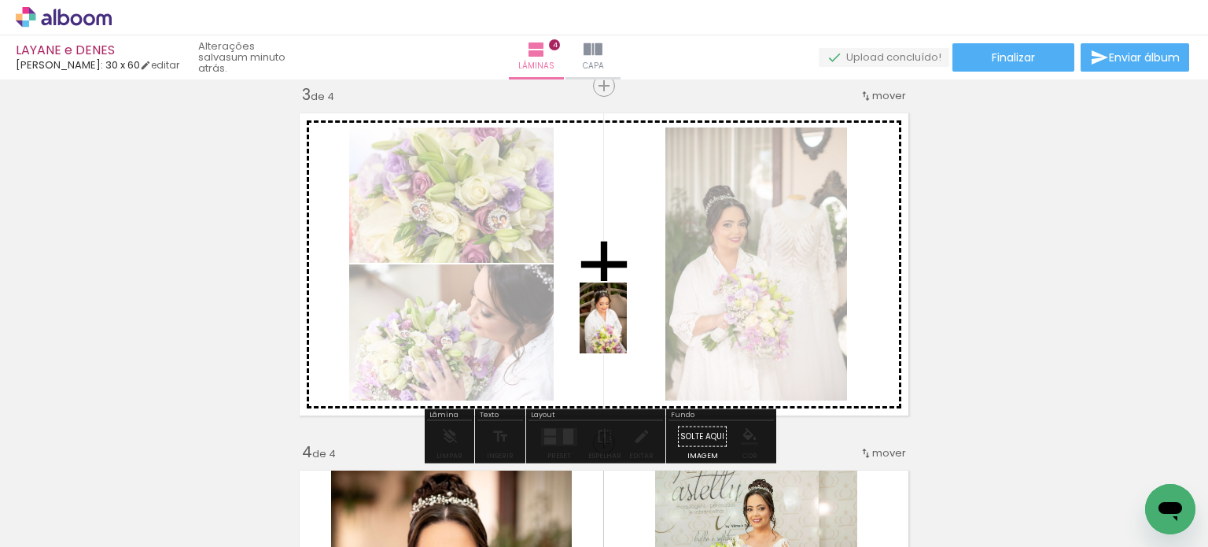
drag, startPoint x: 557, startPoint y: 485, endPoint x: 627, endPoint y: 330, distance: 170.1
click at [627, 330] on quentale-workspace at bounding box center [604, 273] width 1208 height 547
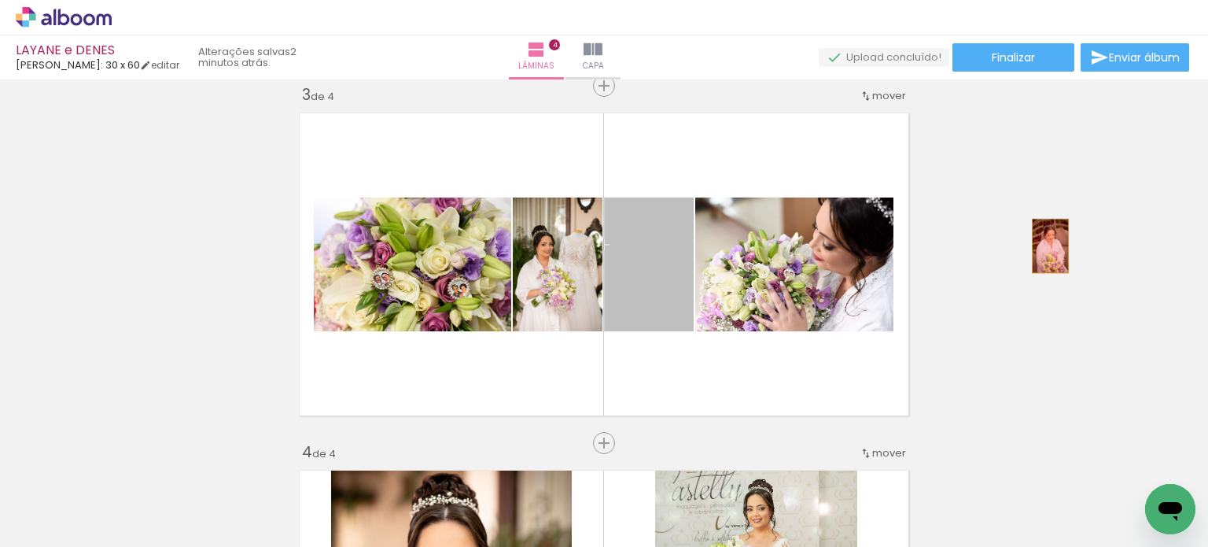
drag, startPoint x: 660, startPoint y: 279, endPoint x: 1045, endPoint y: 246, distance: 386.1
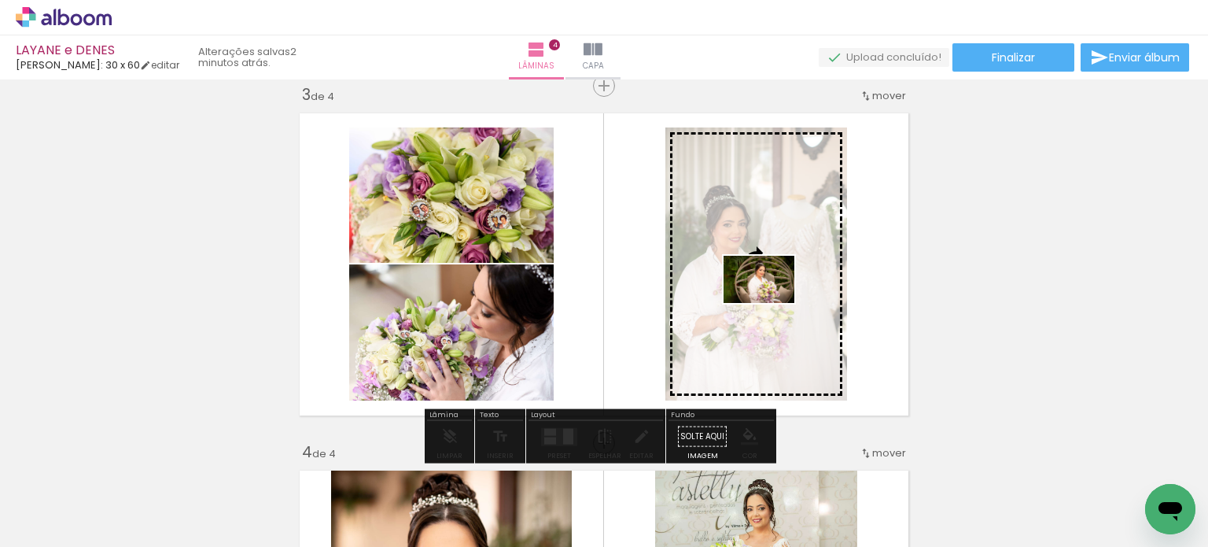
drag, startPoint x: 644, startPoint y: 480, endPoint x: 773, endPoint y: 305, distance: 217.1
click at [773, 305] on quentale-workspace at bounding box center [604, 273] width 1208 height 547
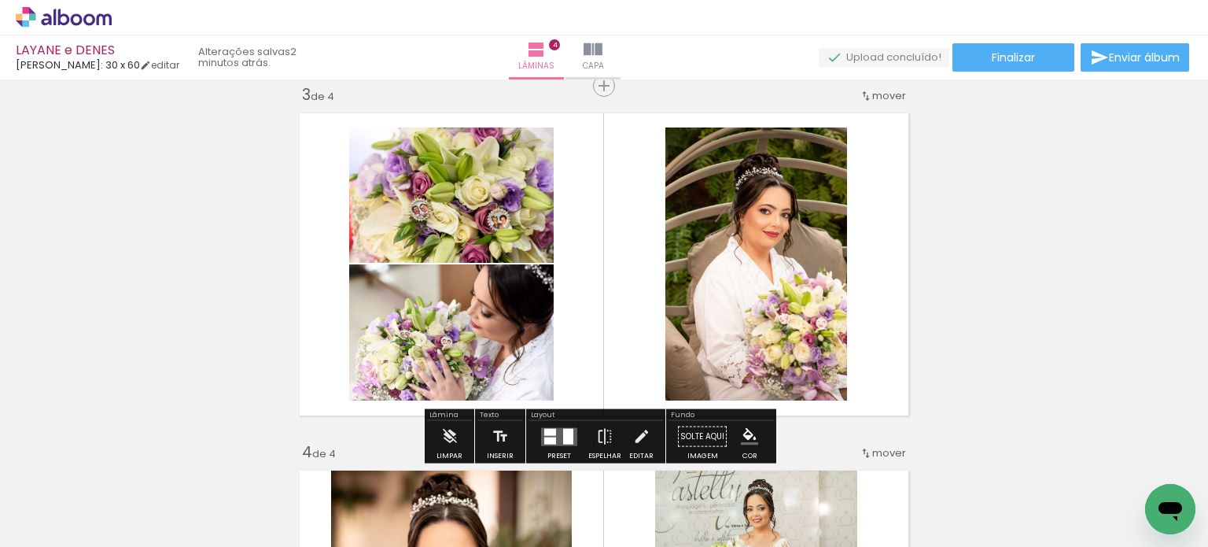
click at [551, 437] on div at bounding box center [550, 440] width 12 height 7
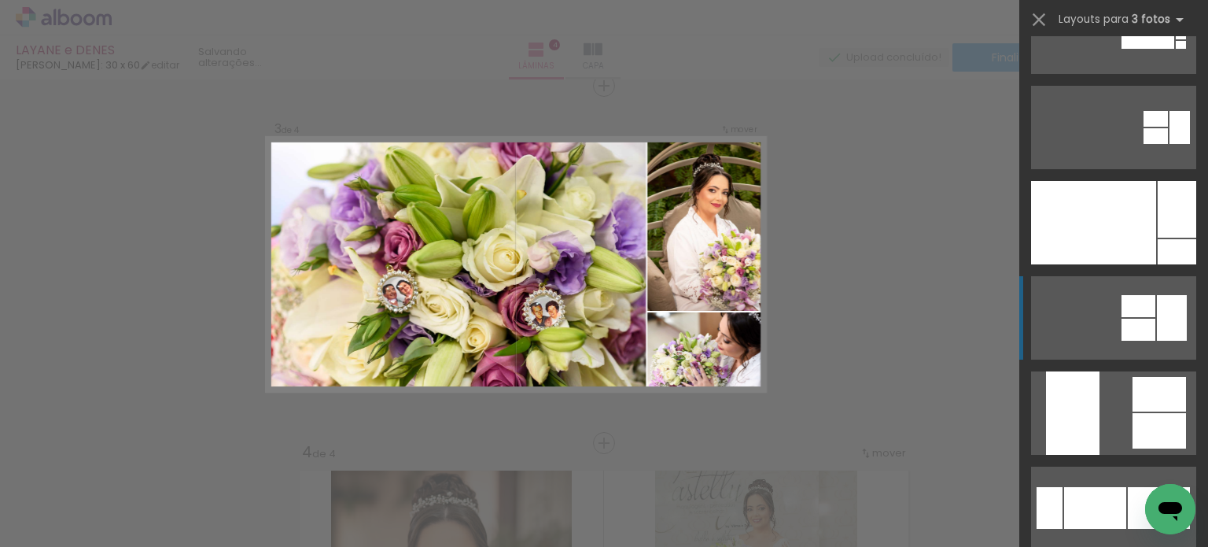
scroll to position [5678, 0]
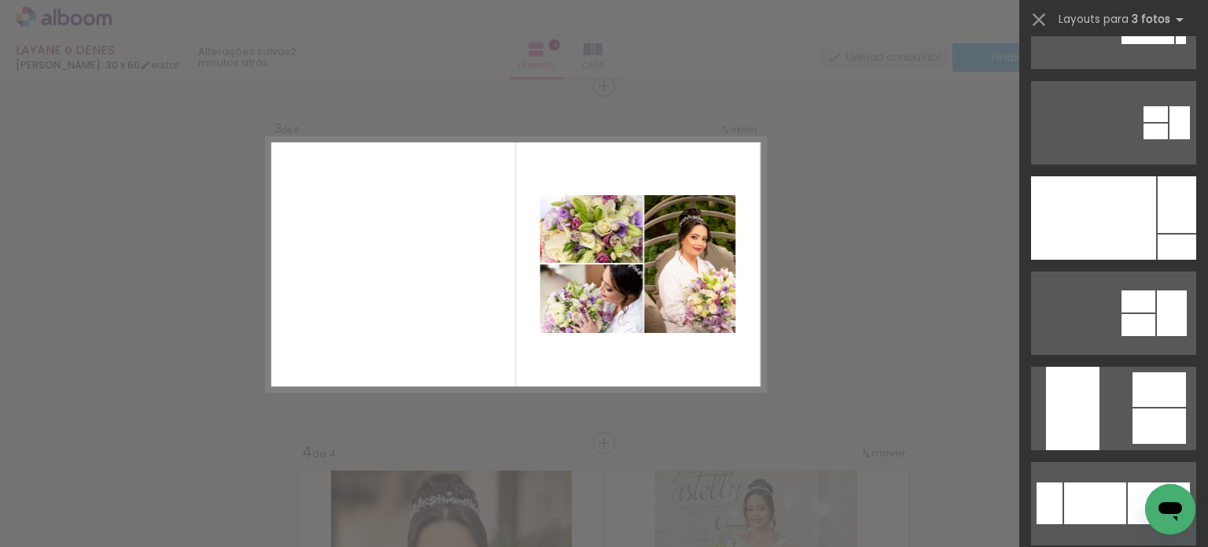
click at [928, 302] on div "Confirmar Cancelar" at bounding box center [604, 257] width 1208 height 1824
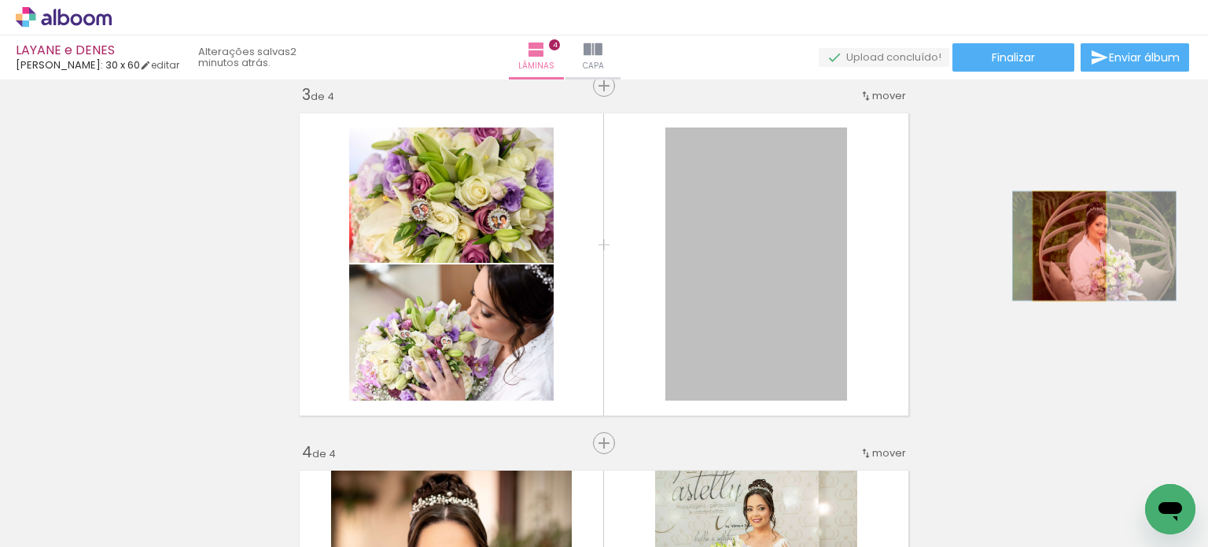
drag, startPoint x: 770, startPoint y: 288, endPoint x: 1050, endPoint y: 251, distance: 282.5
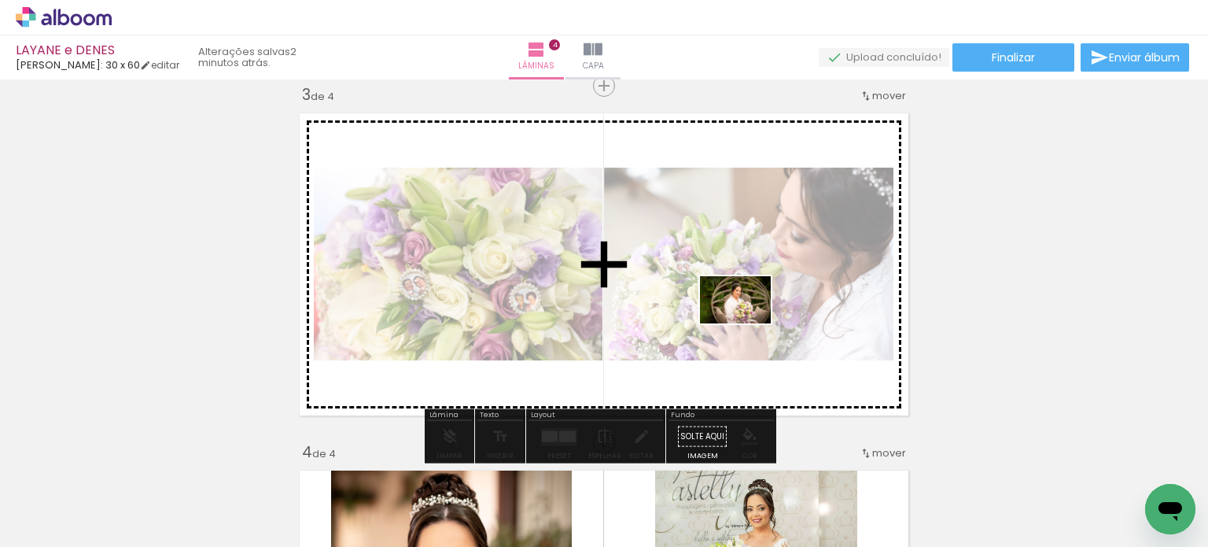
drag, startPoint x: 708, startPoint y: 493, endPoint x: 747, endPoint y: 323, distance: 174.4
click at [747, 323] on quentale-workspace at bounding box center [604, 273] width 1208 height 547
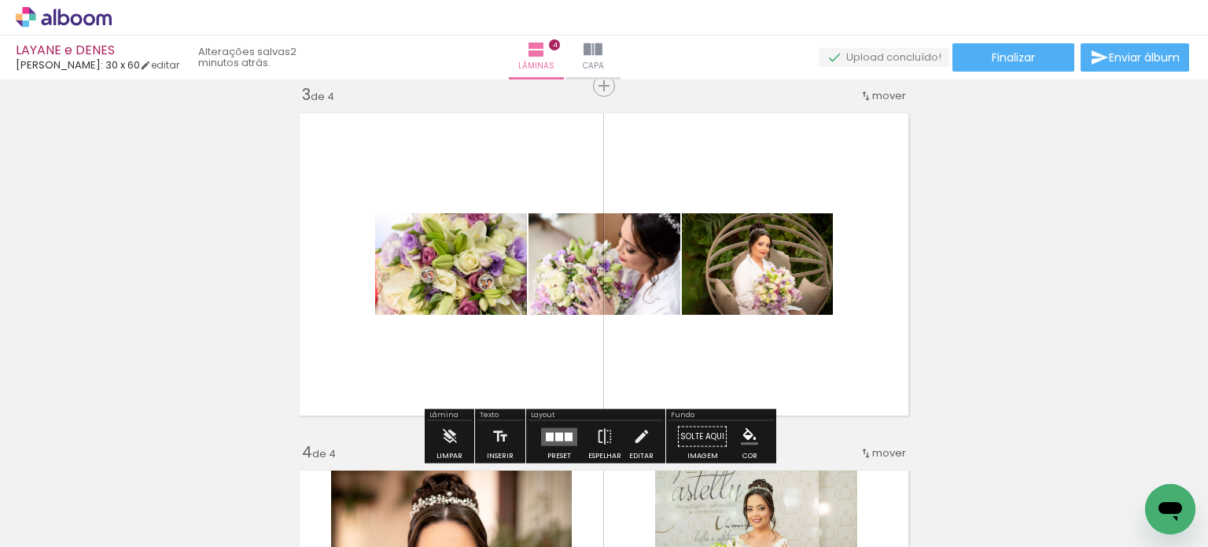
click at [566, 437] on div at bounding box center [569, 436] width 8 height 9
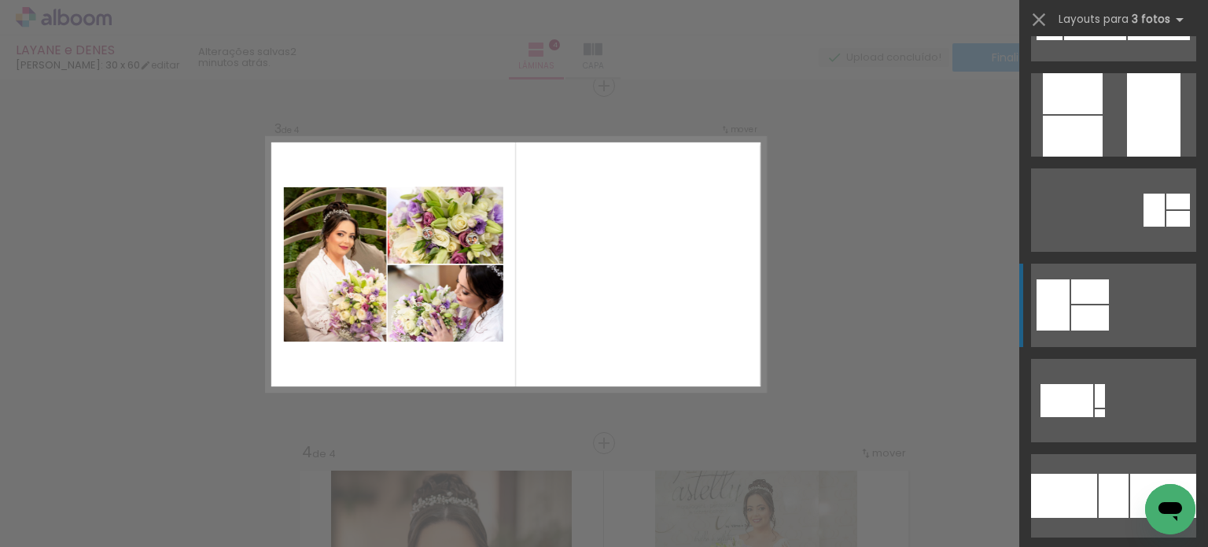
scroll to position [6083, 0]
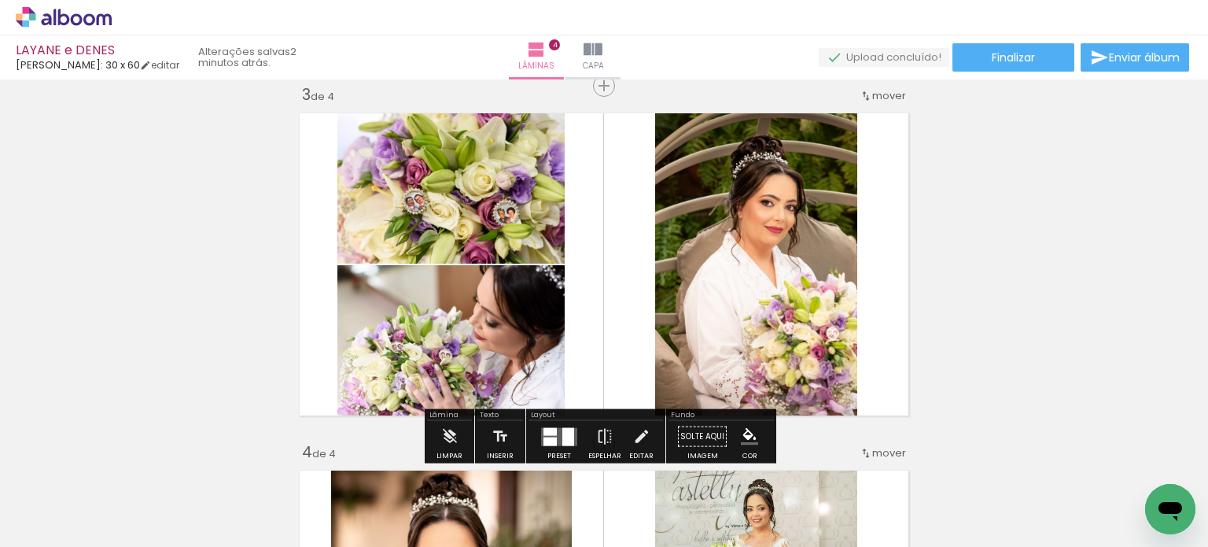
click at [804, 260] on quentale-photo at bounding box center [756, 264] width 202 height 318
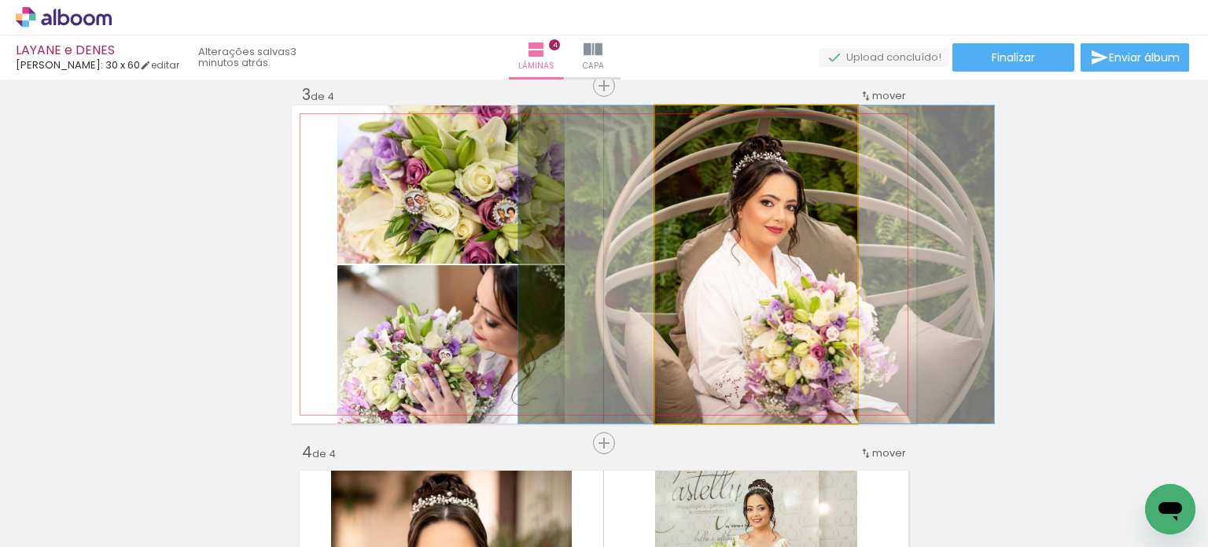
click at [805, 260] on quentale-photo at bounding box center [756, 264] width 202 height 318
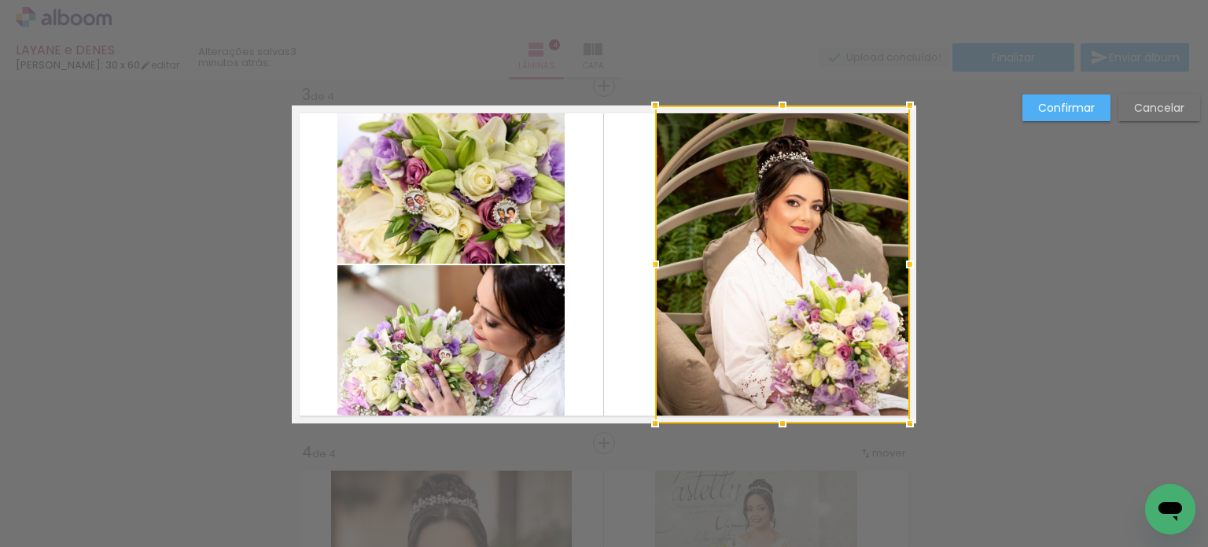
drag, startPoint x: 871, startPoint y: 264, endPoint x: 907, endPoint y: 264, distance: 36.2
click at [907, 264] on div at bounding box center [909, 264] width 31 height 31
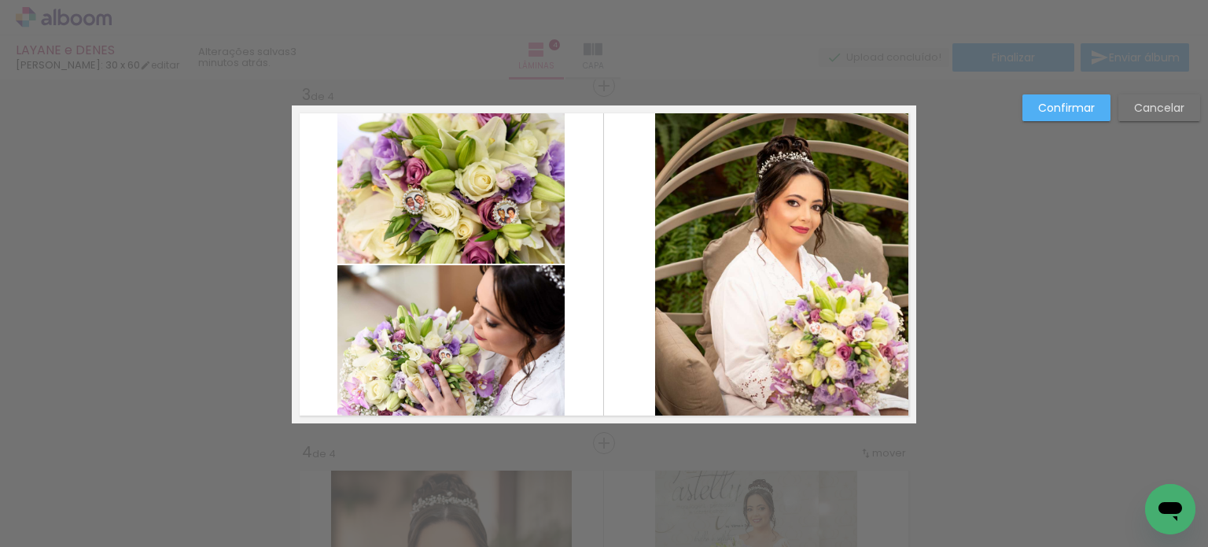
click at [796, 258] on quentale-photo at bounding box center [782, 264] width 255 height 318
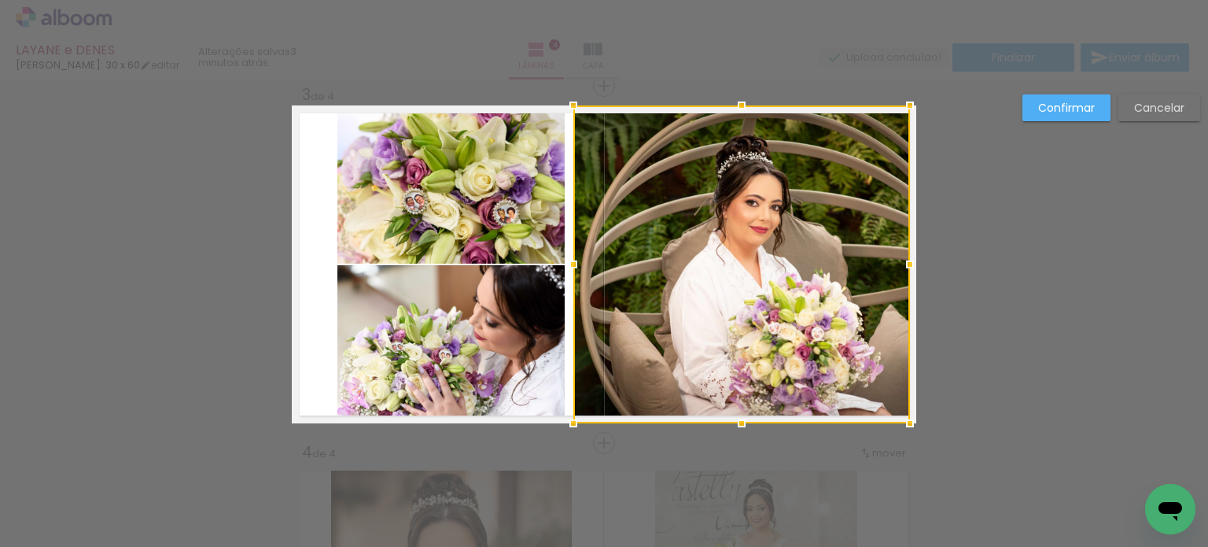
drag, startPoint x: 655, startPoint y: 265, endPoint x: 577, endPoint y: 267, distance: 77.9
click at [577, 267] on div at bounding box center [573, 264] width 31 height 31
click at [0, 0] on slot "Confirmar" at bounding box center [0, 0] width 0 height 0
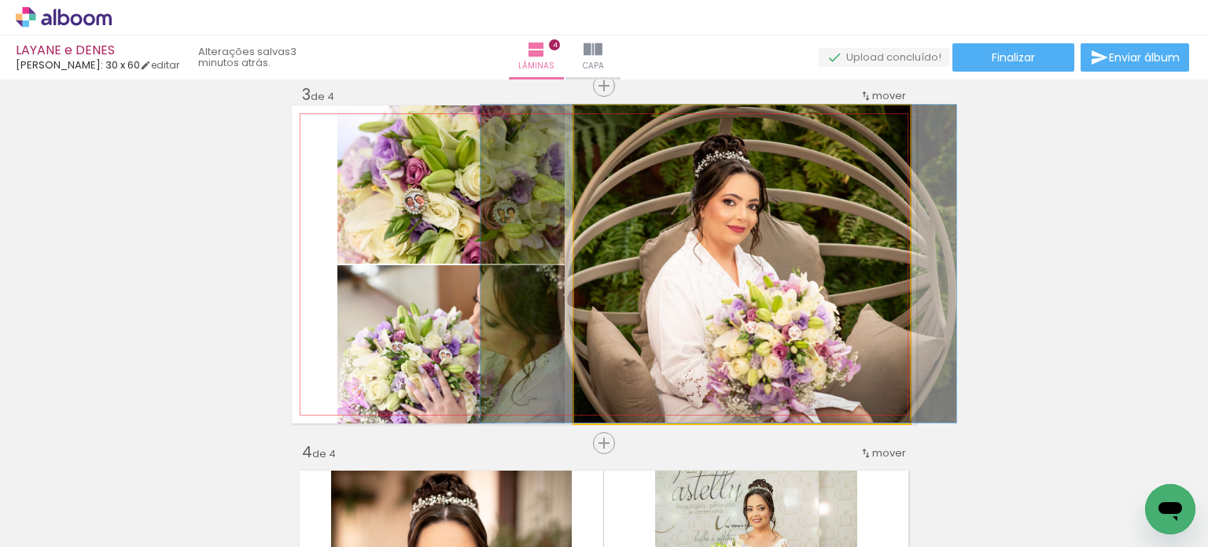
drag, startPoint x: 782, startPoint y: 249, endPoint x: 758, endPoint y: 220, distance: 36.9
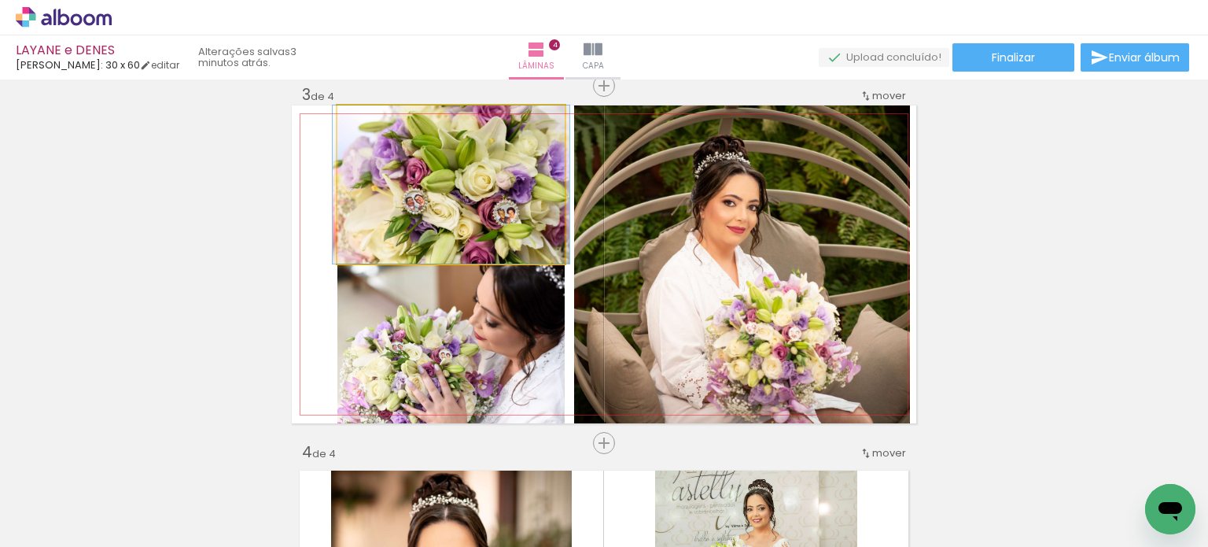
click at [466, 183] on quentale-photo at bounding box center [450, 184] width 227 height 158
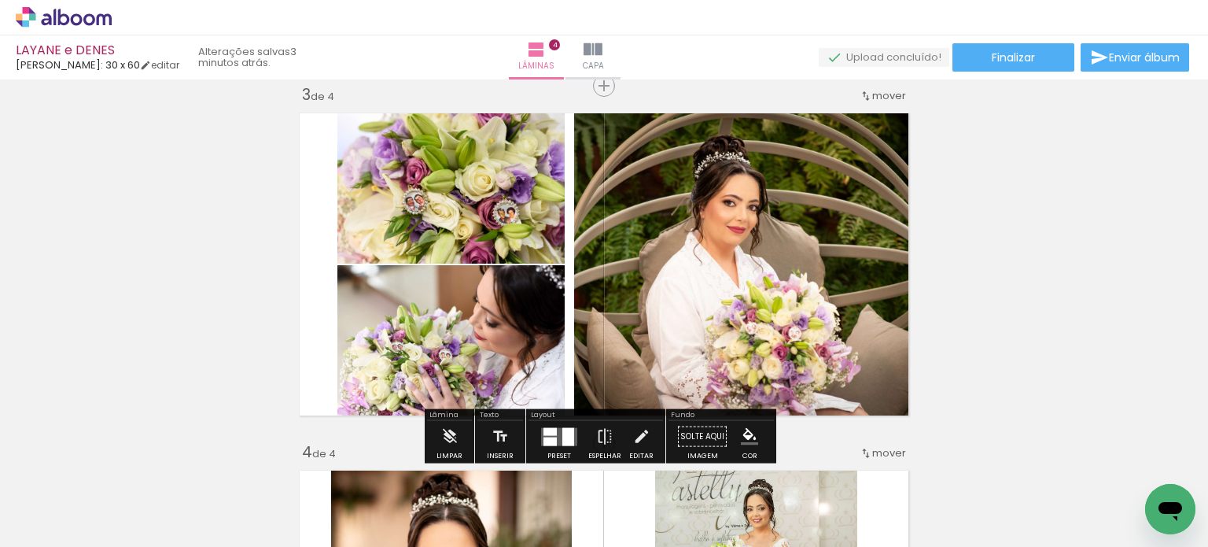
click at [477, 226] on quentale-photo at bounding box center [450, 184] width 227 height 158
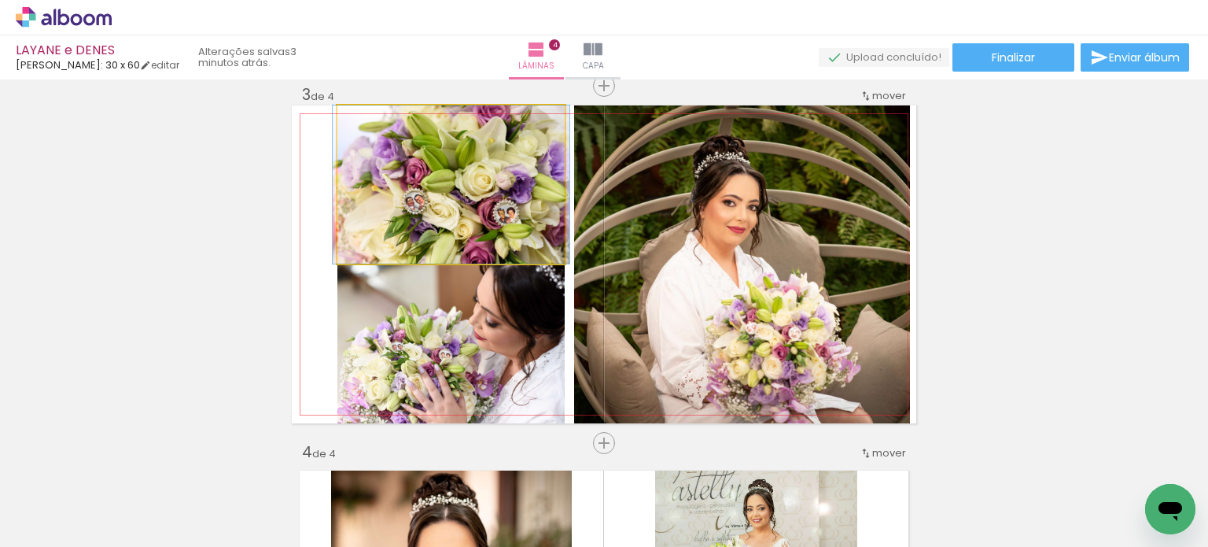
click at [478, 226] on quentale-photo at bounding box center [450, 184] width 227 height 158
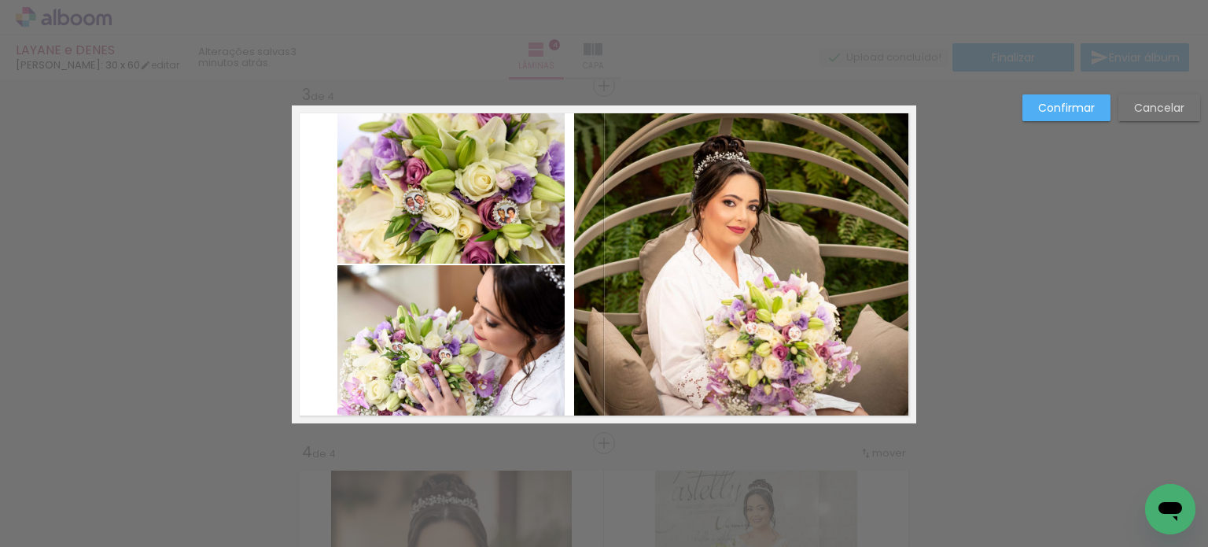
click at [485, 250] on quentale-photo at bounding box center [450, 184] width 227 height 158
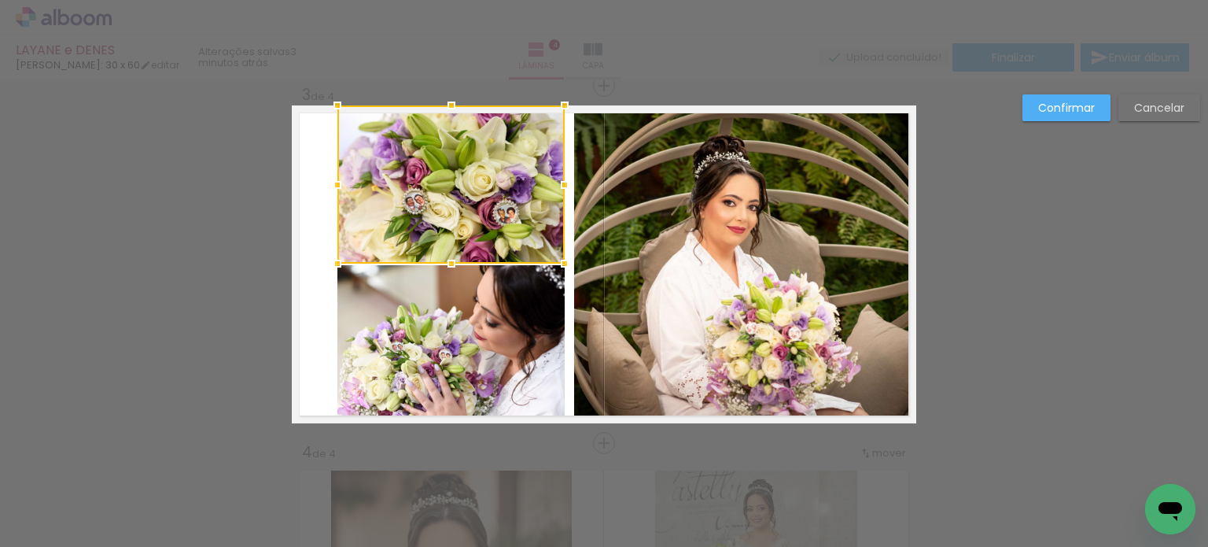
click at [489, 330] on quentale-photo at bounding box center [450, 344] width 227 height 158
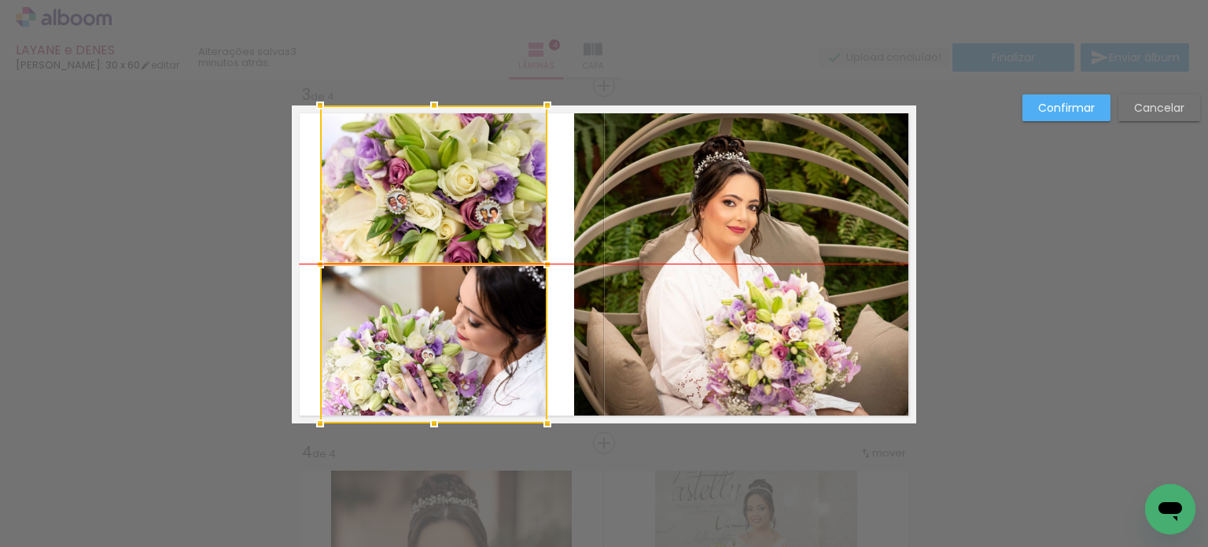
drag, startPoint x: 512, startPoint y: 205, endPoint x: 500, endPoint y: 208, distance: 12.2
click at [500, 208] on div at bounding box center [433, 264] width 227 height 318
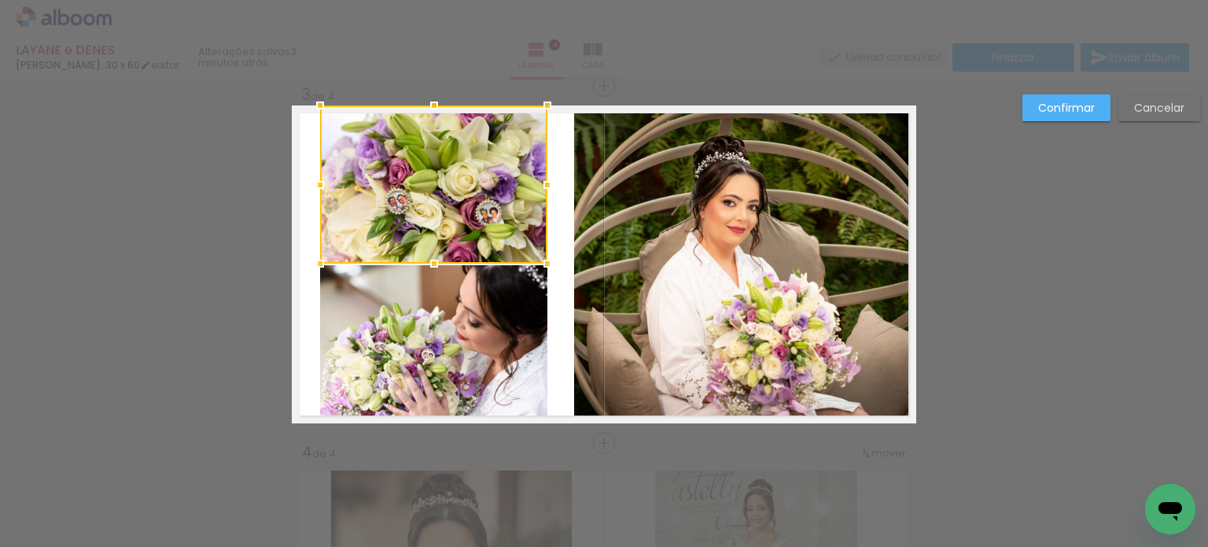
click at [431, 312] on quentale-photo at bounding box center [433, 344] width 227 height 158
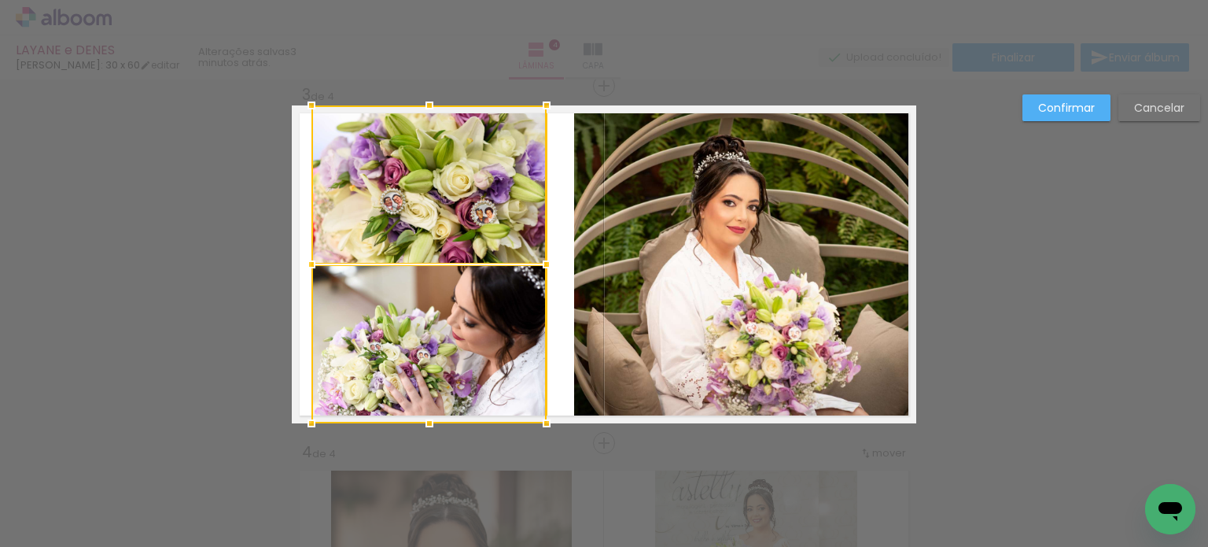
click at [301, 266] on div at bounding box center [311, 264] width 31 height 31
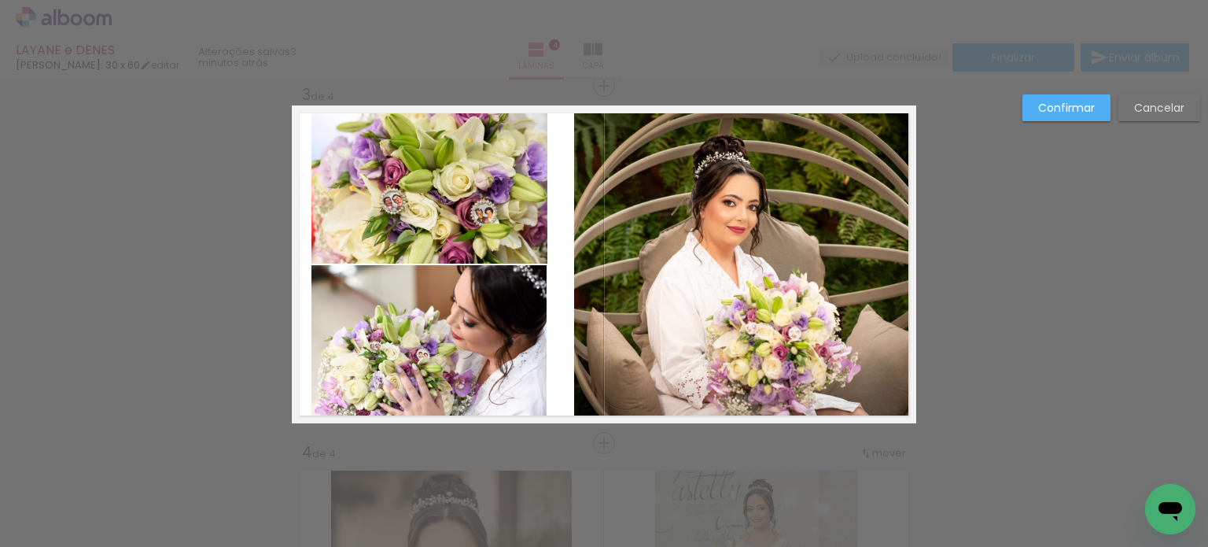
click at [0, 0] on slot "Confirmar" at bounding box center [0, 0] width 0 height 0
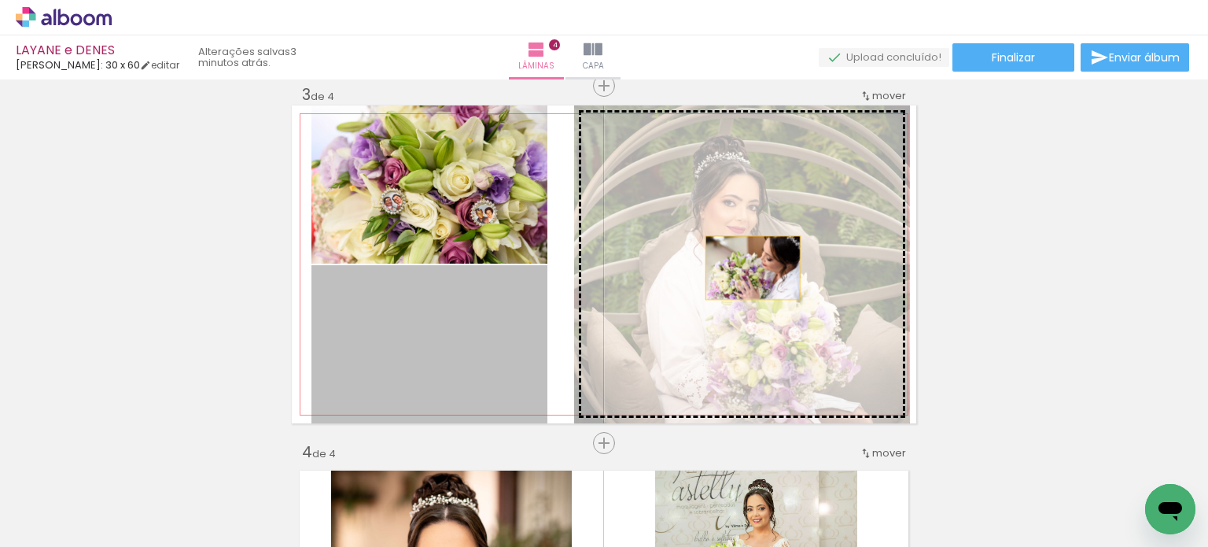
drag, startPoint x: 367, startPoint y: 367, endPoint x: 747, endPoint y: 267, distance: 392.7
click at [0, 0] on slot at bounding box center [0, 0] width 0 height 0
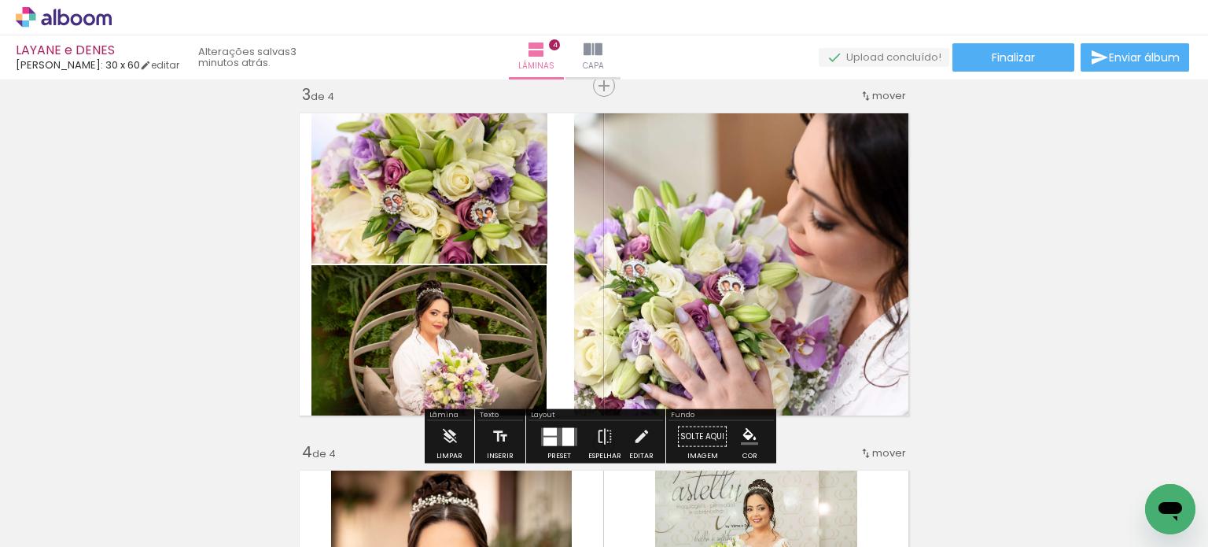
click at [431, 197] on quentale-photo at bounding box center [429, 184] width 235 height 158
click at [474, 175] on quentale-photo at bounding box center [429, 184] width 235 height 158
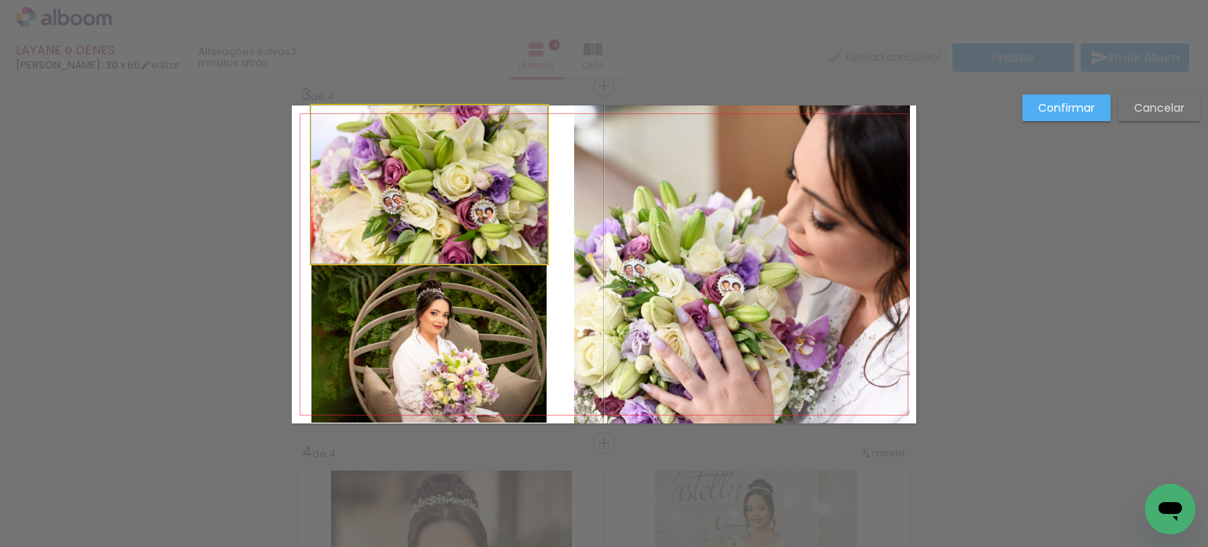
click at [474, 200] on quentale-photo at bounding box center [429, 184] width 235 height 158
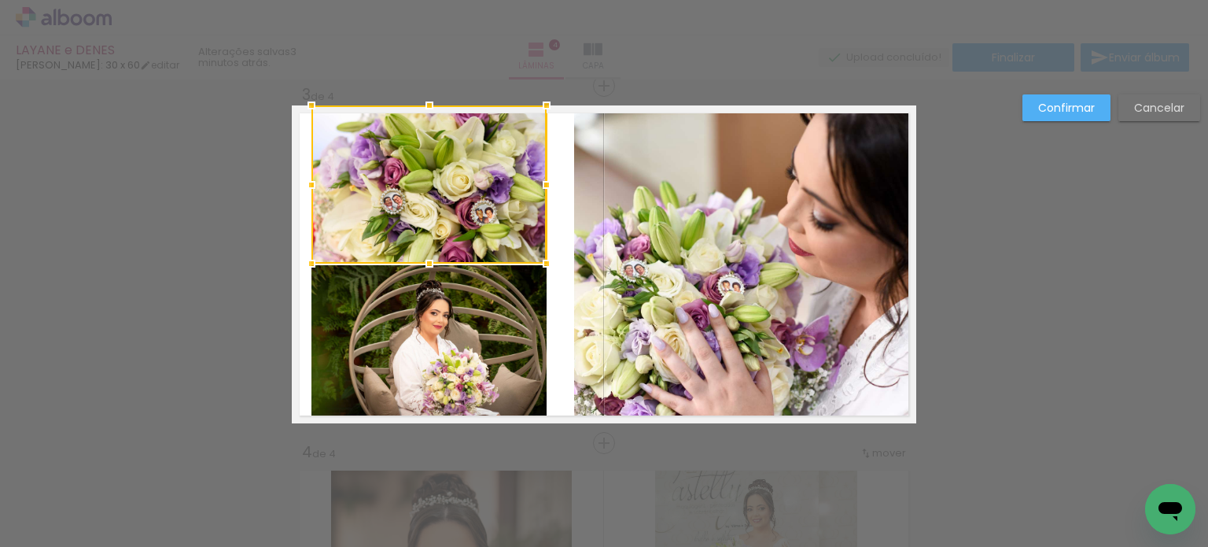
click at [425, 367] on quentale-photo at bounding box center [429, 343] width 235 height 157
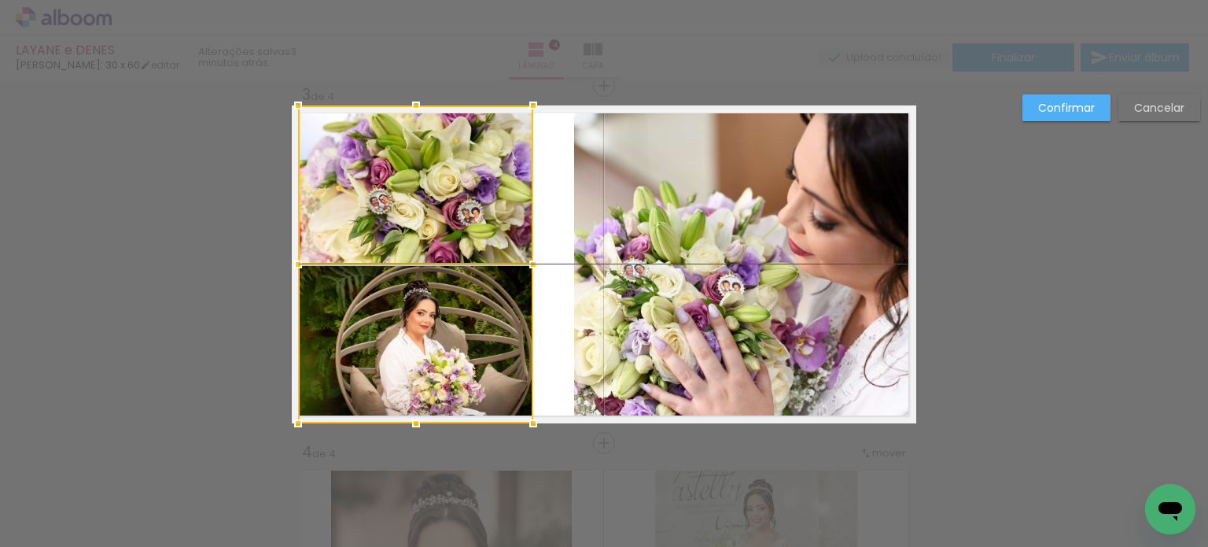
drag, startPoint x: 489, startPoint y: 201, endPoint x: 475, endPoint y: 202, distance: 13.5
click at [475, 202] on div at bounding box center [415, 264] width 235 height 318
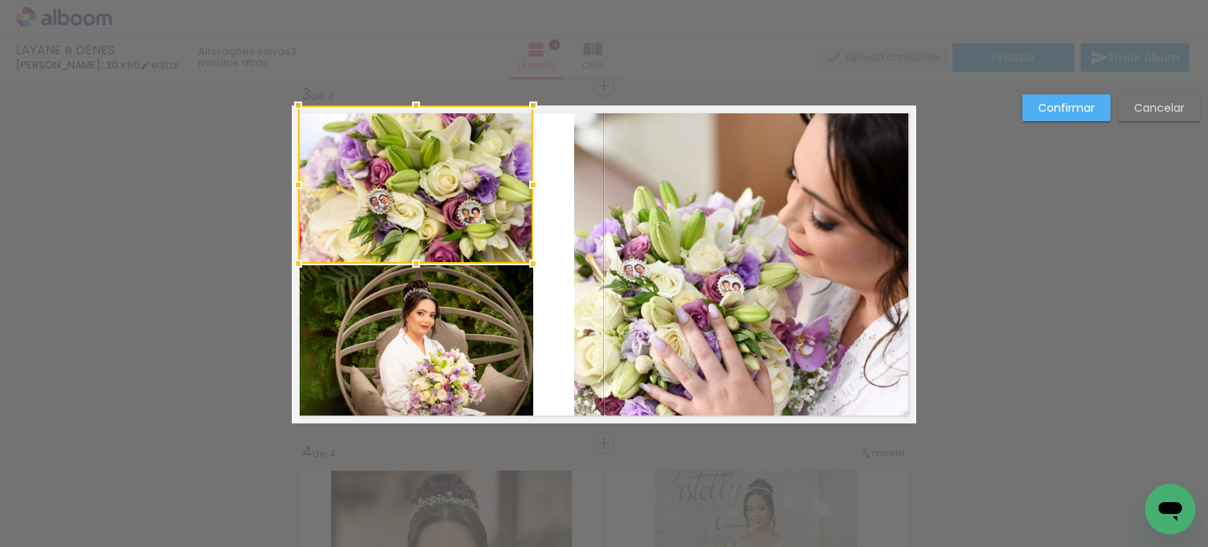
click at [745, 236] on quentale-photo at bounding box center [742, 264] width 336 height 318
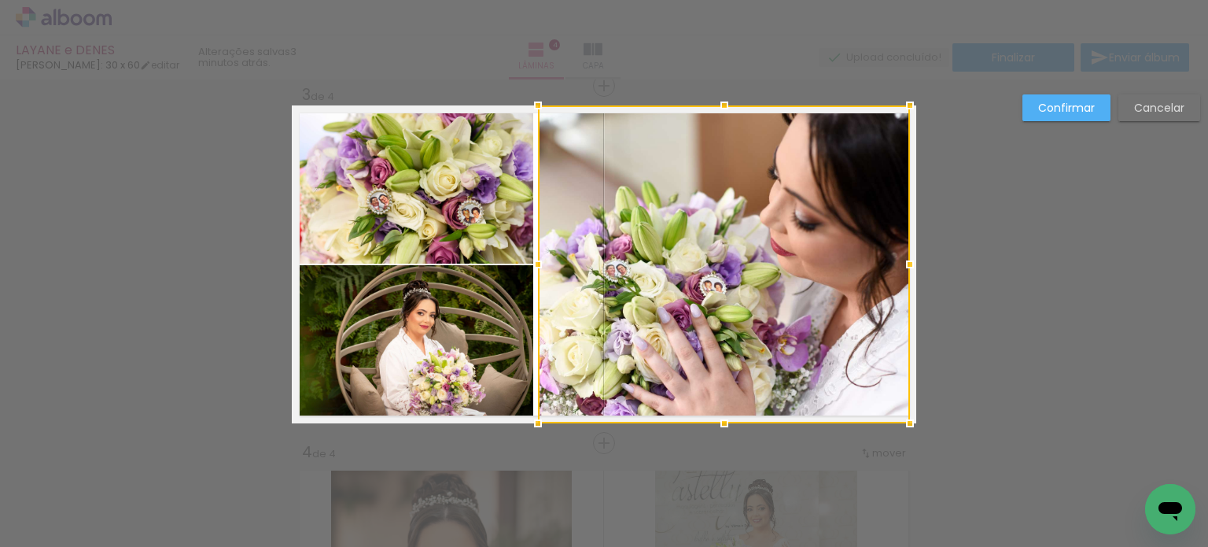
drag, startPoint x: 573, startPoint y: 264, endPoint x: 538, endPoint y: 264, distance: 35.4
click at [538, 264] on div at bounding box center [537, 264] width 31 height 31
click at [0, 0] on slot "Confirmar" at bounding box center [0, 0] width 0 height 0
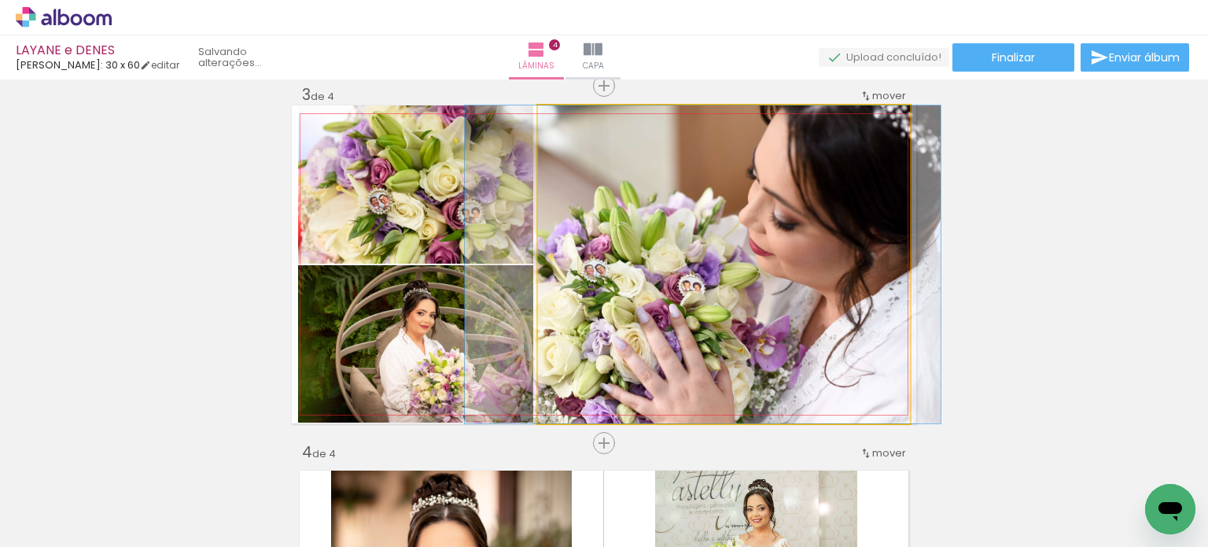
drag, startPoint x: 752, startPoint y: 230, endPoint x: 733, endPoint y: 230, distance: 18.9
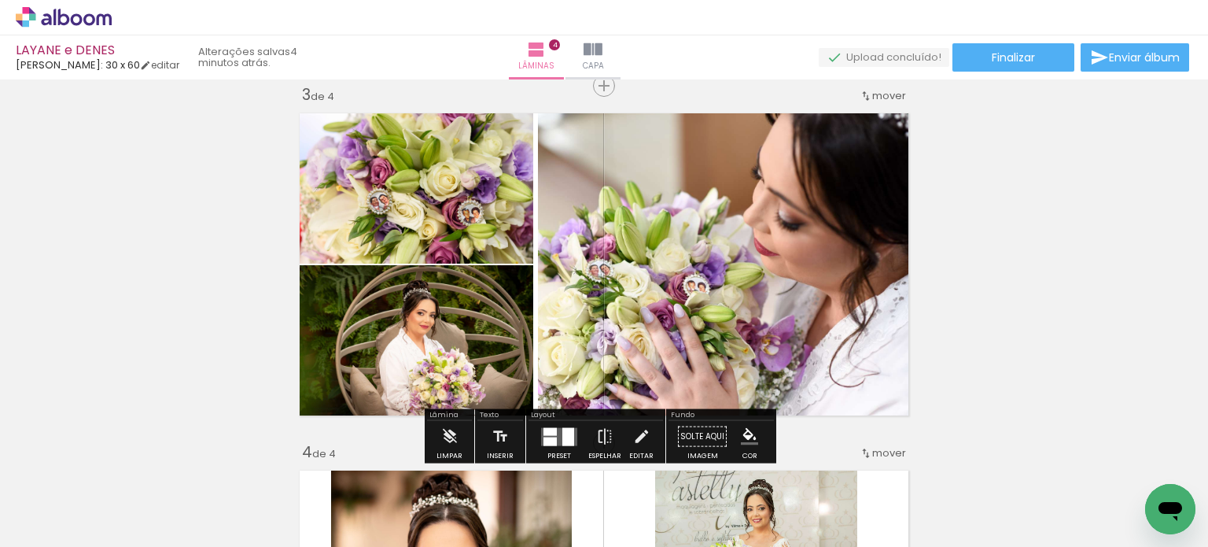
click at [1023, 238] on div "Inserir lâmina 1 de 4 Inserir lâmina 2 de 4 Inserir lâmina 3 de 4 Inserir lâmin…" at bounding box center [604, 244] width 1208 height 1787
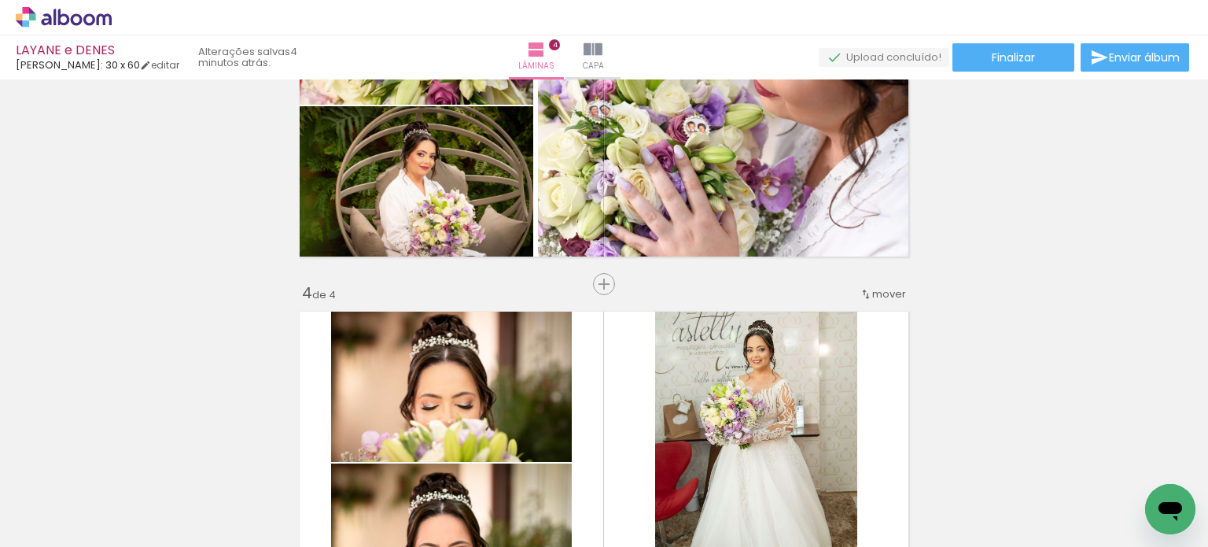
scroll to position [891, 0]
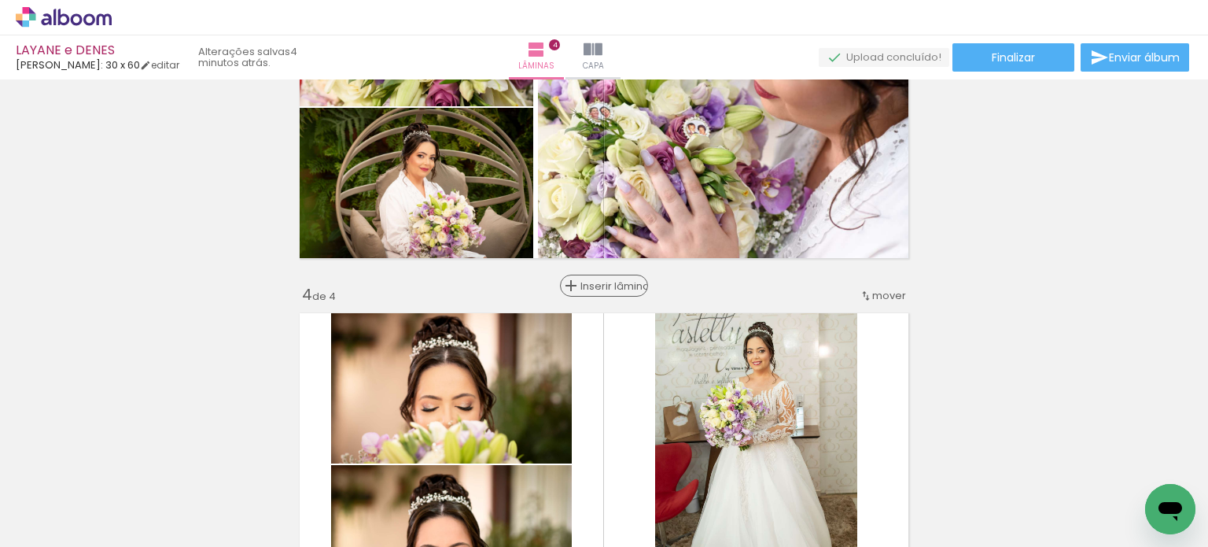
click at [593, 286] on span "Inserir lâmina" at bounding box center [611, 286] width 61 height 10
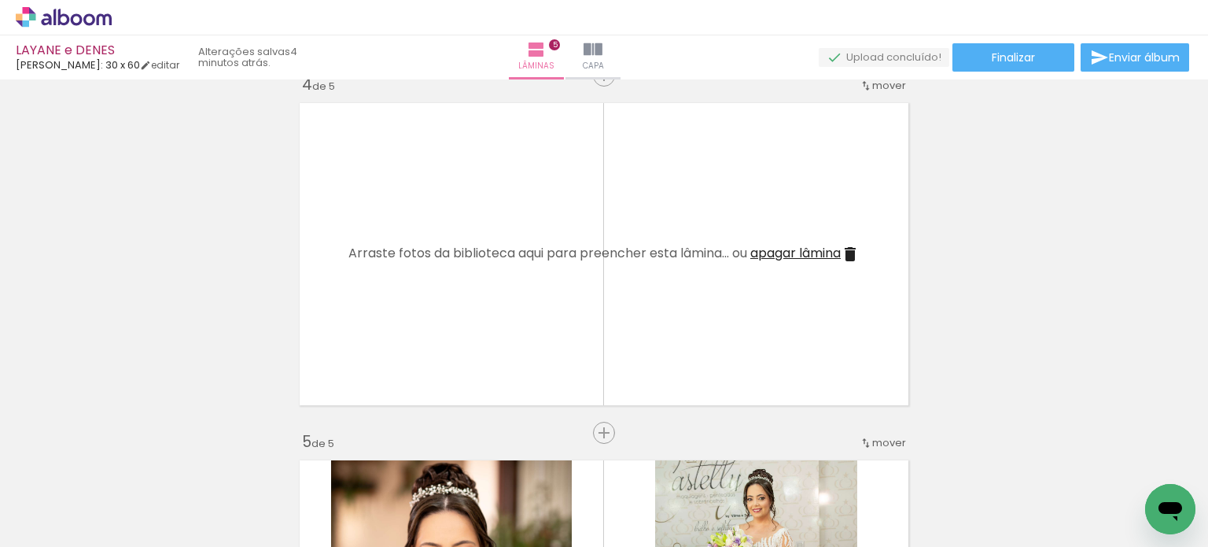
scroll to position [1101, 0]
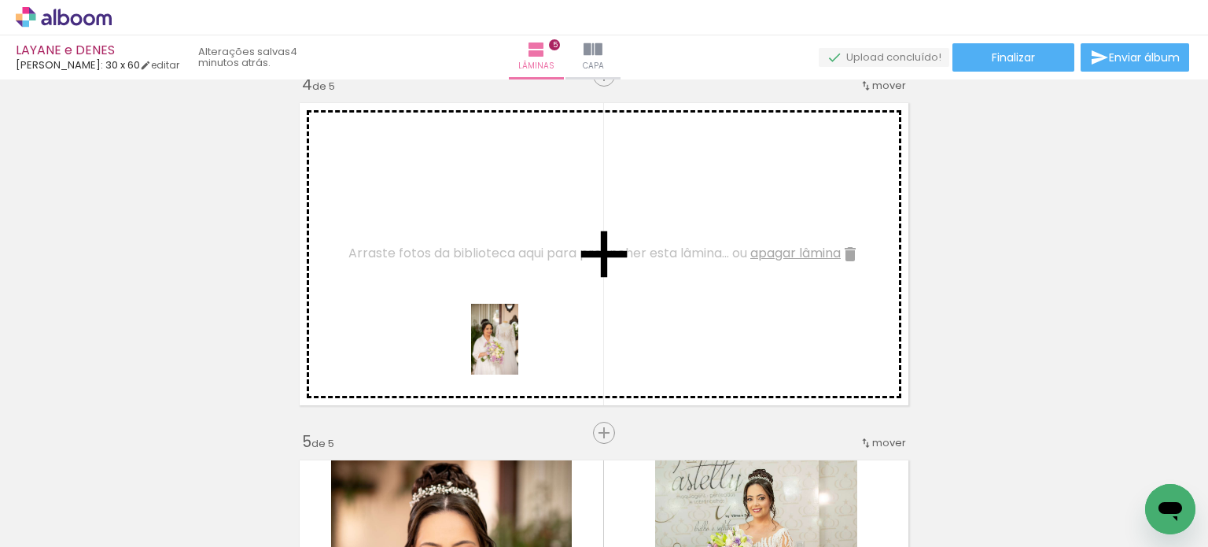
drag, startPoint x: 535, startPoint y: 501, endPoint x: 518, endPoint y: 351, distance: 151.2
click at [518, 351] on quentale-workspace at bounding box center [604, 273] width 1208 height 547
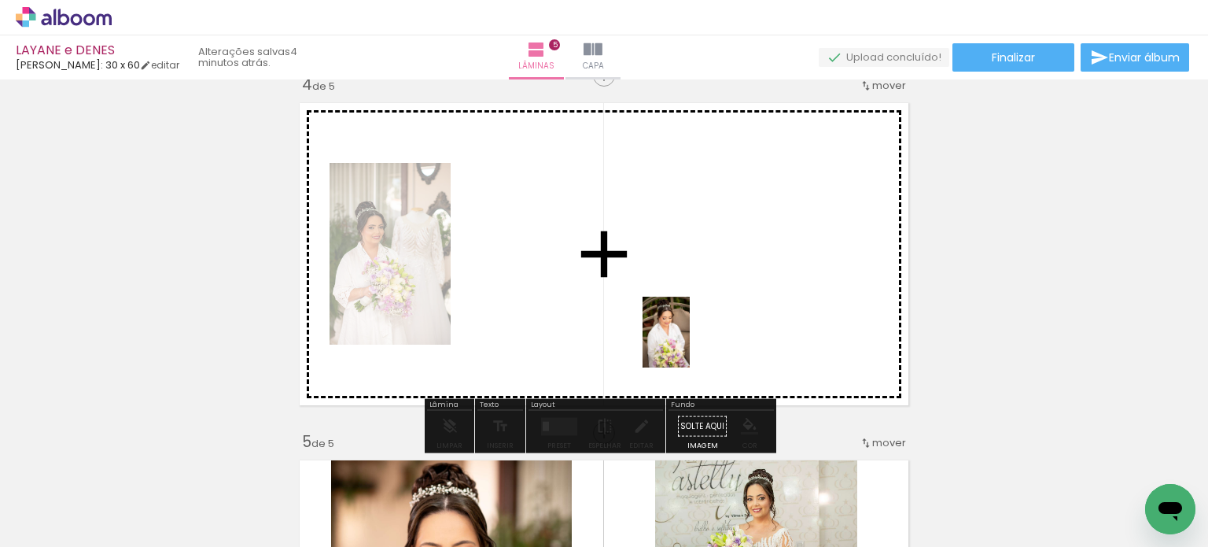
drag, startPoint x: 624, startPoint y: 430, endPoint x: 683, endPoint y: 350, distance: 99.6
click at [690, 342] on quentale-workspace at bounding box center [604, 273] width 1208 height 547
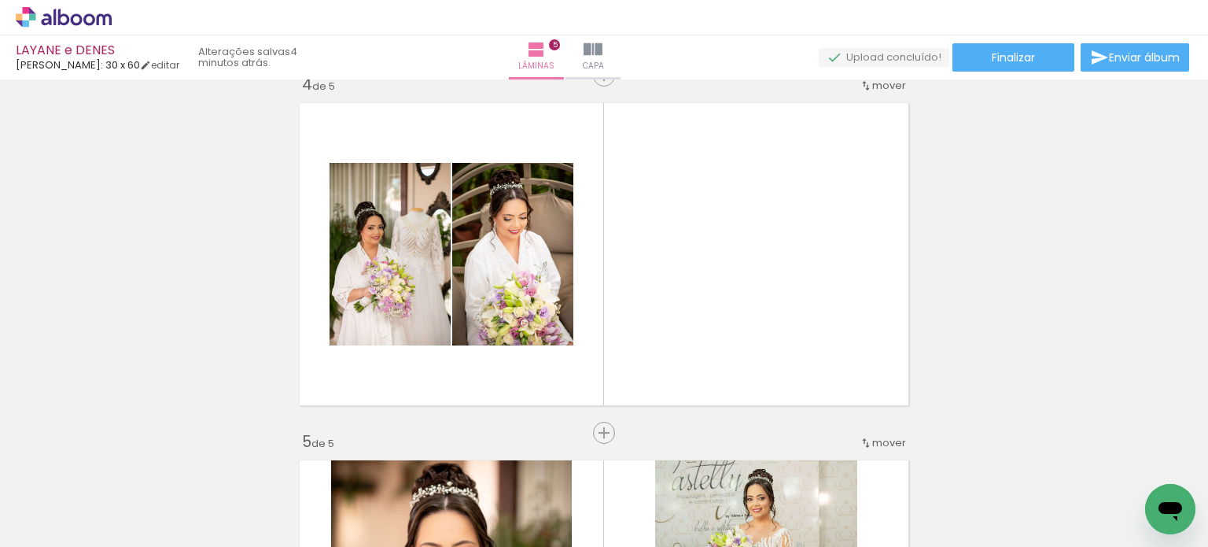
scroll to position [0, 7031]
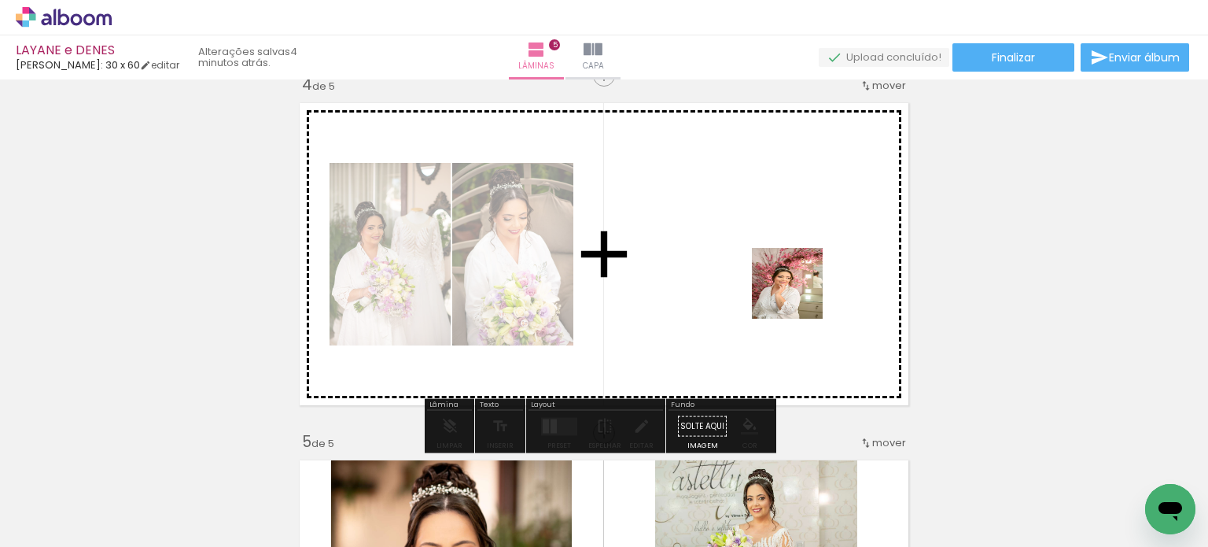
drag, startPoint x: 872, startPoint y: 463, endPoint x: 853, endPoint y: 352, distance: 112.7
click at [798, 295] on quentale-workspace at bounding box center [604, 273] width 1208 height 547
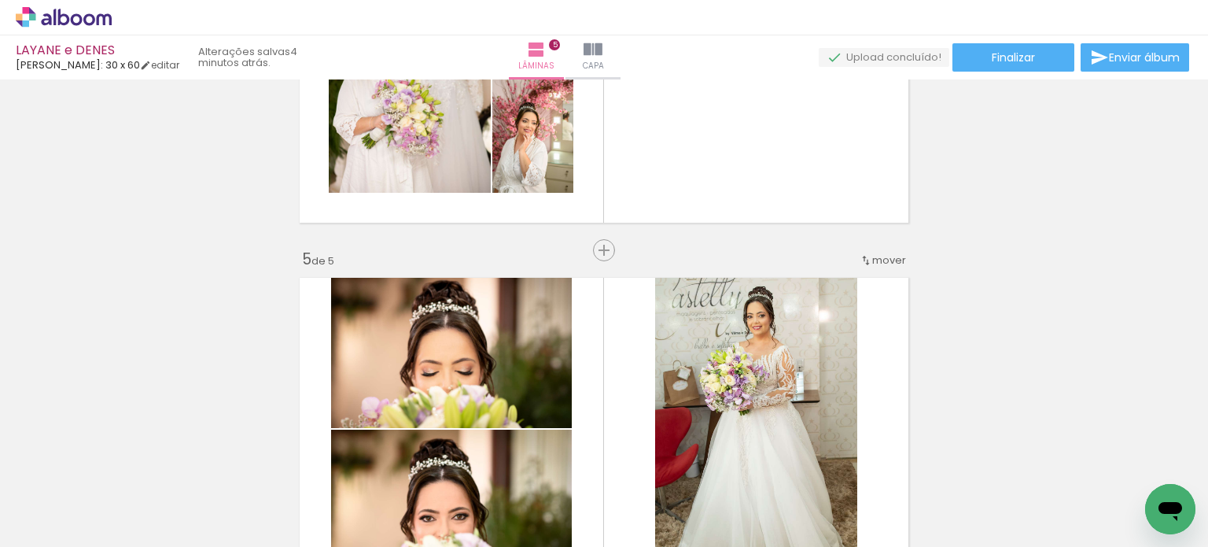
scroll to position [1311, 0]
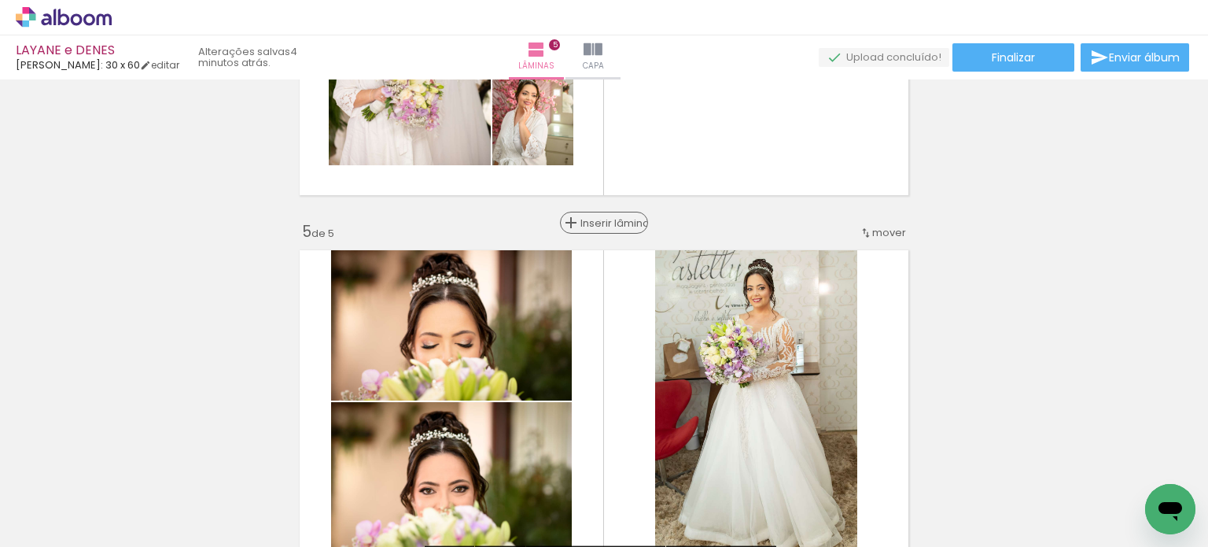
click at [596, 220] on span "Inserir lâmina" at bounding box center [611, 223] width 61 height 10
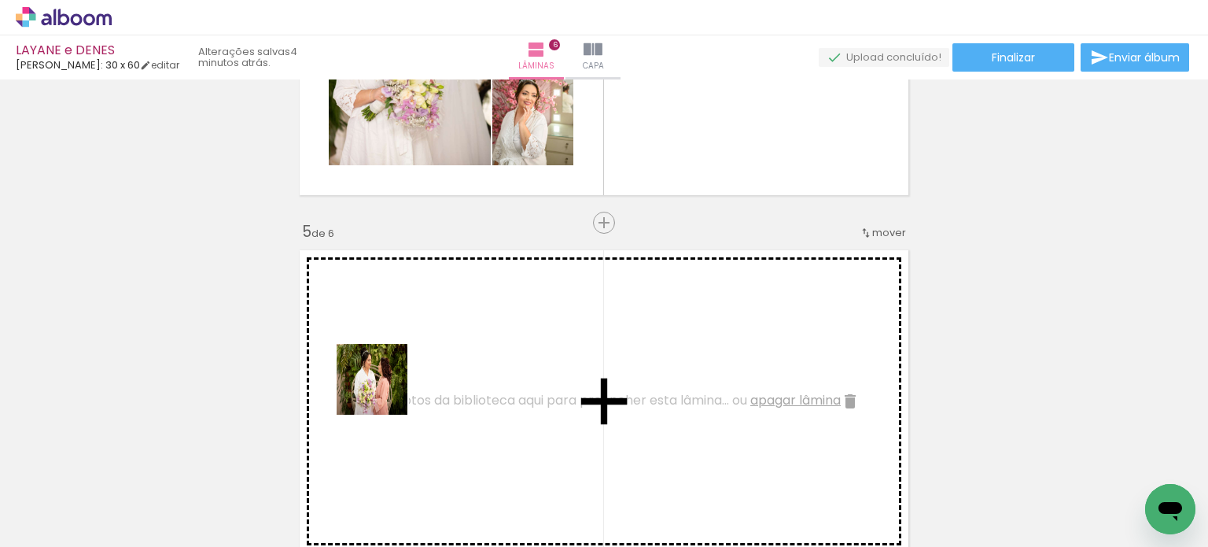
drag, startPoint x: 302, startPoint y: 474, endPoint x: 352, endPoint y: 458, distance: 53.0
click at [384, 392] on quentale-workspace at bounding box center [604, 273] width 1208 height 547
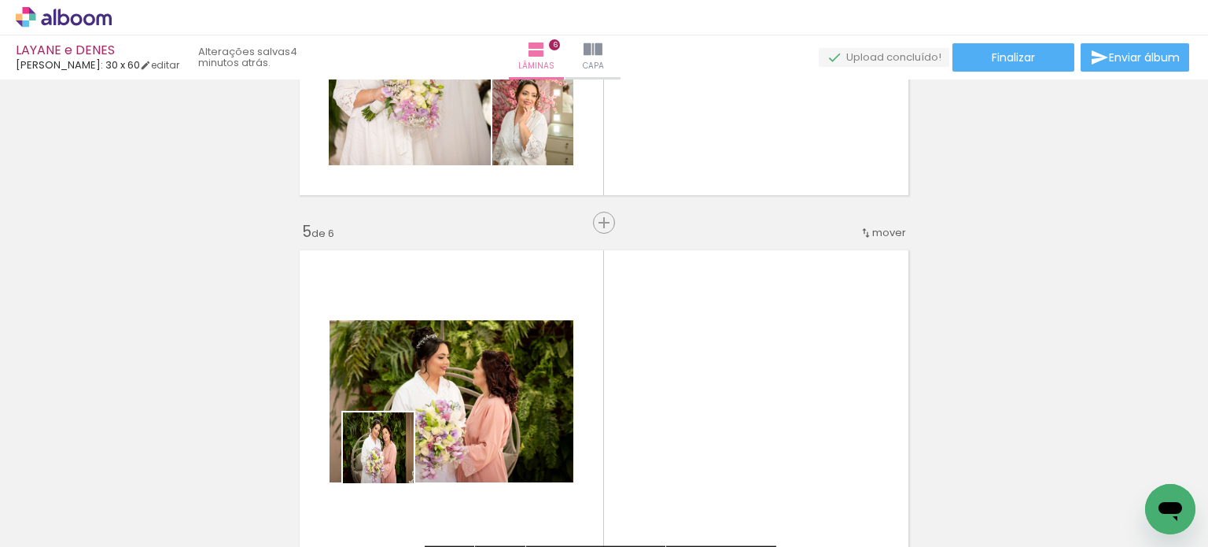
drag, startPoint x: 367, startPoint y: 489, endPoint x: 430, endPoint y: 398, distance: 110.9
click at [430, 398] on quentale-workspace at bounding box center [604, 273] width 1208 height 547
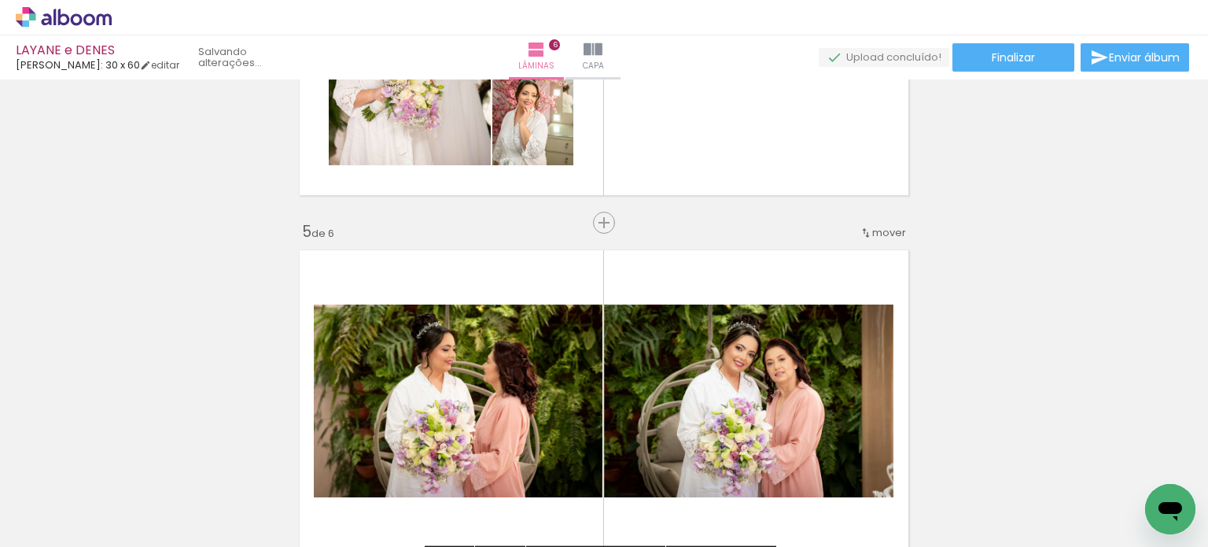
scroll to position [0, 6766]
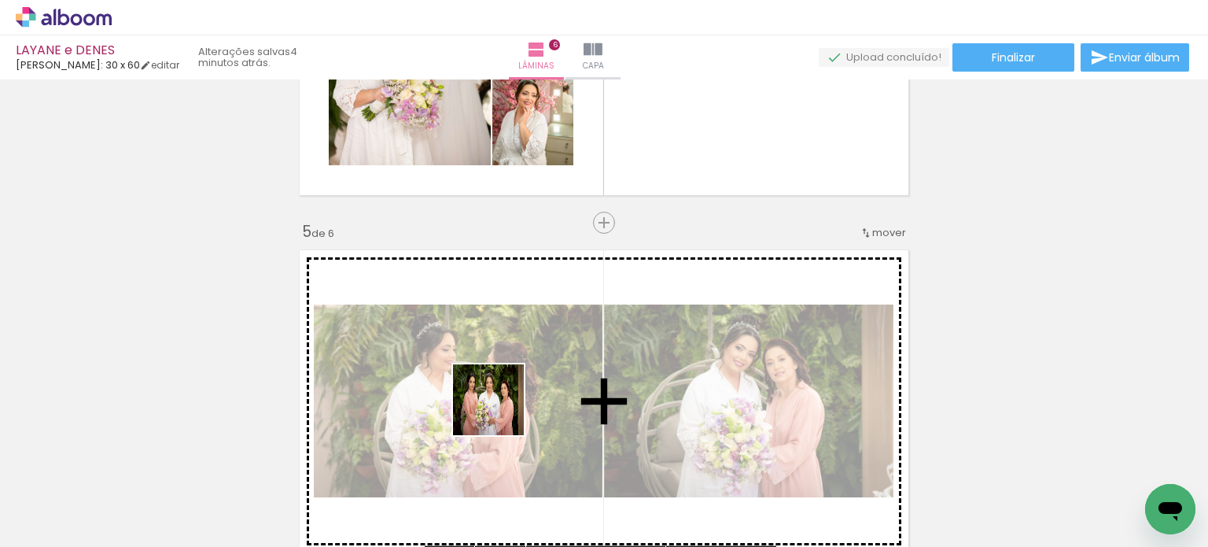
drag, startPoint x: 456, startPoint y: 477, endPoint x: 504, endPoint y: 415, distance: 77.9
click at [504, 405] on quentale-workspace at bounding box center [604, 273] width 1208 height 547
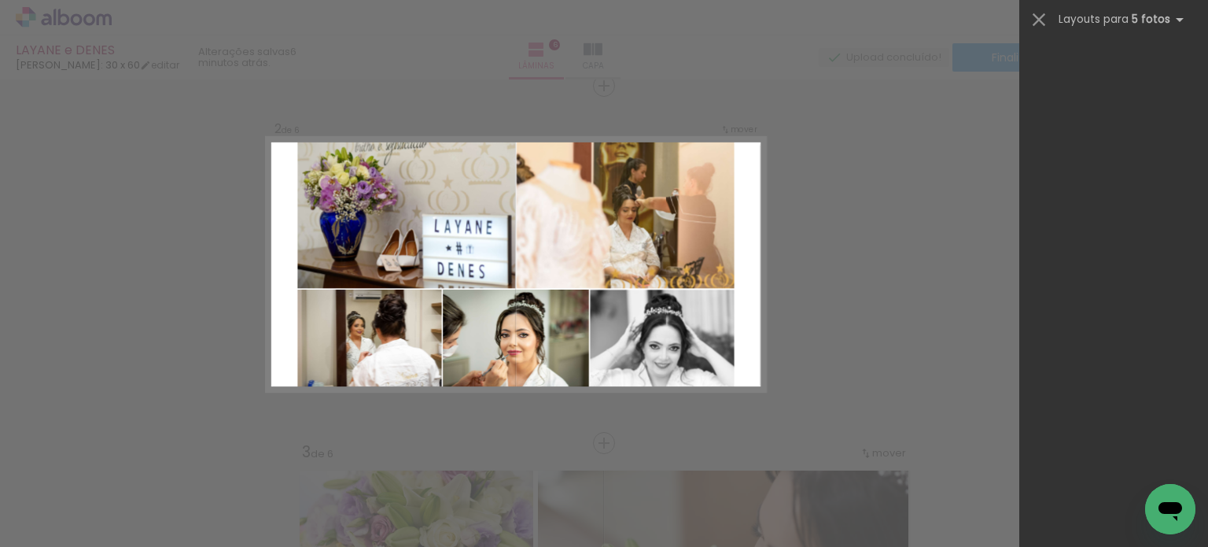
scroll to position [0, 6502]
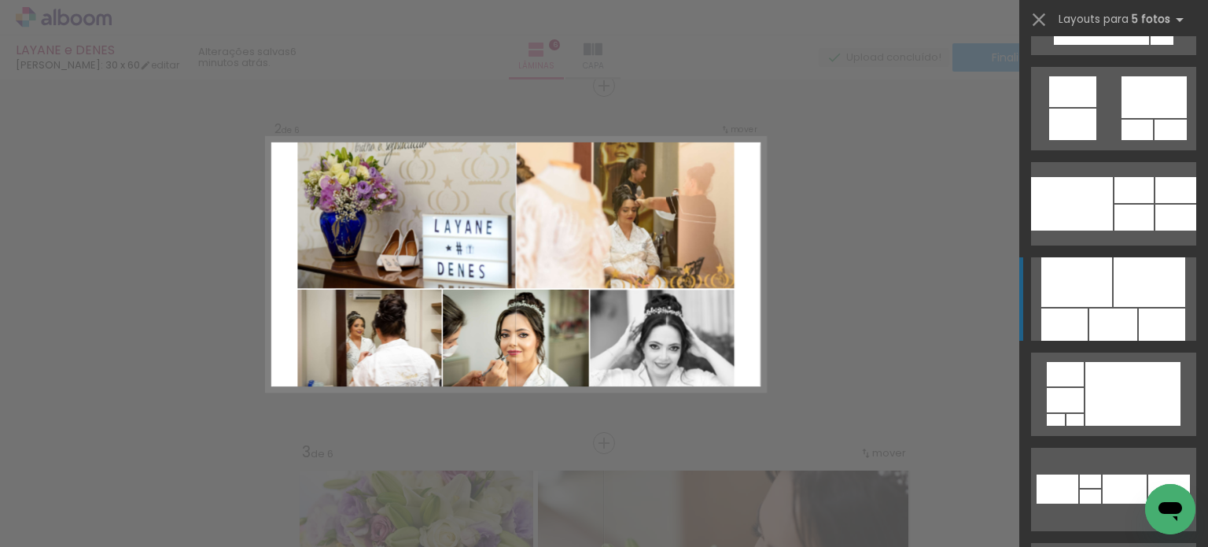
click at [1138, 275] on div at bounding box center [1150, 282] width 72 height 50
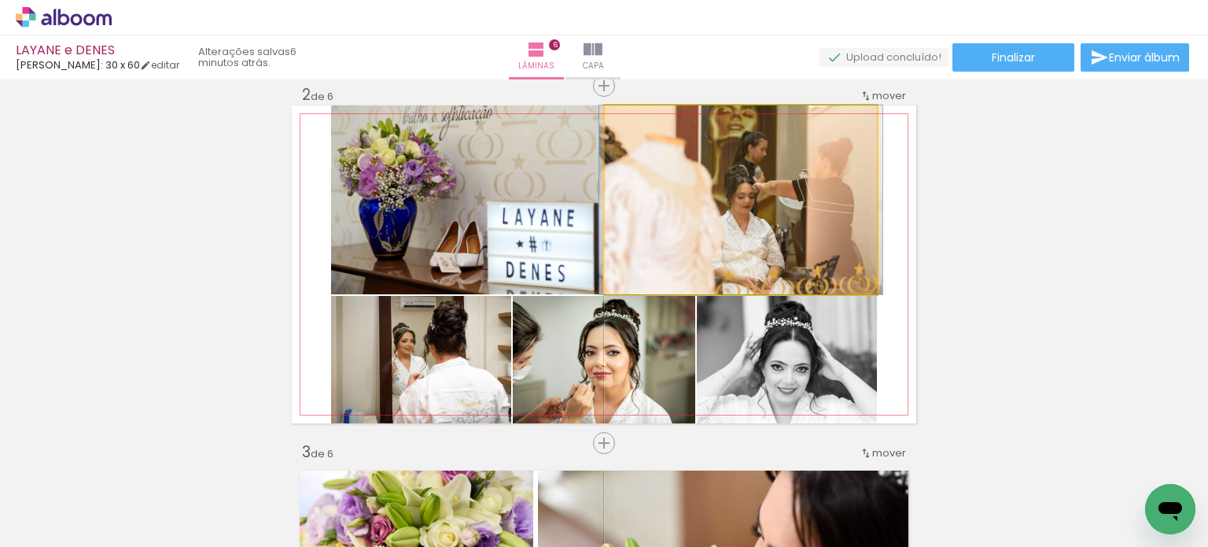
click at [750, 216] on quentale-photo at bounding box center [741, 199] width 272 height 189
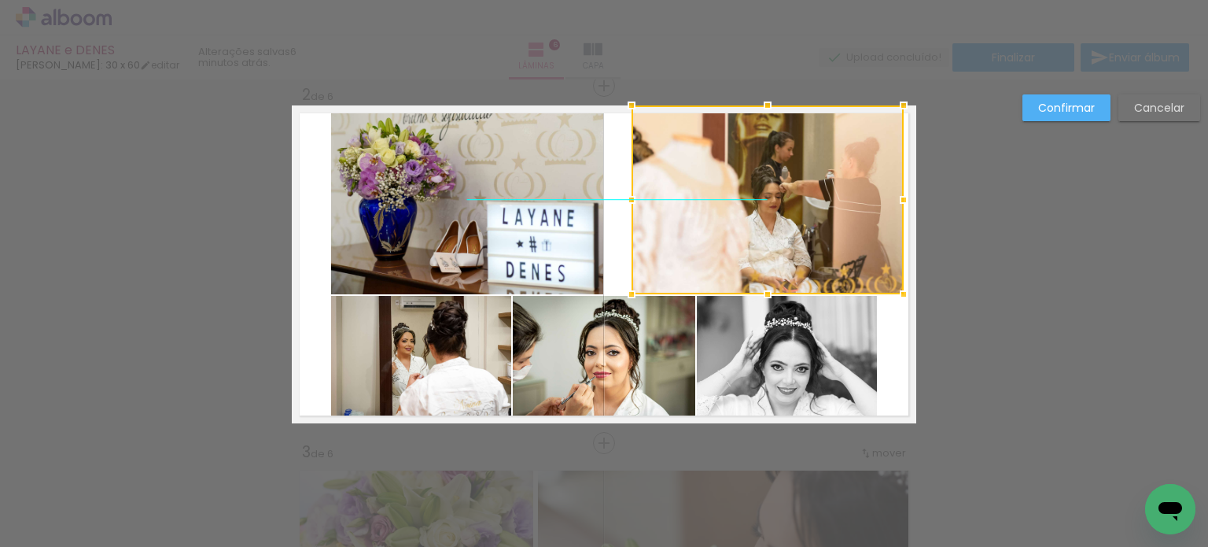
drag, startPoint x: 749, startPoint y: 204, endPoint x: 775, endPoint y: 204, distance: 26.0
click at [775, 204] on div at bounding box center [768, 199] width 272 height 189
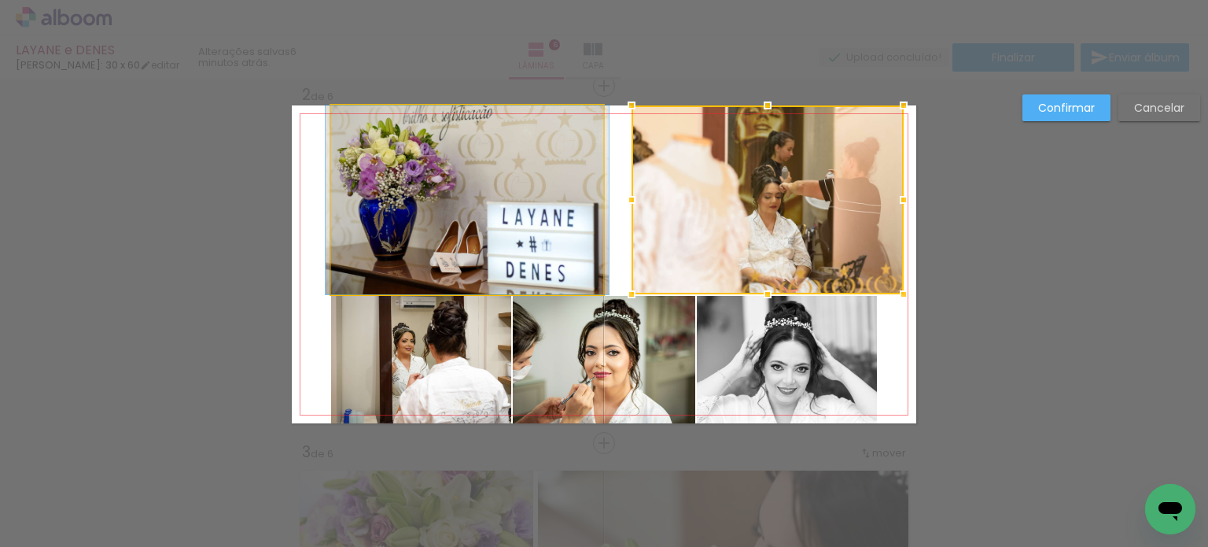
click at [488, 195] on quentale-photo at bounding box center [467, 199] width 272 height 189
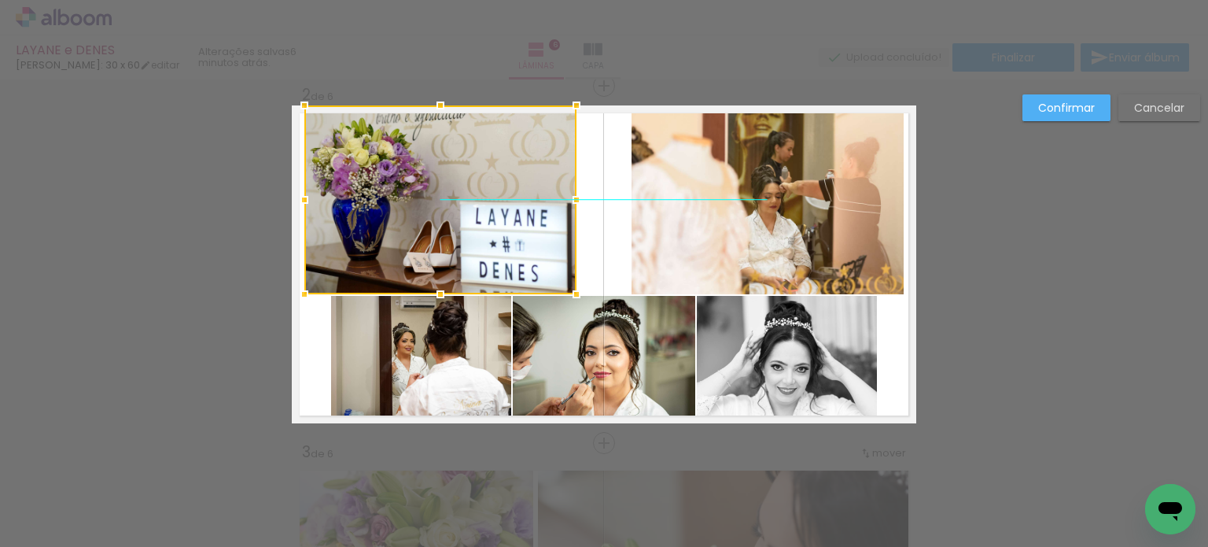
drag, startPoint x: 527, startPoint y: 194, endPoint x: 500, endPoint y: 194, distance: 26.7
click at [500, 194] on div at bounding box center [440, 199] width 272 height 189
click at [475, 345] on quentale-photo at bounding box center [421, 359] width 180 height 127
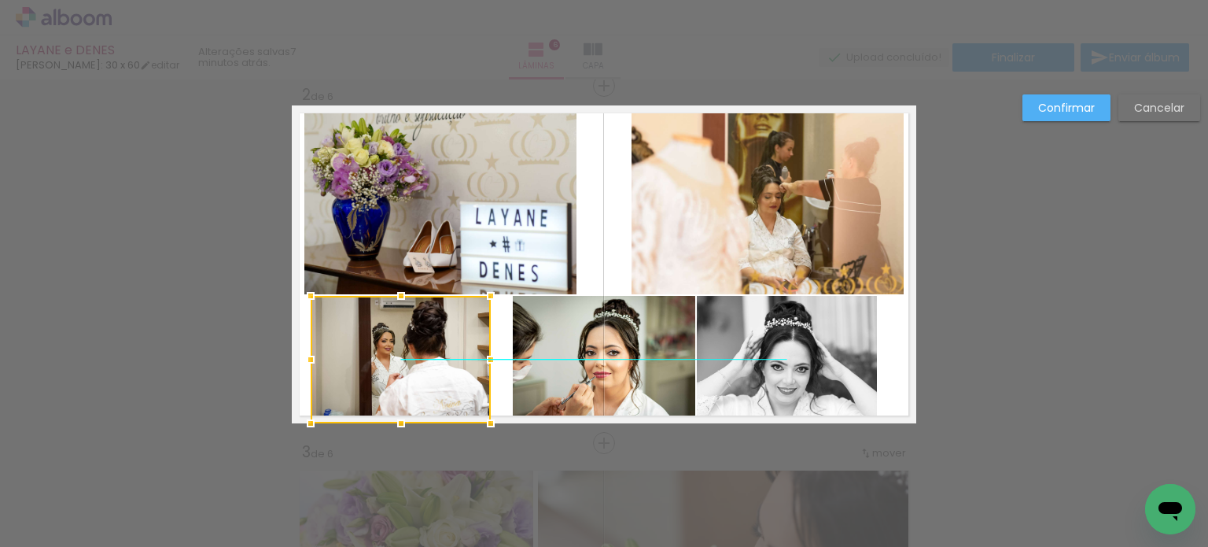
drag, startPoint x: 467, startPoint y: 348, endPoint x: 447, endPoint y: 348, distance: 20.5
click at [447, 348] on div at bounding box center [401, 359] width 180 height 127
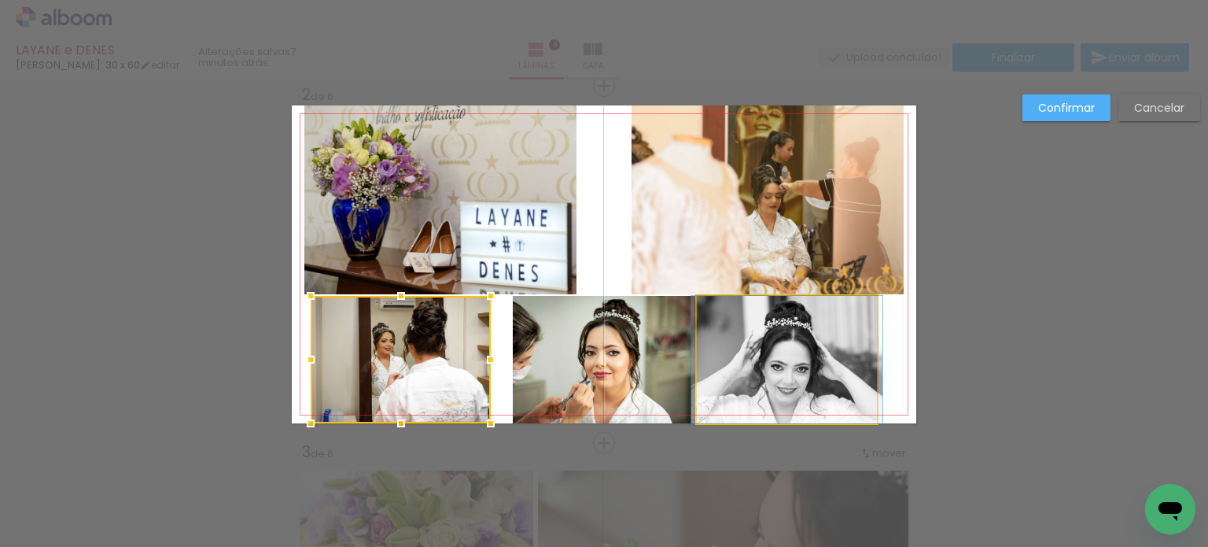
click at [736, 361] on quentale-photo at bounding box center [787, 359] width 180 height 127
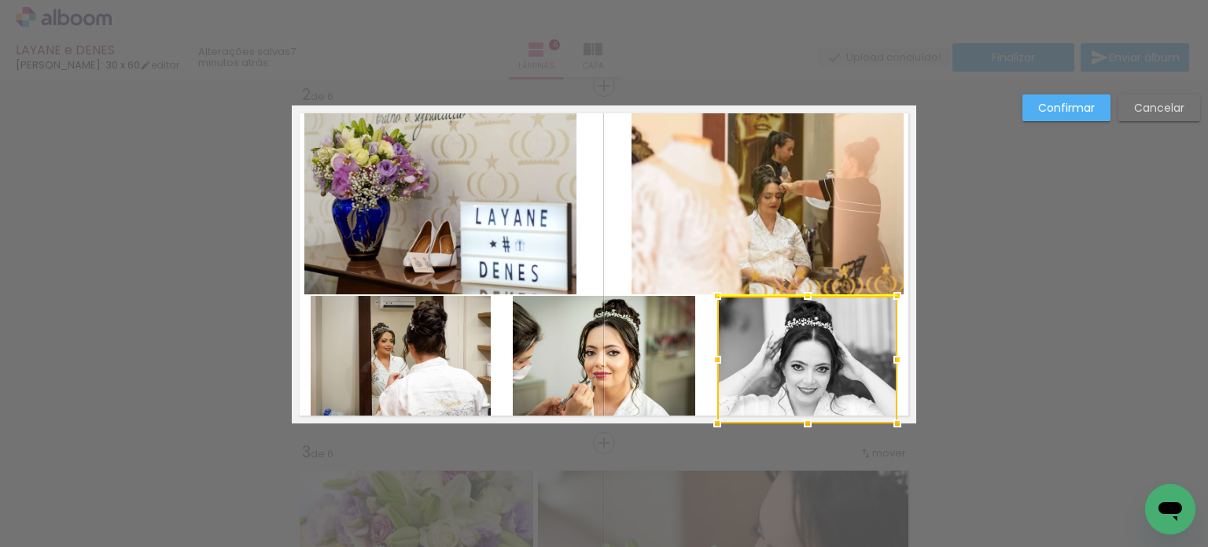
drag, startPoint x: 759, startPoint y: 346, endPoint x: 776, endPoint y: 347, distance: 17.3
click at [776, 347] on div at bounding box center [807, 359] width 180 height 127
click at [444, 377] on quentale-photo at bounding box center [401, 359] width 180 height 127
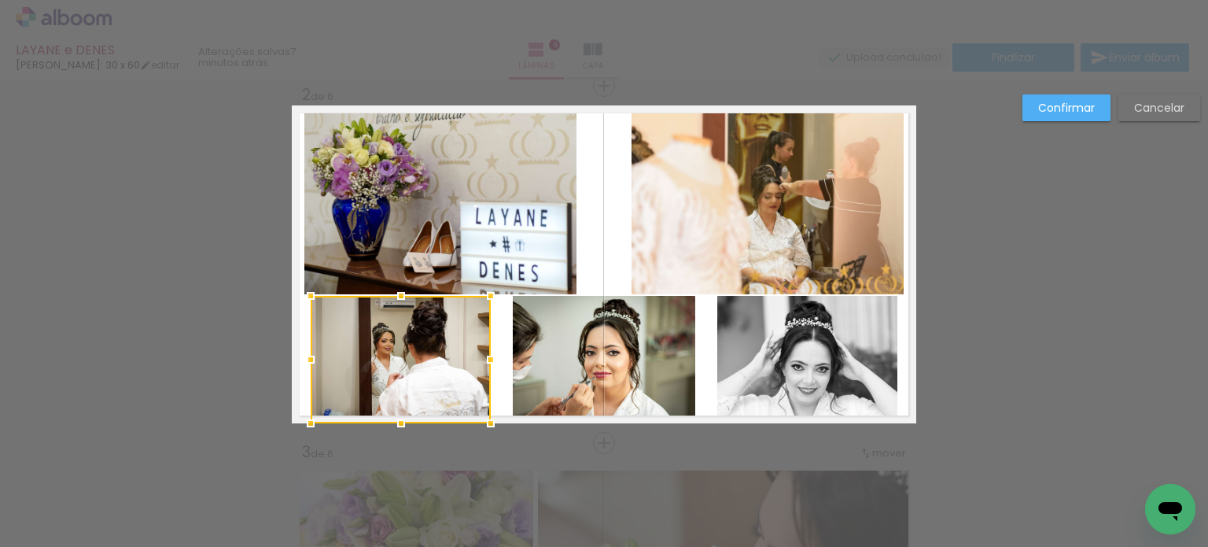
click at [0, 0] on slot "Confirmar" at bounding box center [0, 0] width 0 height 0
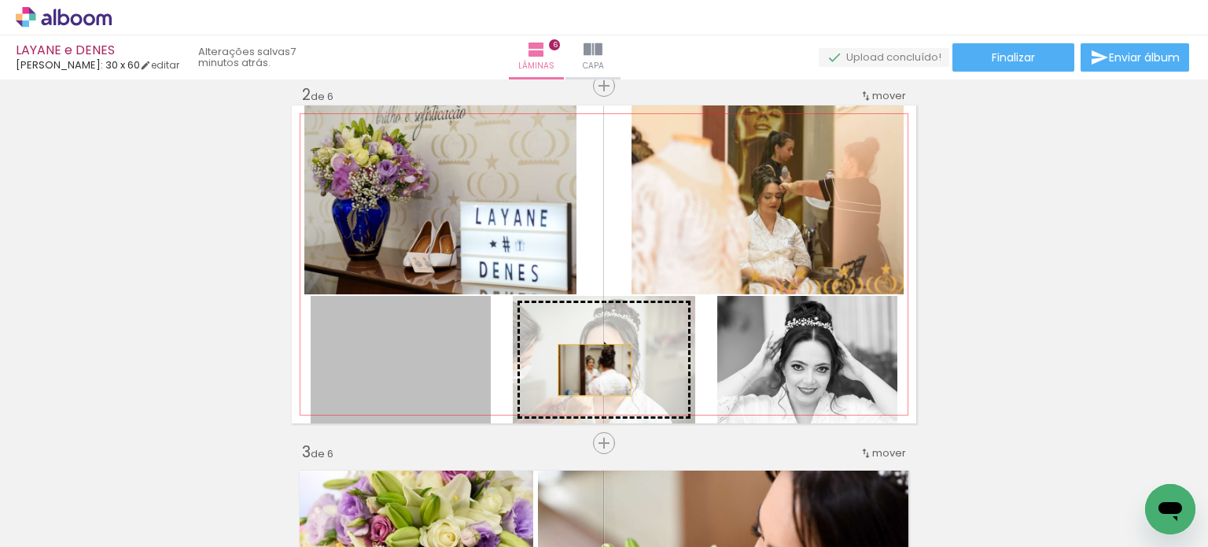
drag, startPoint x: 430, startPoint y: 361, endPoint x: 588, endPoint y: 370, distance: 159.1
click at [0, 0] on slot at bounding box center [0, 0] width 0 height 0
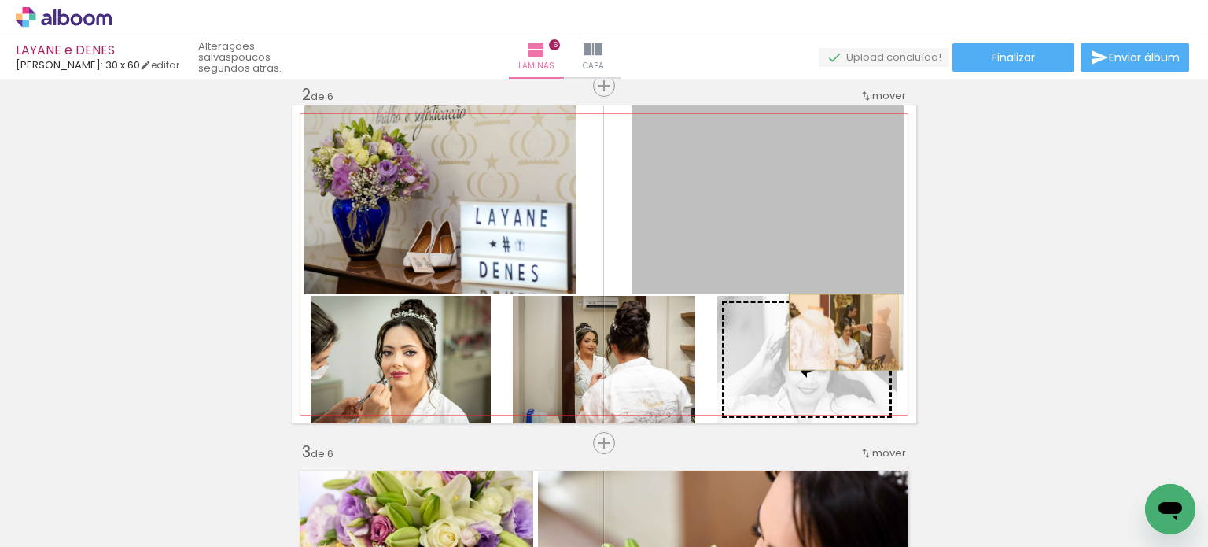
drag, startPoint x: 806, startPoint y: 232, endPoint x: 838, endPoint y: 332, distance: 105.0
click at [0, 0] on slot at bounding box center [0, 0] width 0 height 0
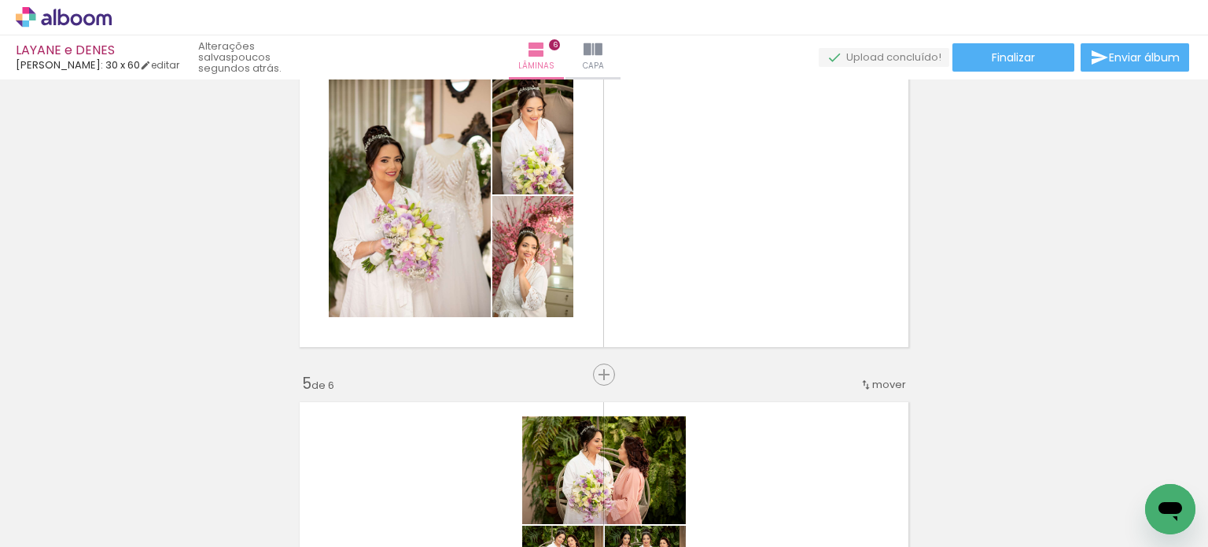
scroll to position [1163, 0]
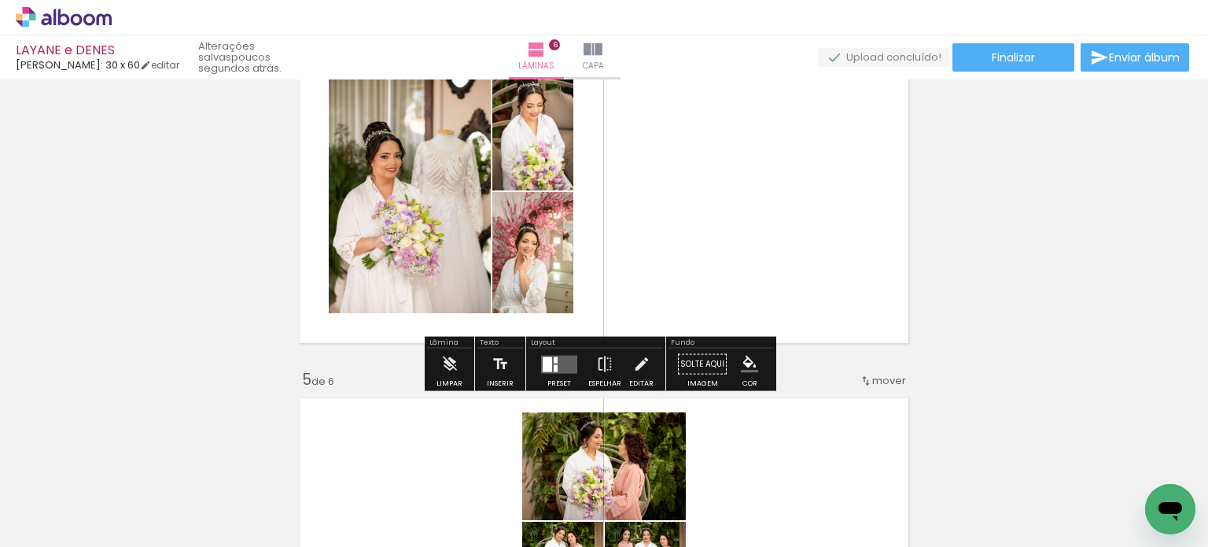
click at [548, 361] on div at bounding box center [547, 363] width 9 height 15
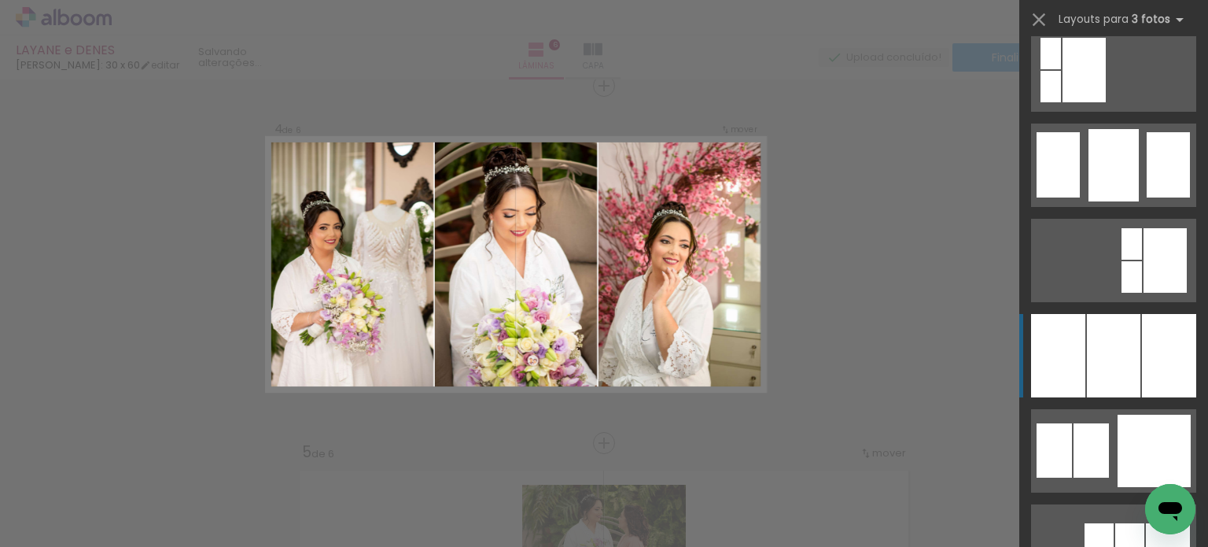
scroll to position [1259, 0]
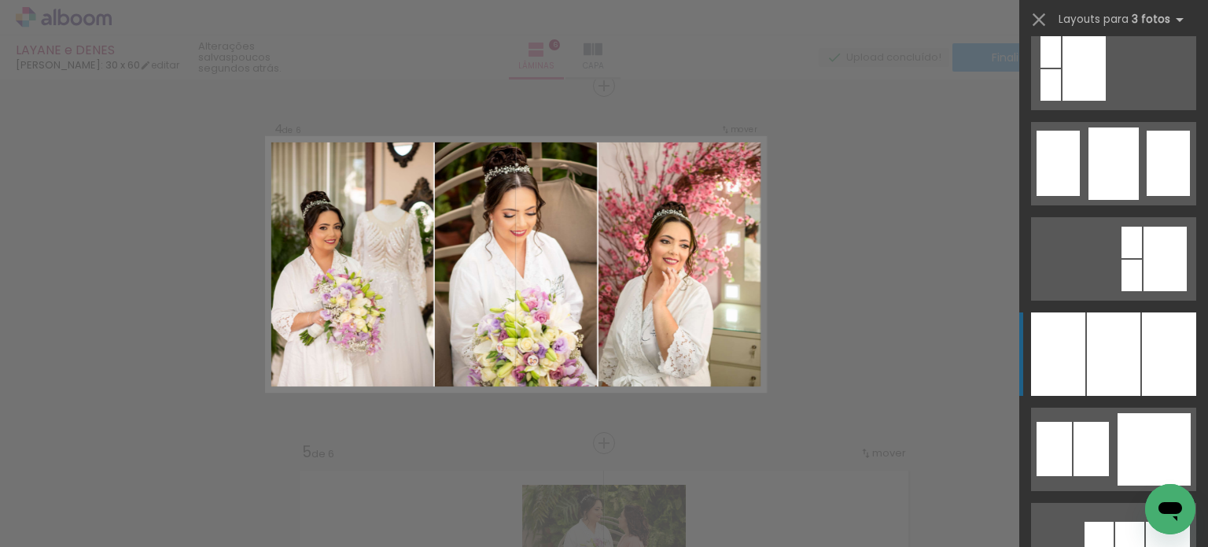
click at [1103, 350] on div at bounding box center [1113, 353] width 53 height 83
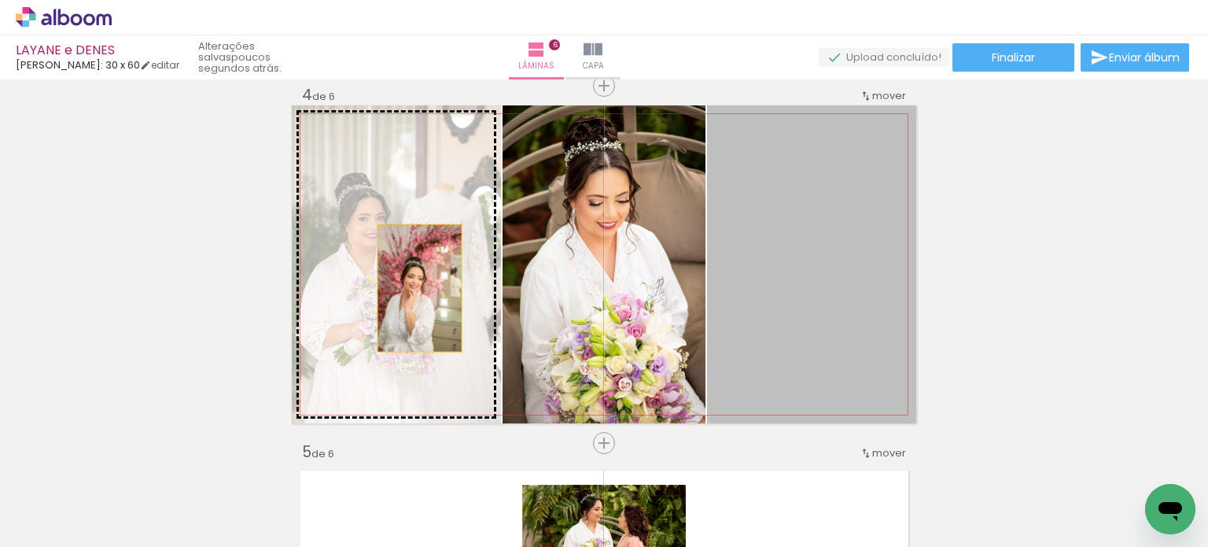
drag, startPoint x: 787, startPoint y: 296, endPoint x: 412, endPoint y: 288, distance: 375.3
click at [0, 0] on slot at bounding box center [0, 0] width 0 height 0
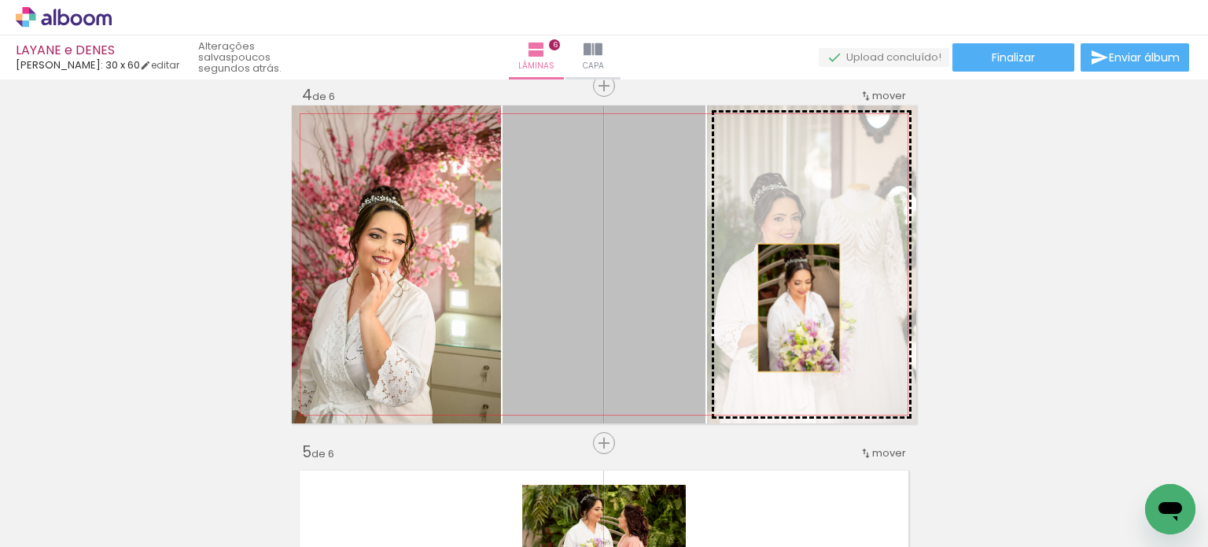
drag, startPoint x: 643, startPoint y: 297, endPoint x: 795, endPoint y: 308, distance: 152.2
click at [0, 0] on slot at bounding box center [0, 0] width 0 height 0
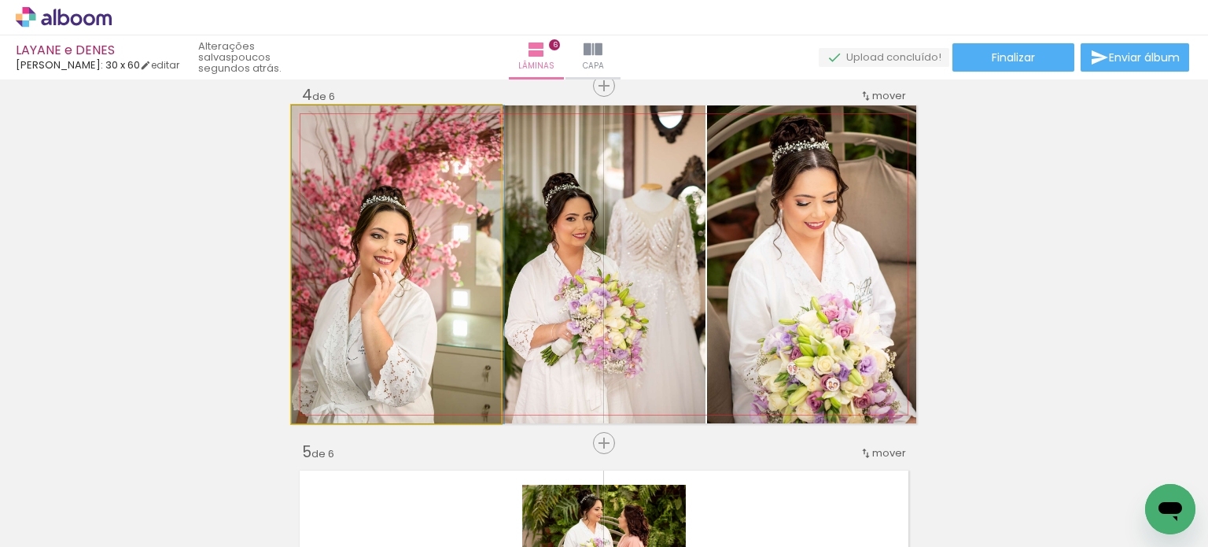
drag, startPoint x: 435, startPoint y: 317, endPoint x: 452, endPoint y: 306, distance: 20.5
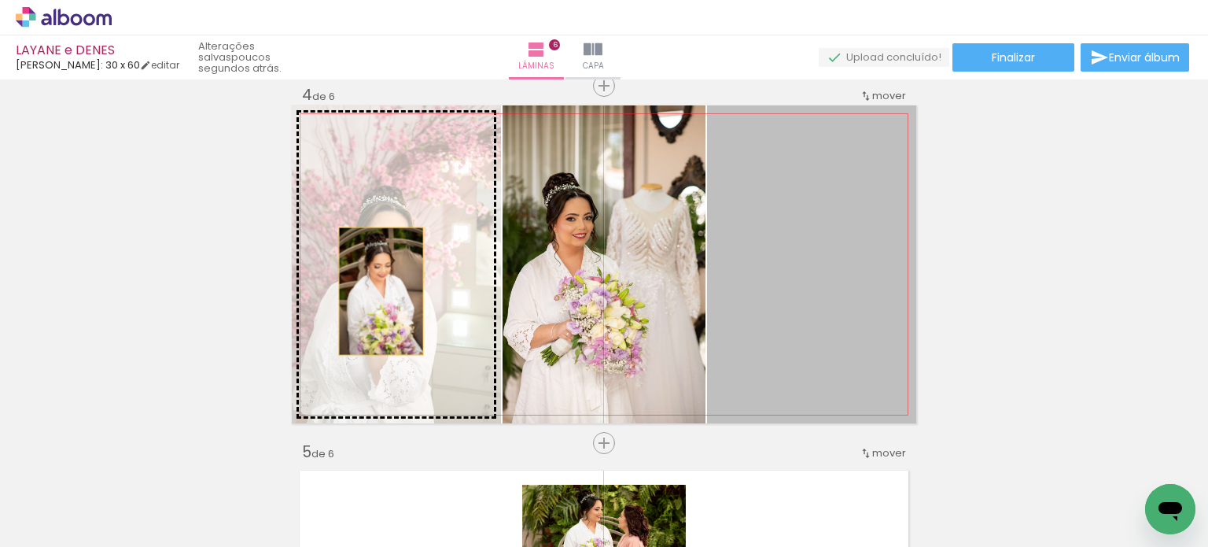
drag, startPoint x: 676, startPoint y: 312, endPoint x: 344, endPoint y: 289, distance: 332.8
click at [0, 0] on slot at bounding box center [0, 0] width 0 height 0
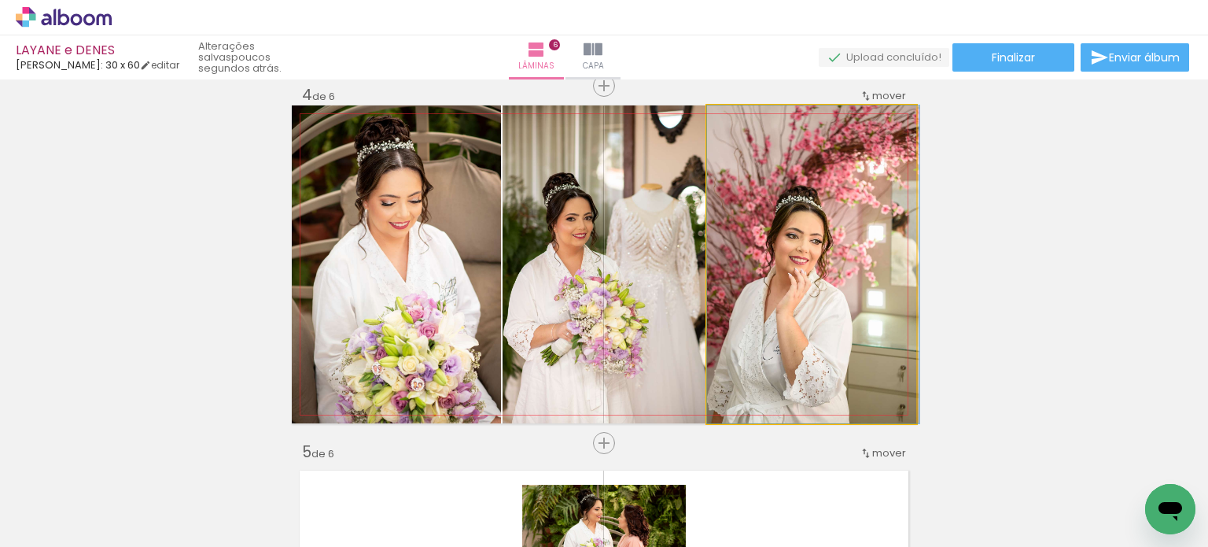
drag, startPoint x: 794, startPoint y: 296, endPoint x: 832, endPoint y: 273, distance: 44.8
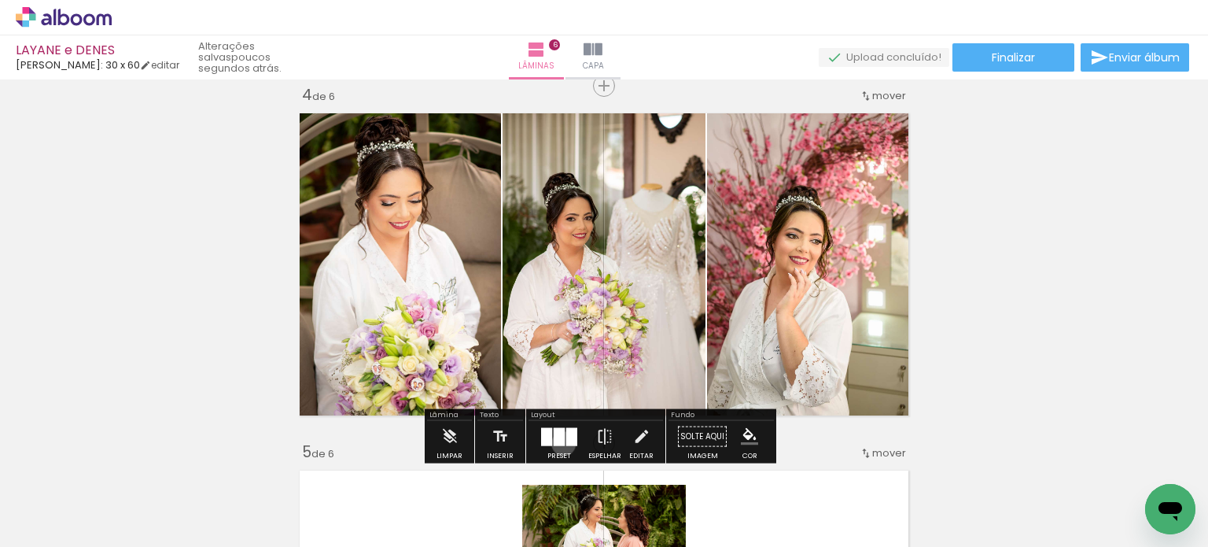
click at [562, 443] on quentale-layouter at bounding box center [559, 436] width 36 height 18
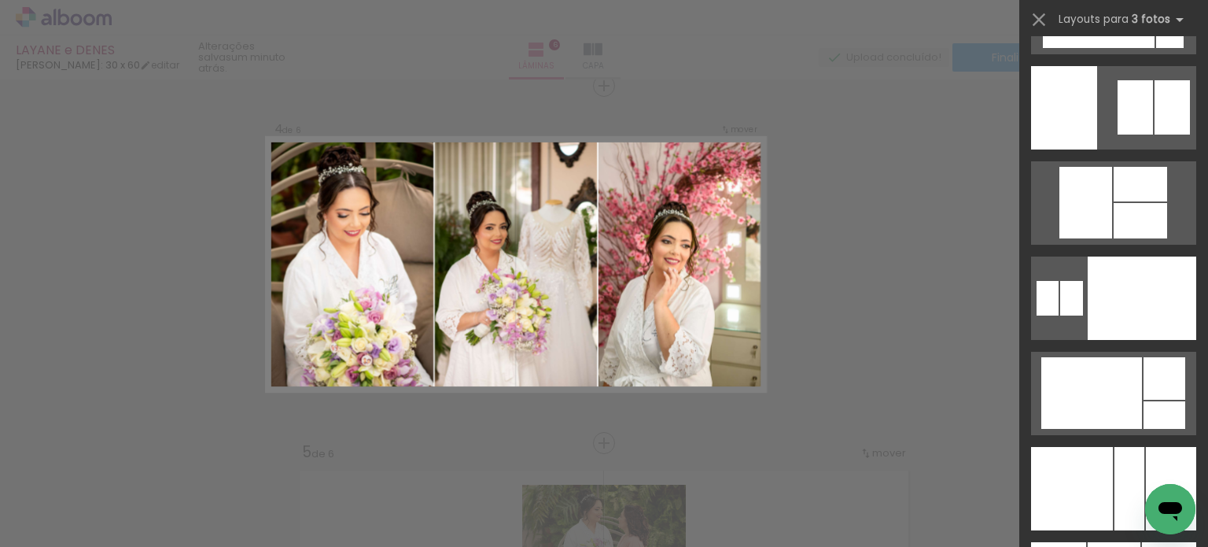
scroll to position [1523, 0]
